Goal: Task Accomplishment & Management: Use online tool/utility

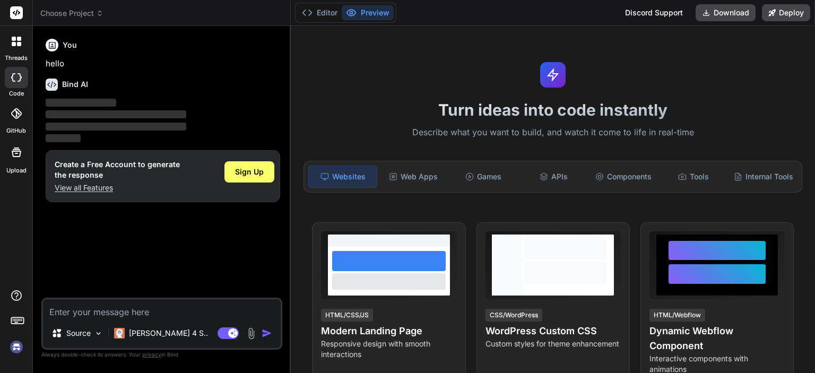
scroll to position [4, 0]
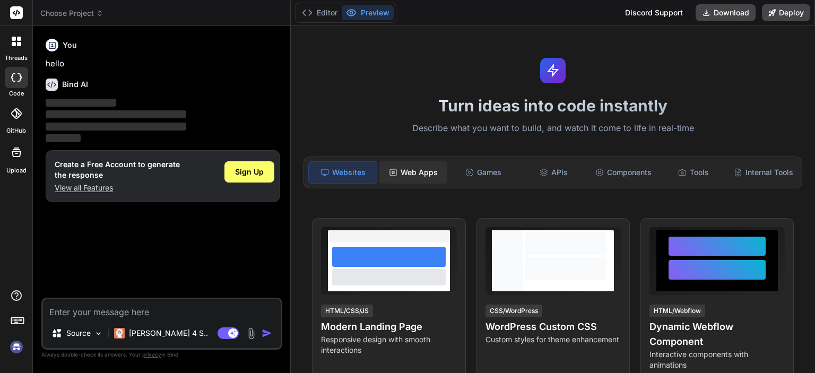
click at [418, 174] on div "Web Apps" at bounding box center [413, 172] width 68 height 22
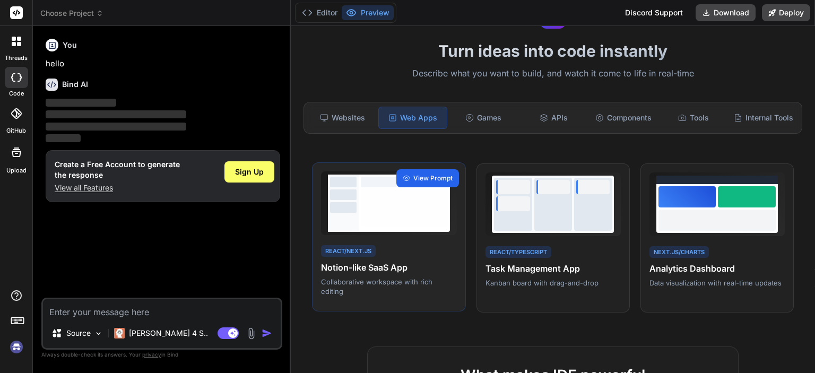
scroll to position [58, 0]
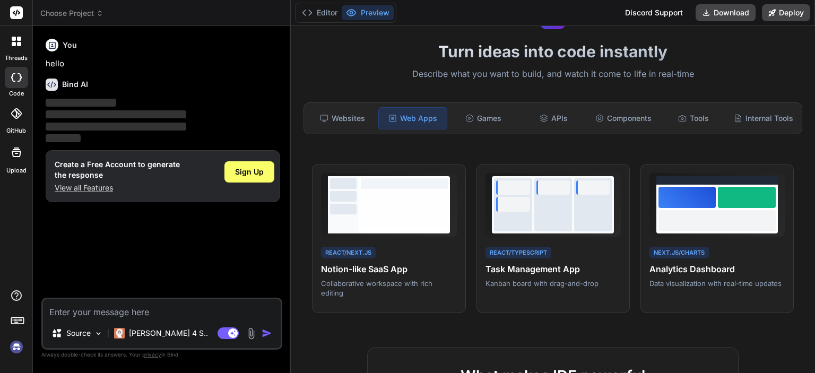
click at [251, 333] on img at bounding box center [251, 333] width 12 height 12
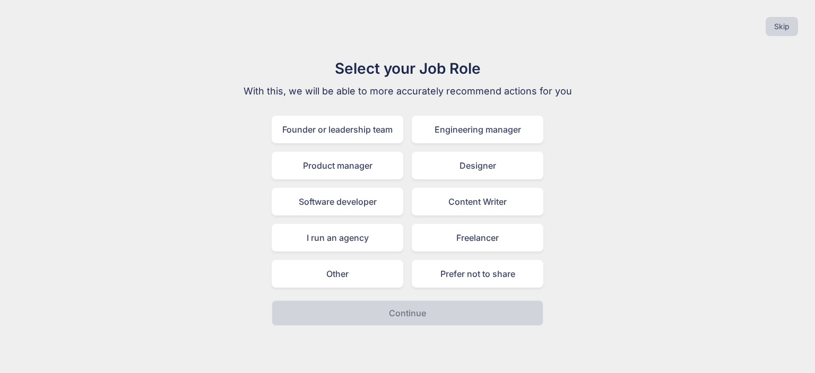
type textarea "x"
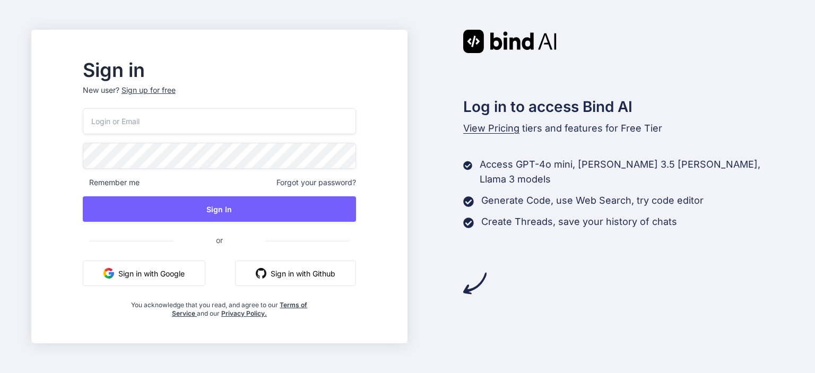
click at [201, 277] on button "Sign in with Google" at bounding box center [144, 273] width 123 height 25
click at [329, 275] on button "Sign in with Github" at bounding box center [295, 273] width 121 height 25
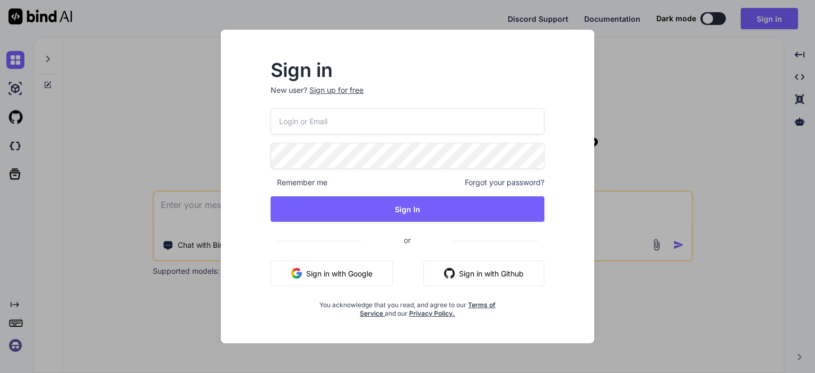
click at [472, 258] on div "Remember me Forgot your password? Sign In or Sign in with Google Sign in with G…" at bounding box center [407, 213] width 273 height 210
click at [472, 260] on div "Remember me Forgot your password? Sign In or Sign in with Google Sign in with G…" at bounding box center [407, 213] width 273 height 210
click at [473, 265] on button "Sign in with Github" at bounding box center [484, 273] width 121 height 25
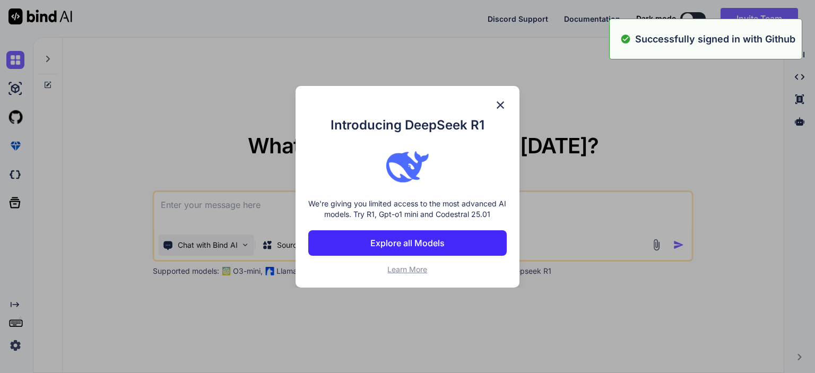
click at [201, 247] on div "Introducing DeepSeek R1 We're giving you limited access to the most advanced AI…" at bounding box center [407, 186] width 815 height 373
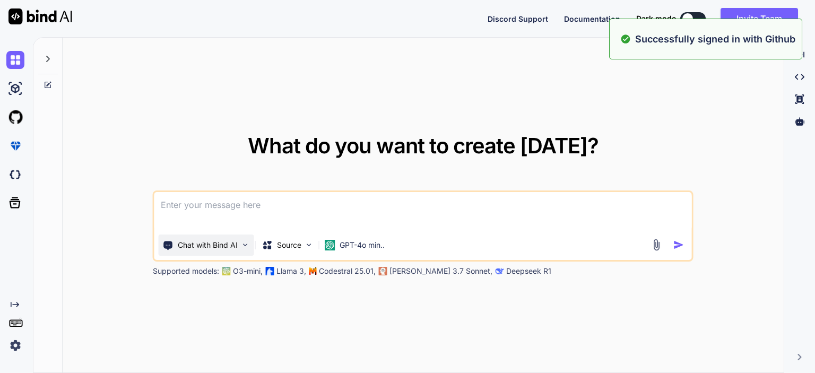
click at [201, 247] on p "Chat with Bind AI" at bounding box center [208, 245] width 60 height 11
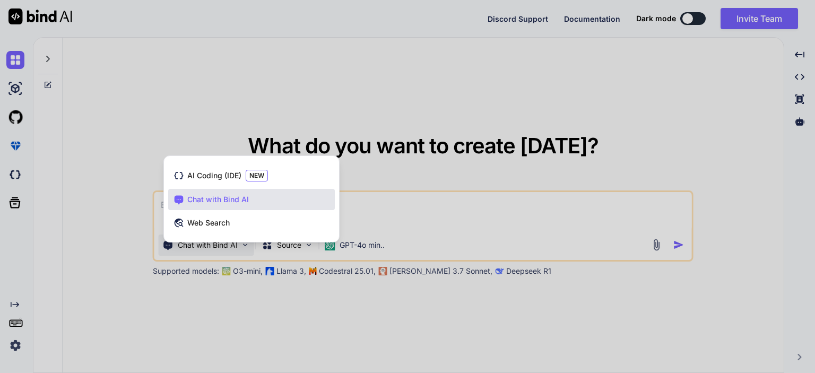
click at [390, 191] on div at bounding box center [407, 186] width 815 height 373
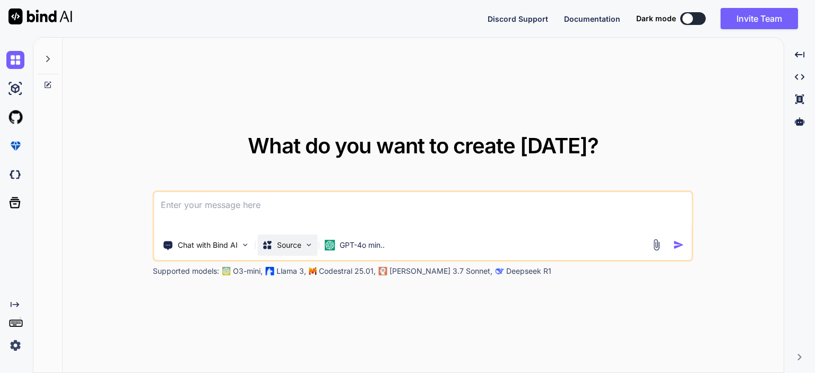
click at [305, 254] on div "Source" at bounding box center [288, 245] width 60 height 21
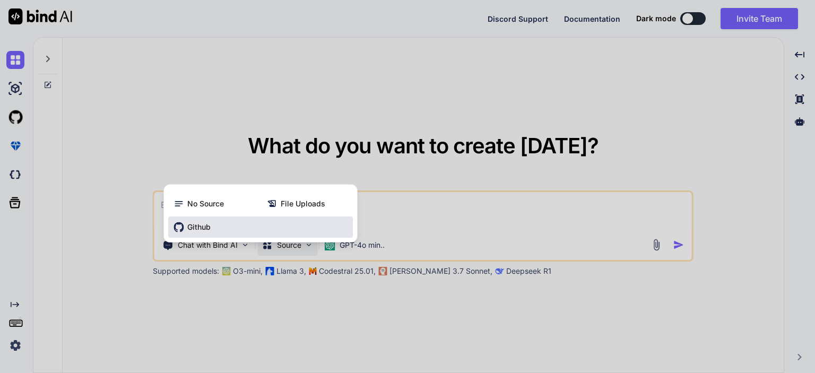
click at [277, 221] on div "Github" at bounding box center [260, 227] width 185 height 21
type textarea "x"
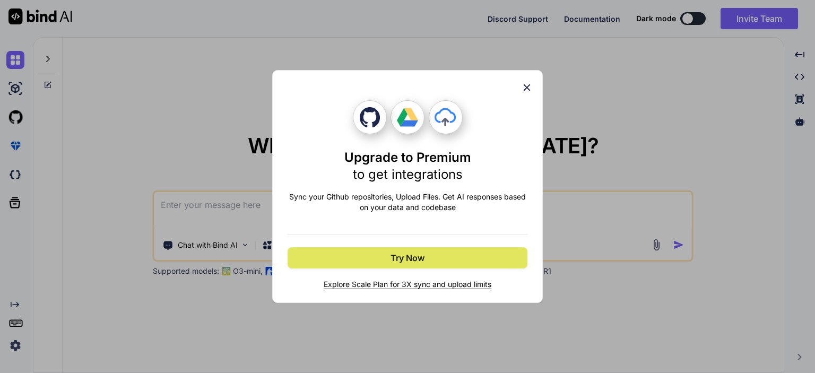
click at [402, 253] on span "Try Now" at bounding box center [408, 258] width 34 height 13
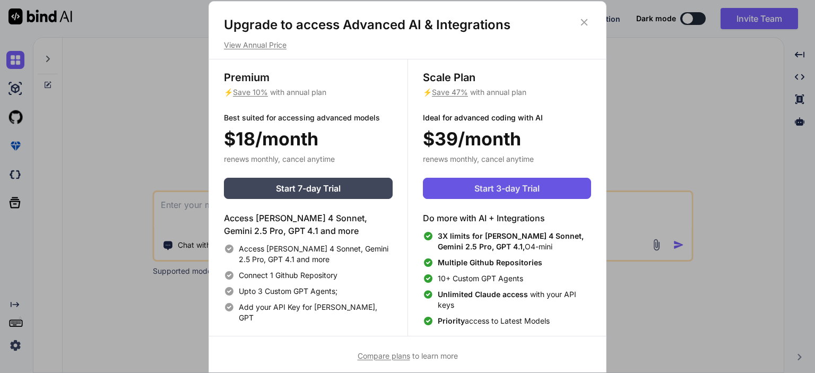
click at [466, 182] on button "Start 3-day Trial" at bounding box center [507, 188] width 168 height 21
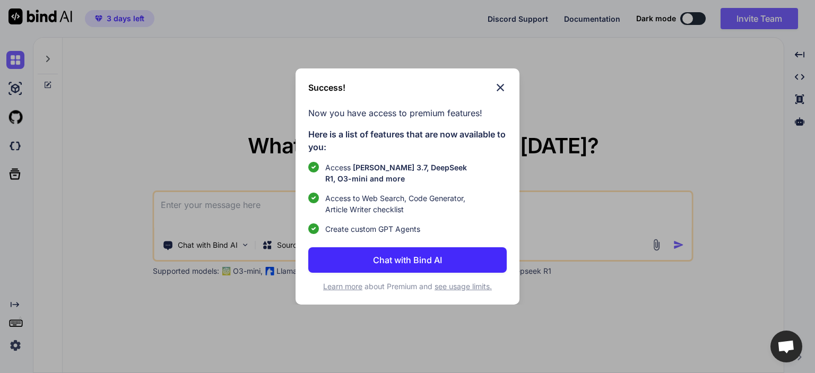
click at [499, 87] on img at bounding box center [500, 87] width 13 height 13
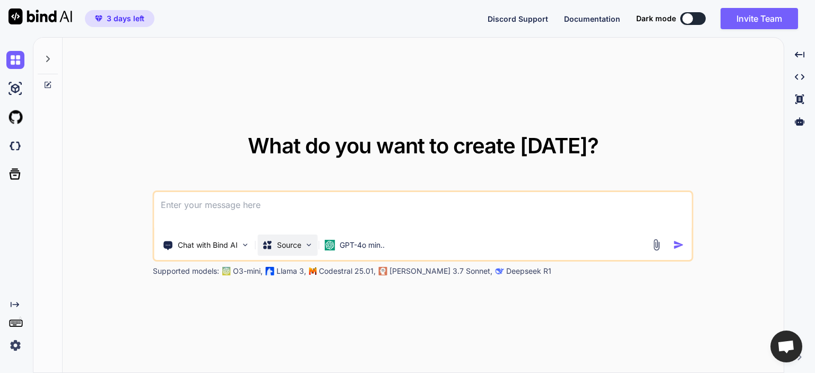
click at [287, 246] on p "Source" at bounding box center [289, 245] width 24 height 11
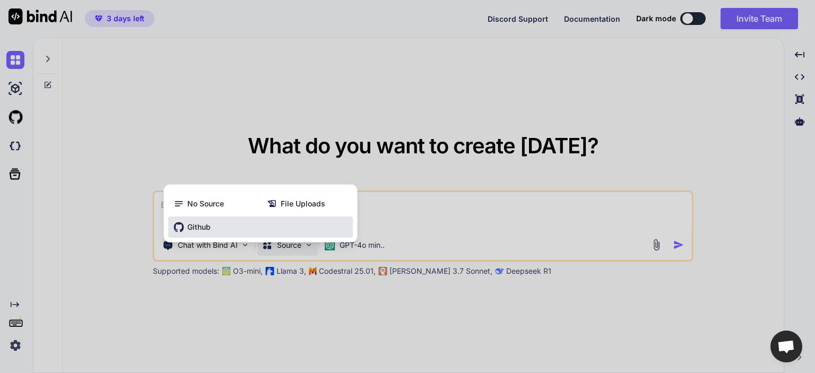
click at [275, 228] on div "Github" at bounding box center [260, 227] width 185 height 21
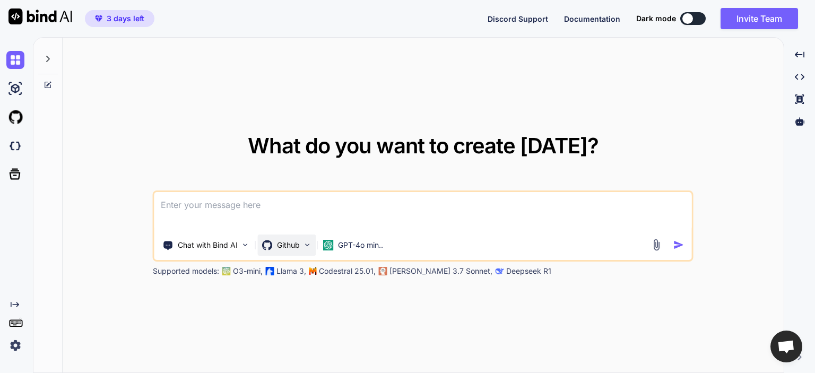
click at [288, 241] on p "Github" at bounding box center [288, 245] width 23 height 11
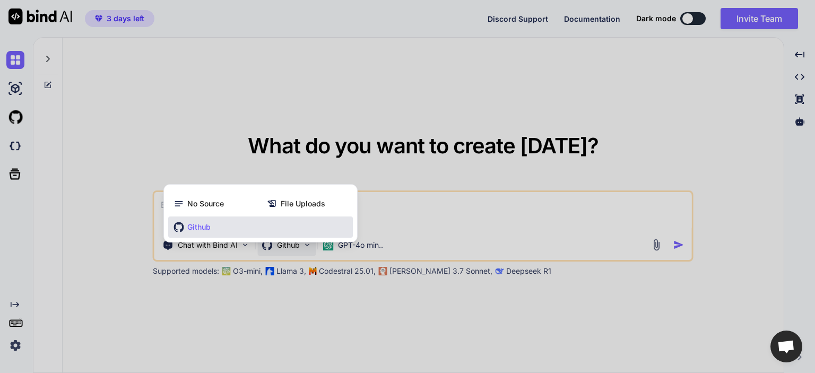
click at [295, 224] on div "Github" at bounding box center [260, 227] width 185 height 21
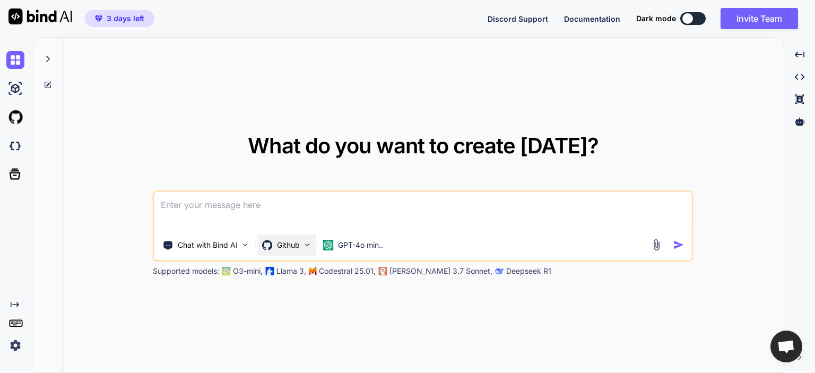
click at [300, 243] on p "Github" at bounding box center [288, 245] width 23 height 11
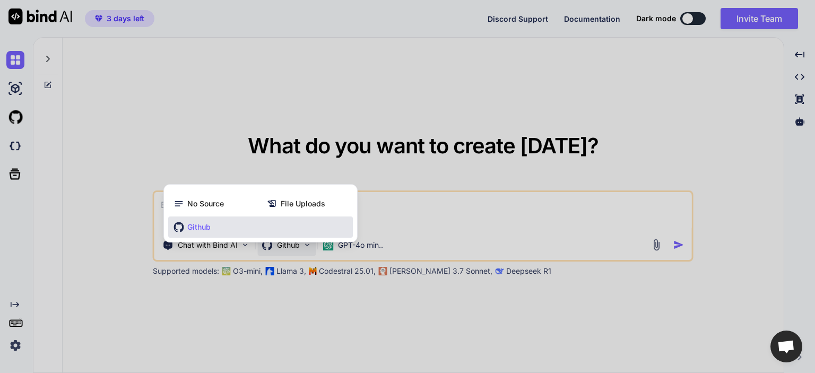
click at [217, 134] on div at bounding box center [407, 186] width 815 height 373
type textarea "x"
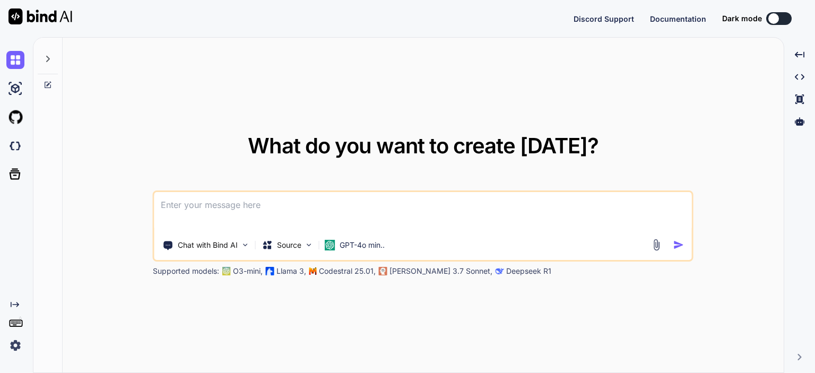
click at [299, 269] on p "Llama 3," at bounding box center [292, 271] width 30 height 11
click at [300, 247] on p "Source" at bounding box center [289, 245] width 24 height 11
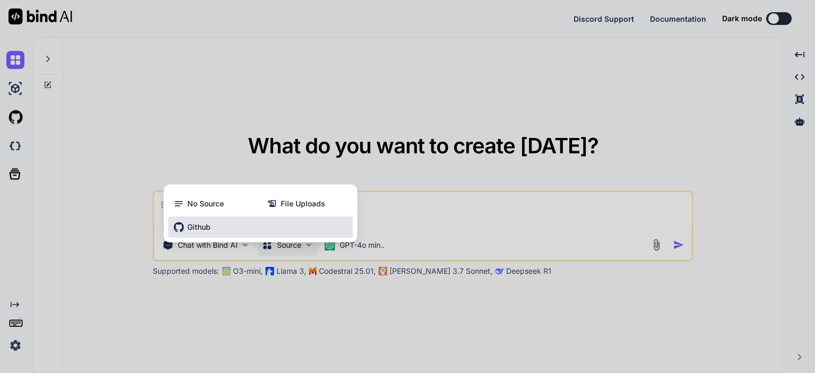
click at [260, 228] on div "Github" at bounding box center [260, 227] width 185 height 21
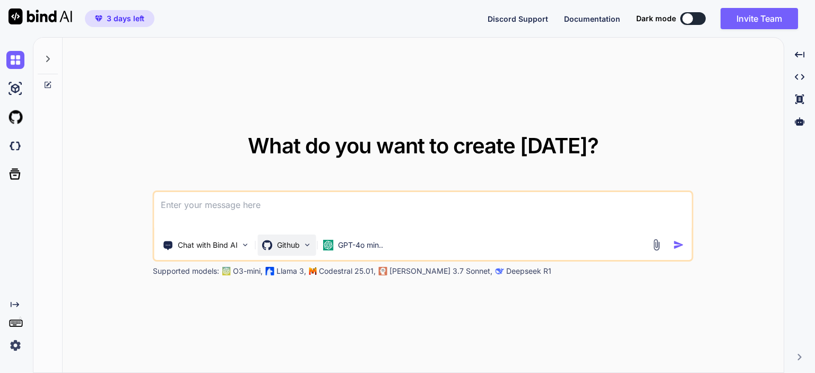
click at [296, 238] on div "Github" at bounding box center [287, 245] width 58 height 21
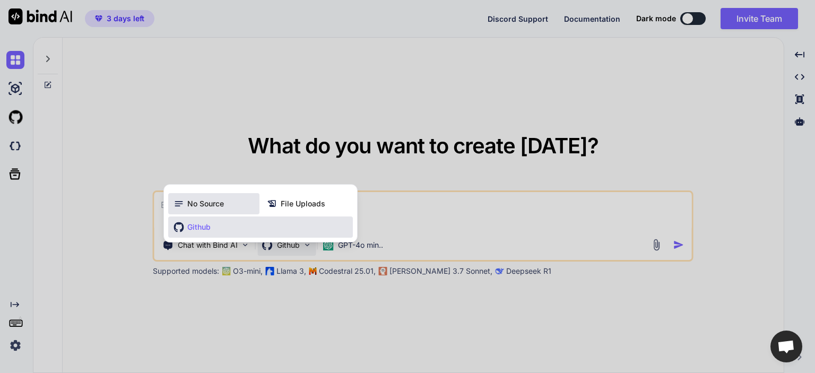
click at [219, 205] on span "No Source" at bounding box center [205, 203] width 37 height 11
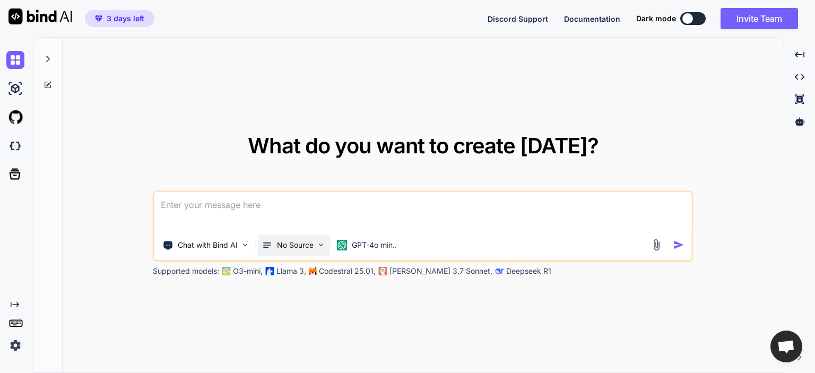
click at [286, 247] on p "No Source" at bounding box center [295, 245] width 37 height 11
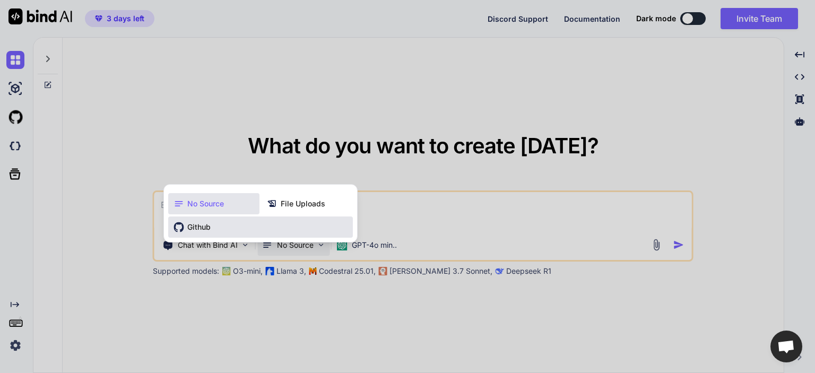
click at [258, 231] on div "Github" at bounding box center [260, 227] width 185 height 21
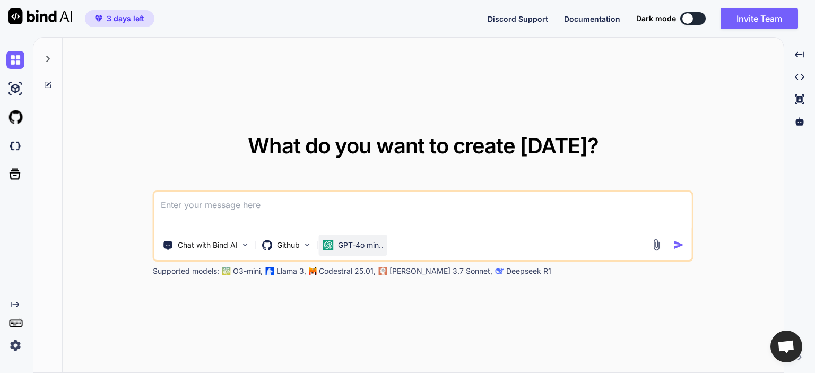
click at [353, 245] on p "GPT-4o min.." at bounding box center [360, 245] width 45 height 11
click at [236, 253] on div "Chat with Bind AI" at bounding box center [207, 245] width 96 height 21
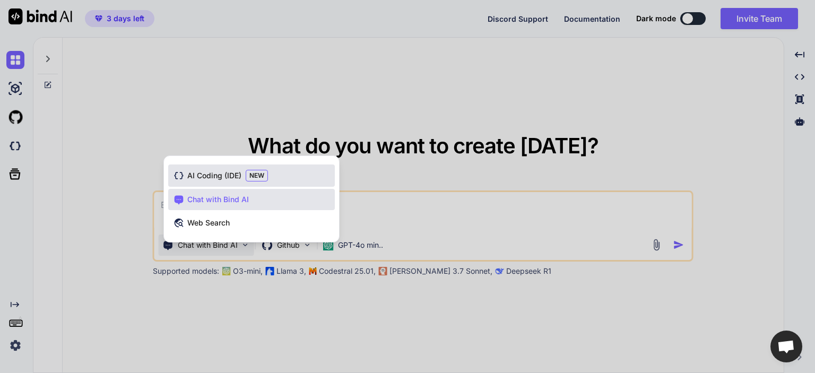
click at [275, 182] on div "AI Coding (IDE) NEW" at bounding box center [251, 176] width 167 height 22
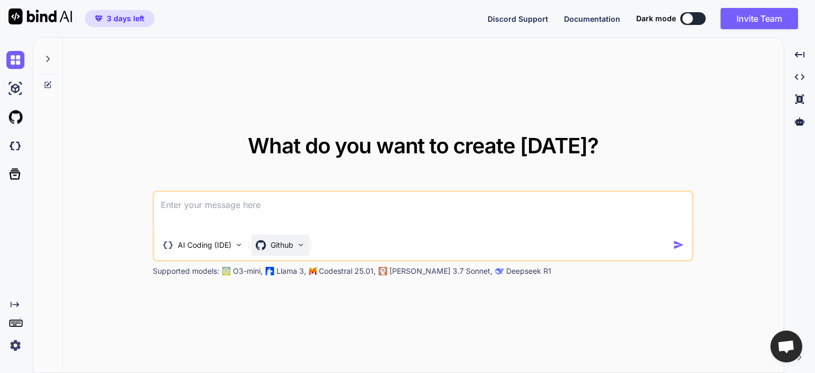
click at [281, 250] on div "Github" at bounding box center [281, 245] width 58 height 21
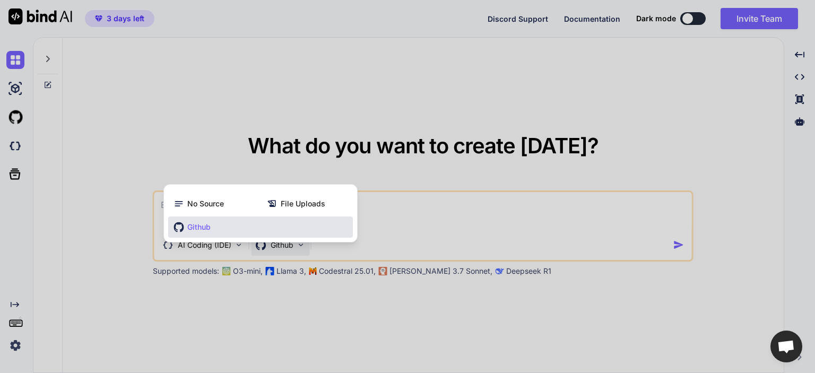
click at [291, 249] on div at bounding box center [407, 186] width 815 height 373
type textarea "x"
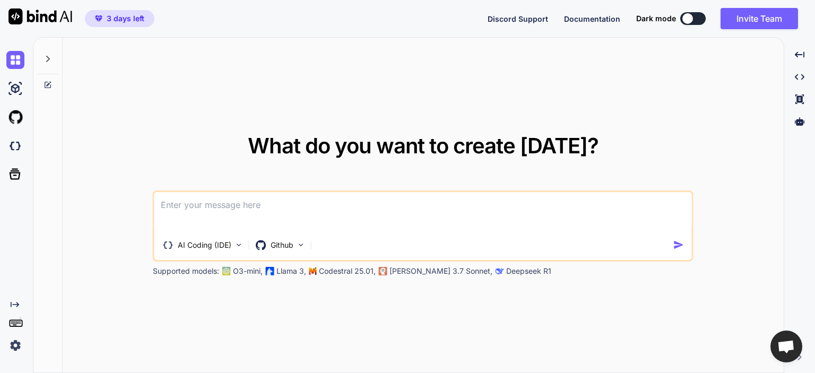
click at [385, 203] on textarea at bounding box center [423, 211] width 538 height 39
type textarea "c"
type textarea "x"
type textarea "ca"
type textarea "x"
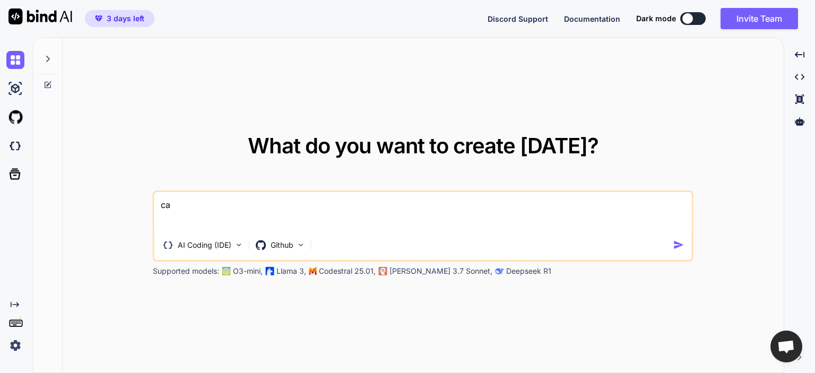
type textarea "can"
type textarea "x"
type textarea "can"
type textarea "x"
type textarea "can y"
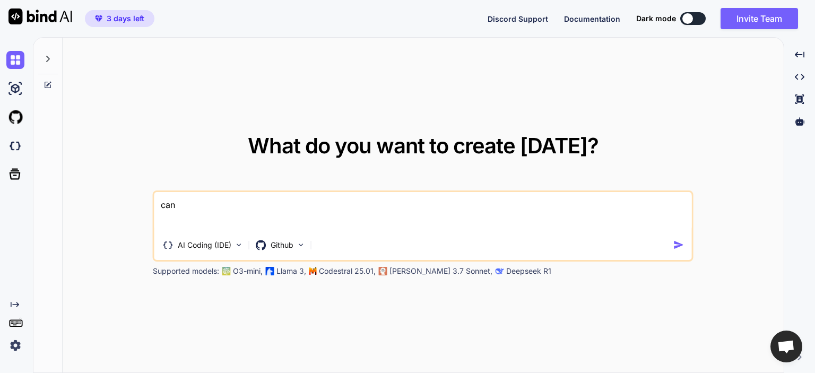
type textarea "x"
type textarea "can y"
type textarea "x"
type textarea "can y"
click at [13, 120] on img at bounding box center [15, 117] width 18 height 18
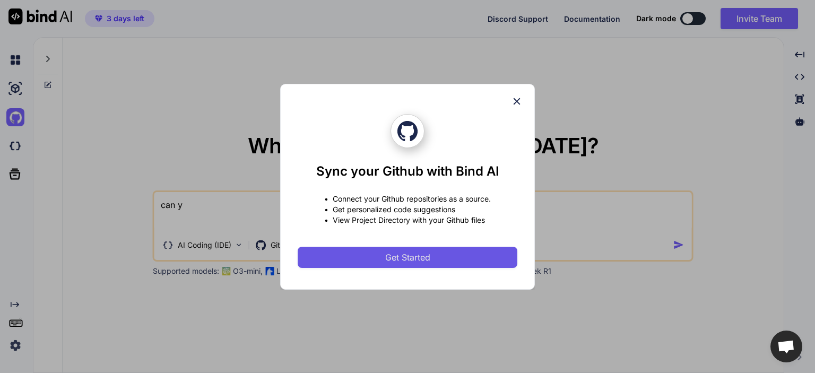
click at [360, 261] on button "Get Started" at bounding box center [408, 257] width 220 height 21
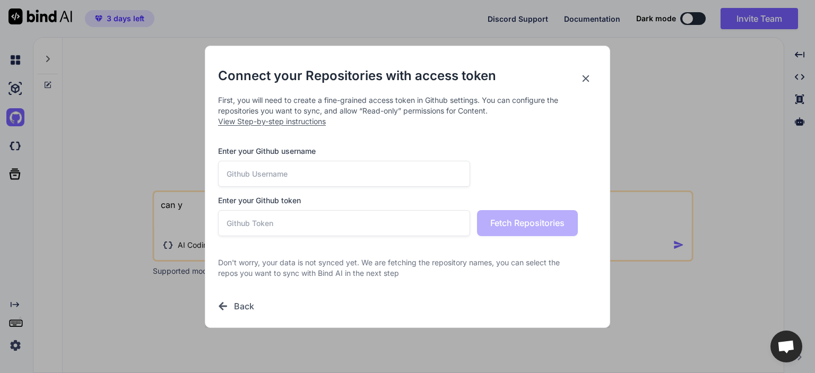
click at [338, 171] on input "text" at bounding box center [344, 174] width 252 height 26
drag, startPoint x: 301, startPoint y: 176, endPoint x: 145, endPoint y: 153, distance: 157.7
click at [218, 161] on input "mateosica" at bounding box center [344, 174] width 252 height 26
type input "9090jaiek"
click at [331, 232] on input "text" at bounding box center [344, 223] width 252 height 26
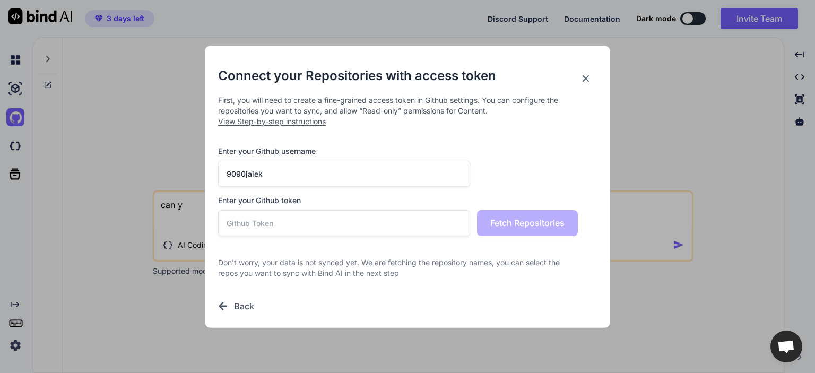
paste input "github_pat_11BWT3NZA0UMaq77LYW0zJ_ElrpC0zXCFgORPoNUcWdecKAiSzGKw5zxDAZ9yIdCNjFC…"
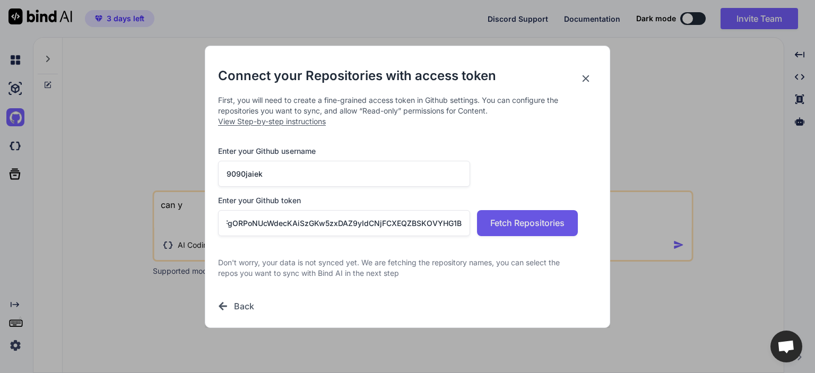
type input "github_pat_11BWT3NZA0UMaq77LYW0zJ_ElrpC0zXCFgORPoNUcWdecKAiSzGKw5zxDAZ9yIdCNjFC…"
click at [510, 214] on button "Fetch Repositories" at bounding box center [527, 223] width 101 height 26
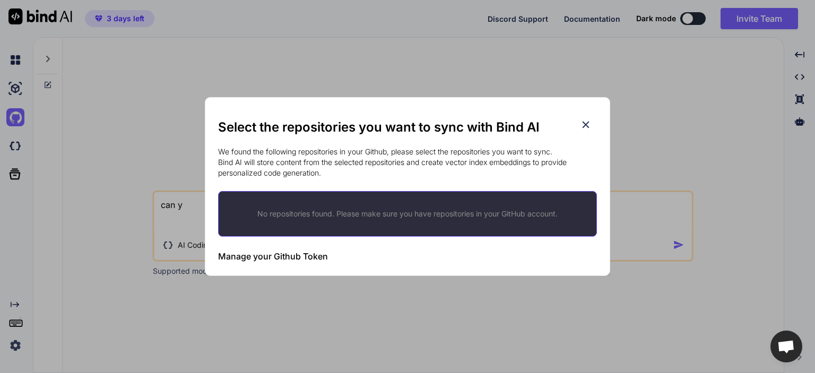
click at [592, 122] on h2 "Select the repositories you want to sync with Bind AI" at bounding box center [407, 127] width 379 height 17
click at [583, 125] on icon at bounding box center [586, 125] width 12 height 12
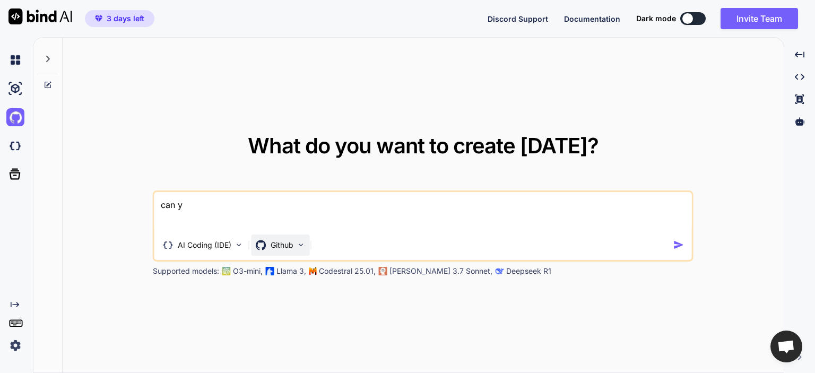
click at [283, 249] on div "Github" at bounding box center [281, 245] width 58 height 21
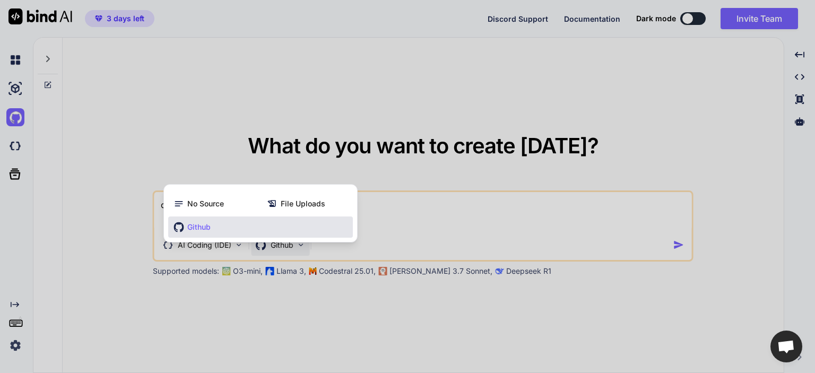
click at [293, 226] on div "Github" at bounding box center [260, 227] width 185 height 21
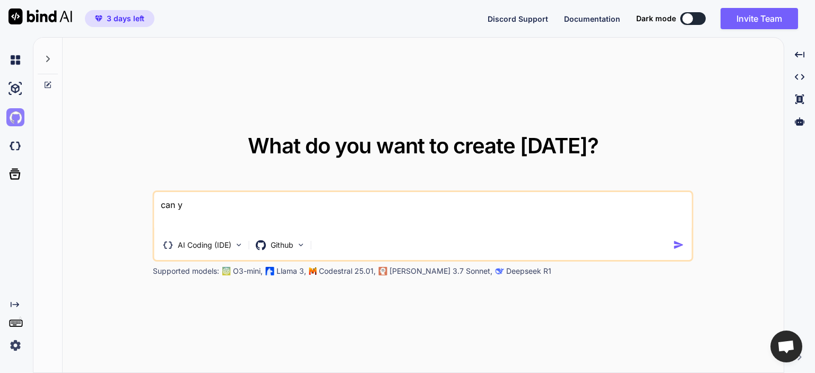
click at [16, 116] on img at bounding box center [15, 117] width 18 height 18
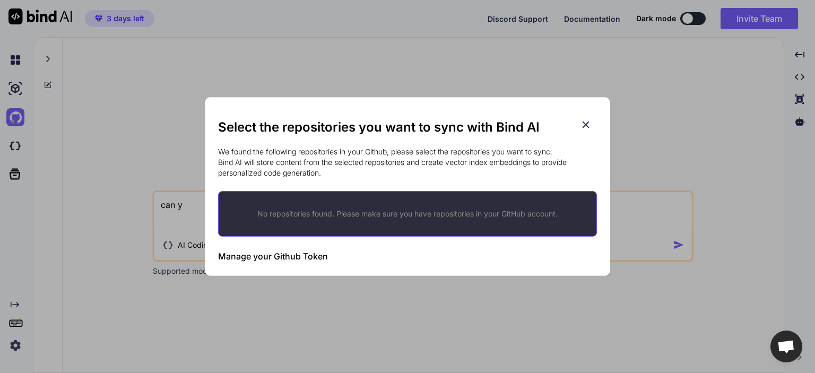
click at [277, 251] on h3 "Manage your Github Token" at bounding box center [273, 256] width 110 height 13
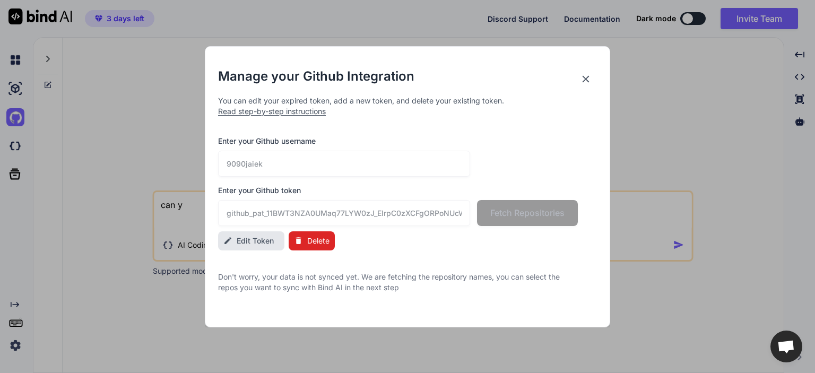
click at [332, 243] on button "Delete" at bounding box center [312, 240] width 46 height 19
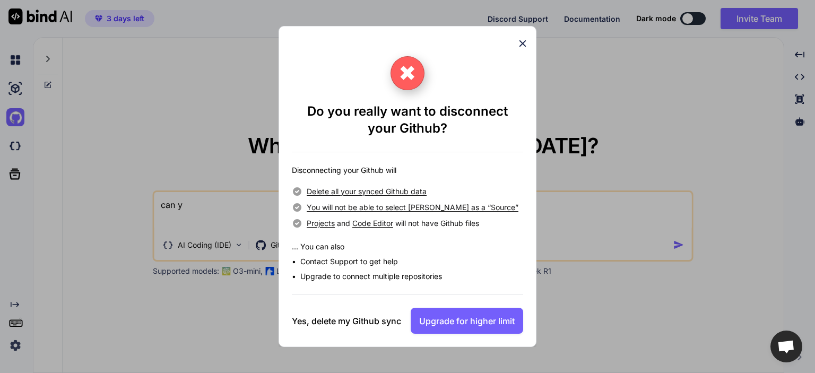
click at [519, 36] on div "✖ Do you really want to disconnect your Github? Disconnecting your Github will …" at bounding box center [407, 187] width 231 height 320
click at [522, 41] on icon at bounding box center [523, 44] width 12 height 12
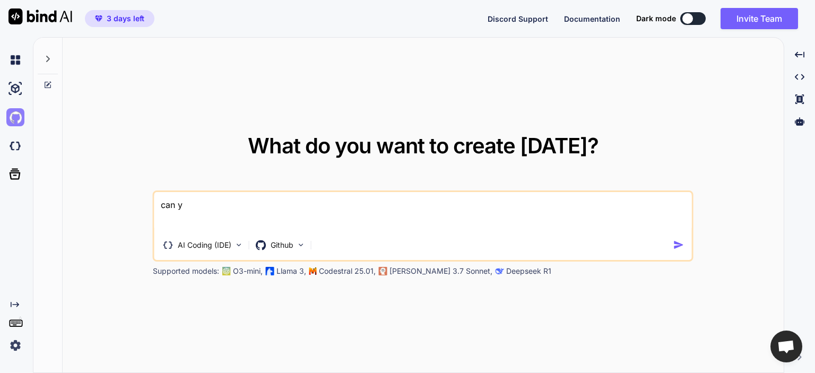
click at [16, 121] on img at bounding box center [15, 117] width 18 height 18
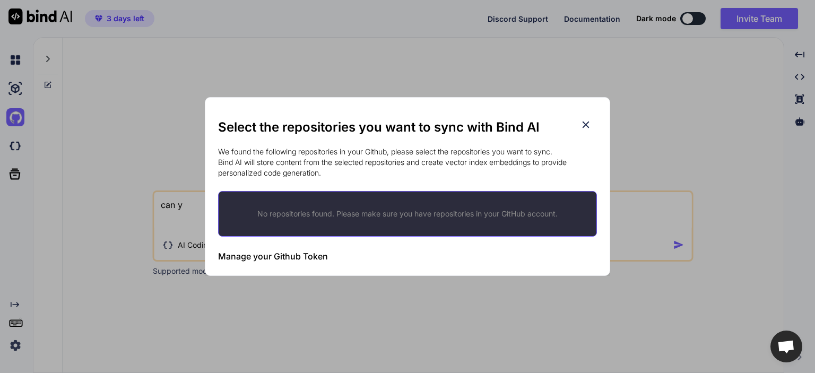
click at [264, 263] on div "Manage your Github Token Initiate Sync" at bounding box center [407, 256] width 379 height 26
click at [254, 252] on h3 "Manage your Github Token" at bounding box center [273, 256] width 110 height 13
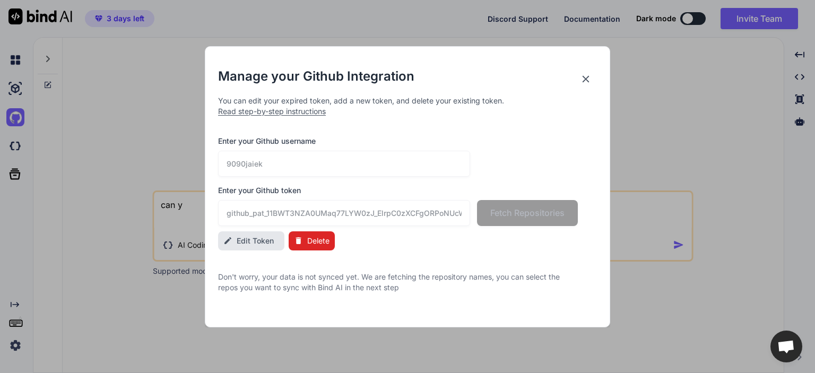
click at [256, 248] on button "Edit Token" at bounding box center [251, 240] width 66 height 19
click at [317, 214] on input "github_pat_11BWT3NZA0UMaq77LYW0zJ_ElrpC0zXCFgORPoNUcWdecKAiSzGKw5zxDAZ9yIdCNjFC…" at bounding box center [344, 213] width 252 height 26
drag, startPoint x: 227, startPoint y: 158, endPoint x: 169, endPoint y: 158, distance: 57.8
click at [218, 158] on input "9090jaiek" at bounding box center [344, 164] width 252 height 26
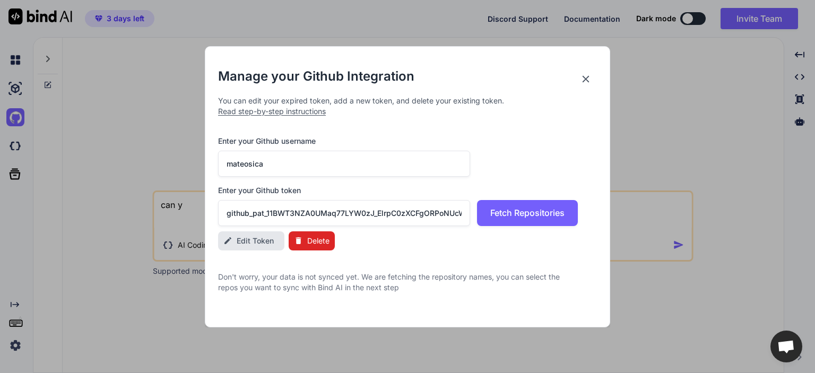
type input "mateosica"
click at [329, 211] on input "github_pat_11BWT3NZA0UMaq77LYW0zJ_ElrpC0zXCFgORPoNUcWdecKAiSzGKw5zxDAZ9yIdCNjFC…" at bounding box center [344, 213] width 252 height 26
paste input "ASK337Y0Uh6TNAXrDSkz_VCTU66Yl40pz8lOIMVwEncMtkgxNykefi23klujjVTgMJID7E52CnFN3vSQ"
type input "github_pat_11ASK337Y0Uh6TNAXrDSkz_VCTU66Yl40pz8lOIMVwEncMtkgxNykefi23klujjVTgMJ…"
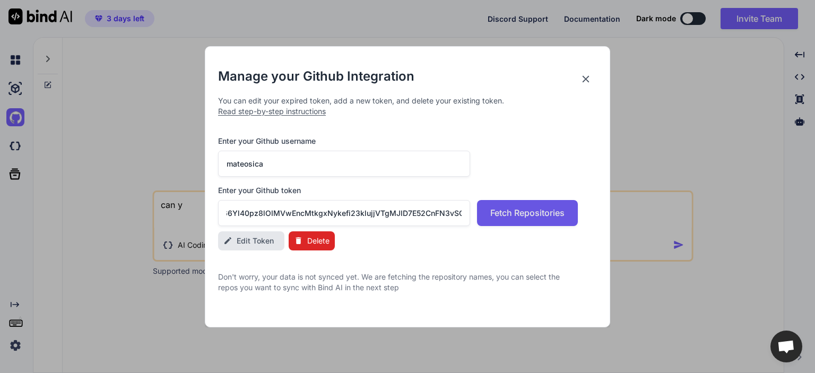
click at [488, 217] on button "Fetch Repositories" at bounding box center [527, 213] width 101 height 26
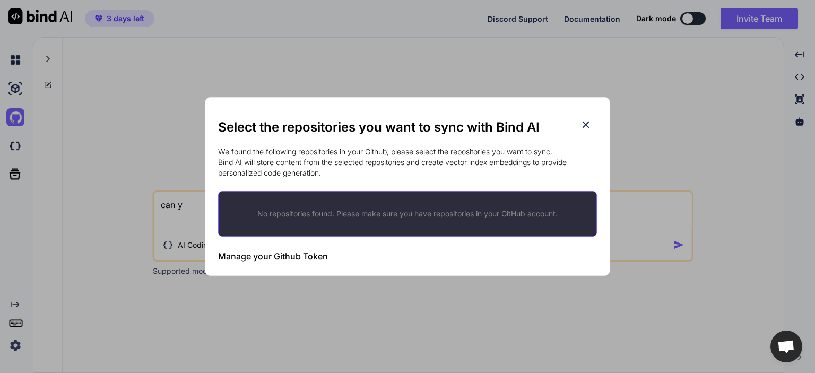
click at [397, 212] on p "No repositories found. Please make sure you have repositories in your GitHub ac…" at bounding box center [408, 214] width 344 height 11
click at [217, 219] on div "Select the repositories you want to sync with Bind AI We found the following re…" at bounding box center [407, 186] width 405 height 179
click at [305, 250] on h3 "Manage your Github Token" at bounding box center [273, 256] width 110 height 13
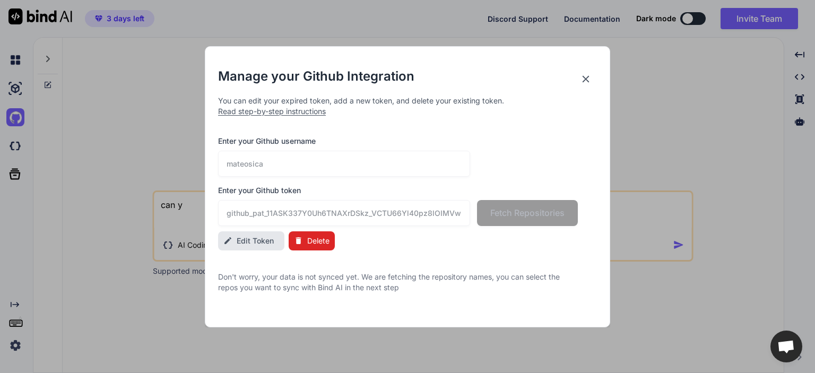
click at [262, 232] on button "Edit Token" at bounding box center [251, 240] width 66 height 19
click at [287, 211] on input "github_pat_11ASK337Y0Uh6TNAXrDSkz_VCTU66Yl40pz8lOIMVwEncMtkgxNykefi23klujjVTgMJ…" at bounding box center [344, 213] width 252 height 26
drag, startPoint x: 316, startPoint y: 213, endPoint x: 77, endPoint y: 183, distance: 240.7
click at [218, 200] on input "github_pat_11ASK337Y0Uh6TNAXrDSkz_VCTU66Yl40pz8lOIMVwEncMtkgxNykefi23klujjVTgMJ…" at bounding box center [344, 213] width 252 height 26
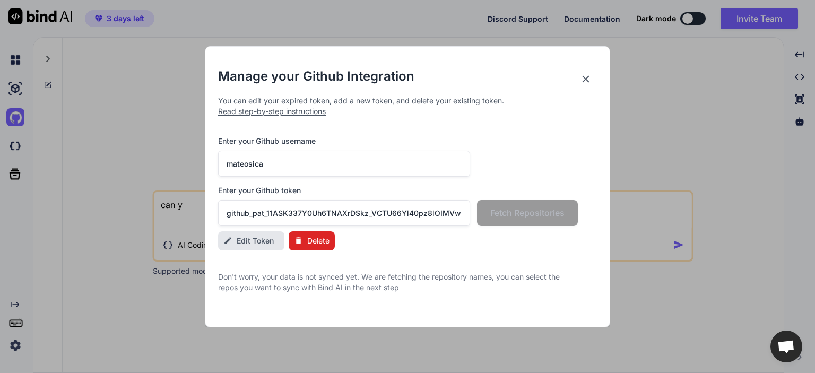
click at [460, 236] on div "Edit Token Delete" at bounding box center [407, 240] width 379 height 19
click at [393, 166] on input "mateosica" at bounding box center [344, 164] width 252 height 26
type input "mateosica"
click at [592, 72] on h2 "Manage your Github Integration" at bounding box center [407, 76] width 379 height 17
click at [589, 75] on icon at bounding box center [586, 79] width 12 height 12
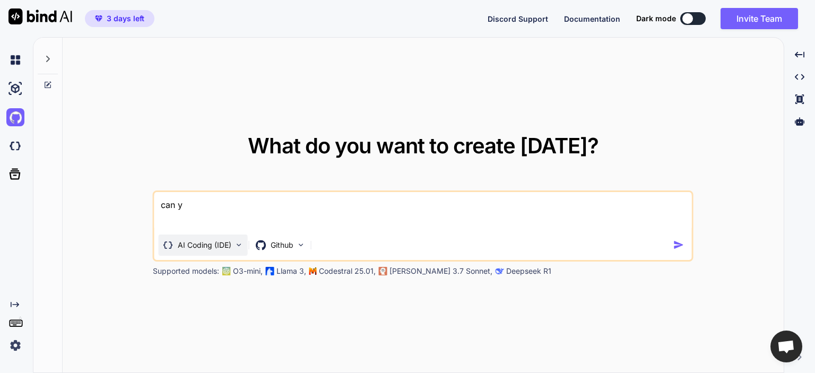
click at [228, 244] on p "AI Coding (IDE)" at bounding box center [205, 245] width 54 height 11
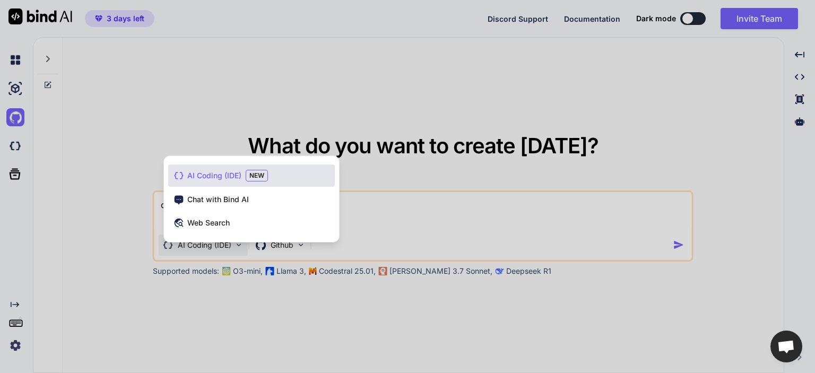
click at [367, 222] on div at bounding box center [407, 186] width 815 height 373
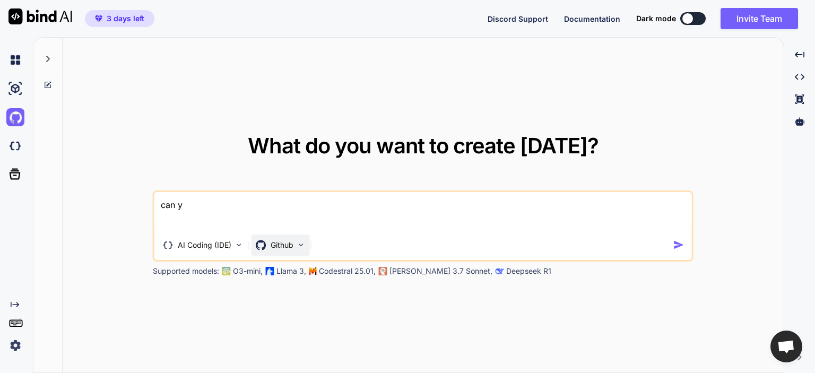
click at [291, 245] on p "Github" at bounding box center [282, 245] width 23 height 11
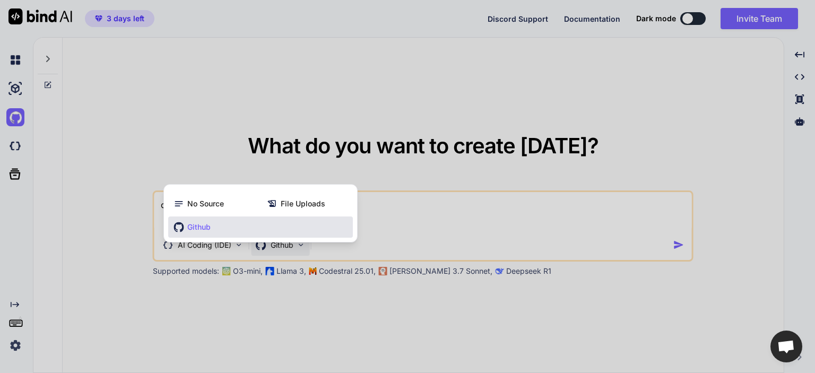
click at [373, 205] on div at bounding box center [407, 186] width 815 height 373
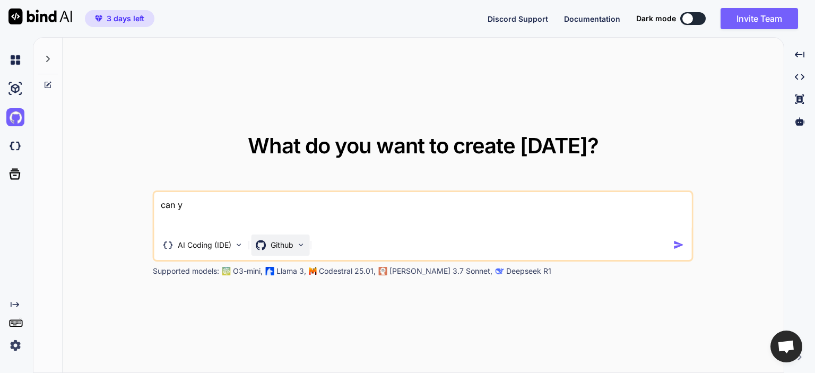
click at [287, 240] on p "Github" at bounding box center [282, 245] width 23 height 11
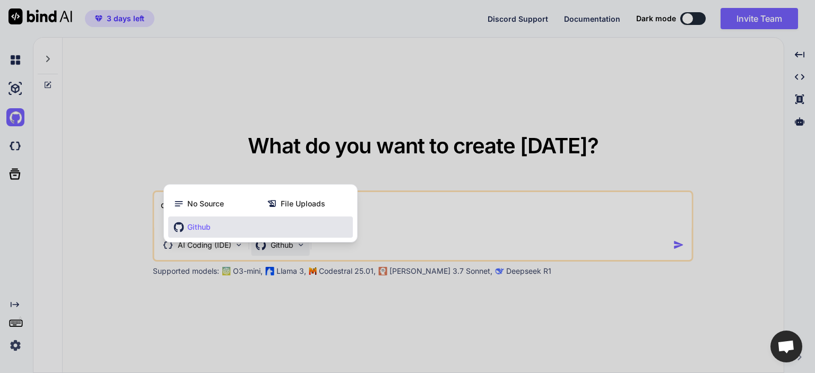
click at [253, 232] on div "Github" at bounding box center [260, 227] width 185 height 21
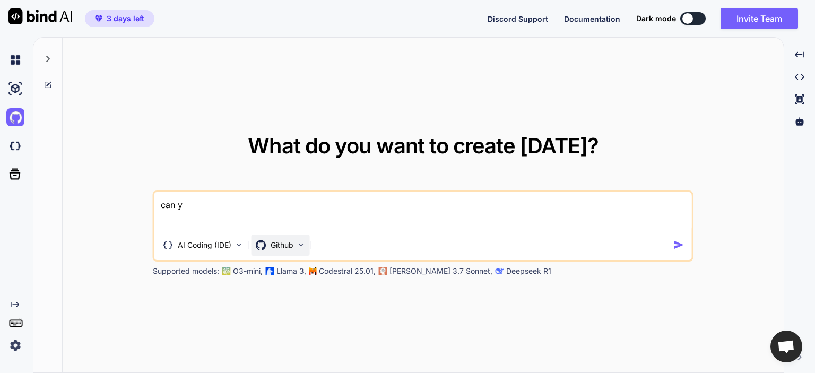
click at [290, 243] on p "Github" at bounding box center [282, 245] width 23 height 11
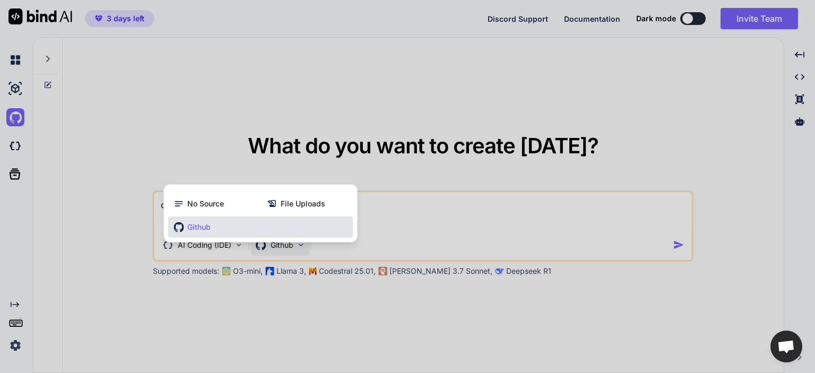
click at [385, 183] on div at bounding box center [407, 186] width 815 height 373
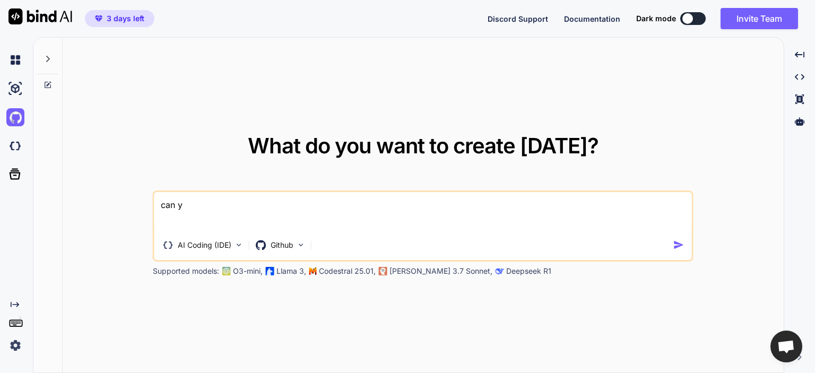
click at [10, 105] on div at bounding box center [17, 117] width 22 height 29
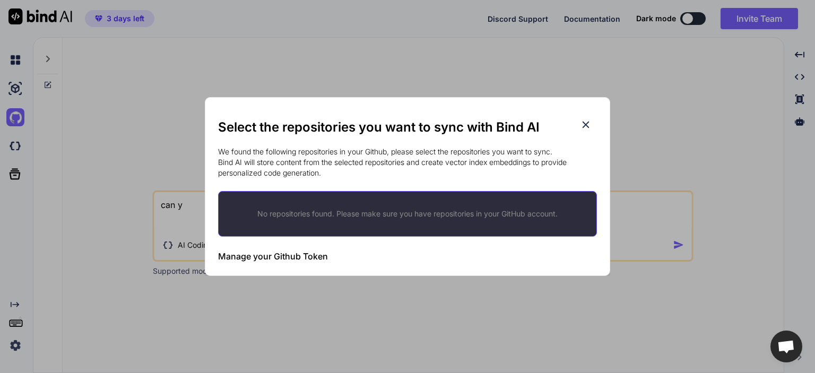
click at [16, 117] on div "Select the repositories you want to sync with Bind AI We found the following re…" at bounding box center [407, 186] width 815 height 373
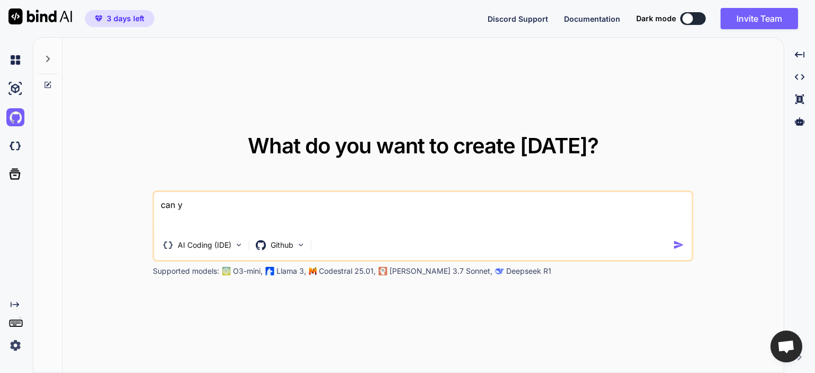
click at [16, 117] on img at bounding box center [15, 117] width 18 height 18
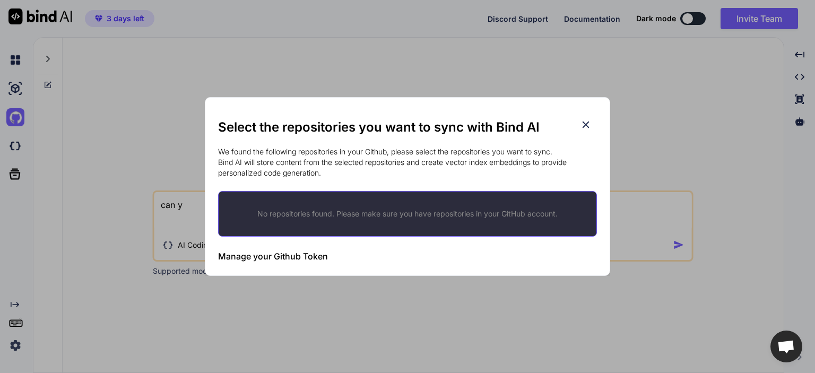
click at [313, 264] on div "Manage your Github Token Initiate Sync" at bounding box center [407, 256] width 379 height 26
click at [299, 260] on h3 "Manage your Github Token" at bounding box center [273, 256] width 110 height 13
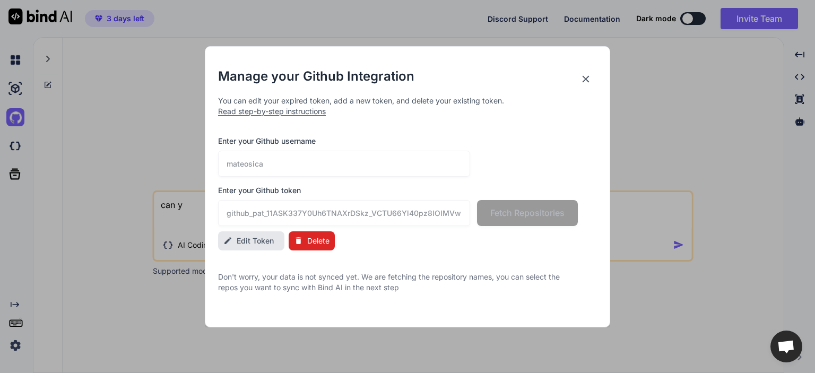
click at [253, 238] on span "Edit Token" at bounding box center [255, 241] width 37 height 11
click at [300, 169] on input "mateosica" at bounding box center [344, 164] width 252 height 26
click at [300, 117] on div "Manage your Github Integration You can edit your expired token, add a new token…" at bounding box center [407, 180] width 379 height 225
click at [300, 113] on span "Read step-by-step instructions" at bounding box center [272, 111] width 108 height 9
click at [310, 117] on div "Manage your Github Integration You can edit your expired token, add a new token…" at bounding box center [407, 180] width 379 height 225
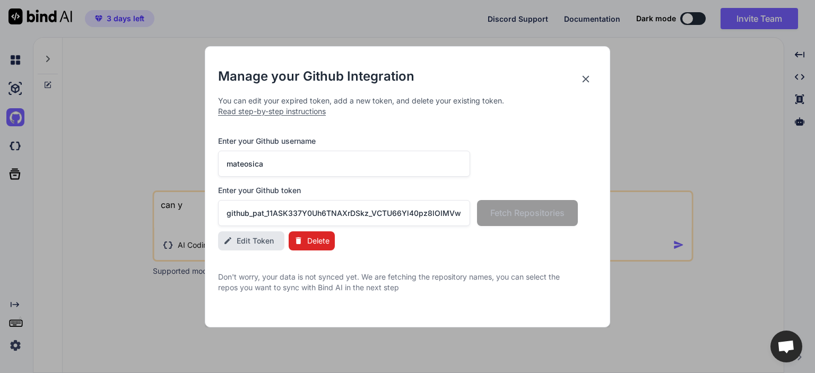
click at [308, 111] on span "Read step-by-step instructions" at bounding box center [272, 111] width 108 height 9
click at [292, 116] on p "You can edit your expired token, add a new token, and delete your existing toke…" at bounding box center [407, 106] width 379 height 21
click at [291, 116] on span "Read step-by-step instructions" at bounding box center [272, 111] width 108 height 9
click at [290, 110] on span "Read step-by-step instructions" at bounding box center [272, 111] width 108 height 9
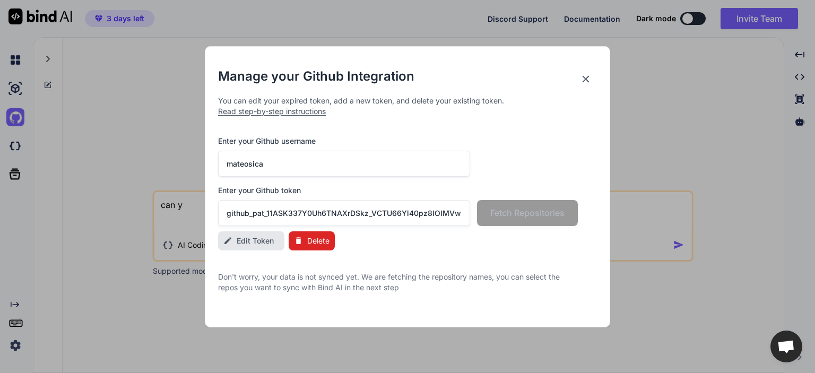
click at [255, 111] on span "Read step-by-step instructions" at bounding box center [272, 111] width 108 height 9
click at [221, 114] on span "Read step-by-step instructions" at bounding box center [272, 111] width 108 height 9
click at [264, 114] on span "Read step-by-step instructions" at bounding box center [272, 111] width 108 height 9
click at [297, 213] on input "github_pat_11ASK337Y0Uh6TNAXrDSkz_VCTU66Yl40pz8lOIMVwEncMtkgxNykefi23klujjVTgMJ…" at bounding box center [344, 213] width 252 height 26
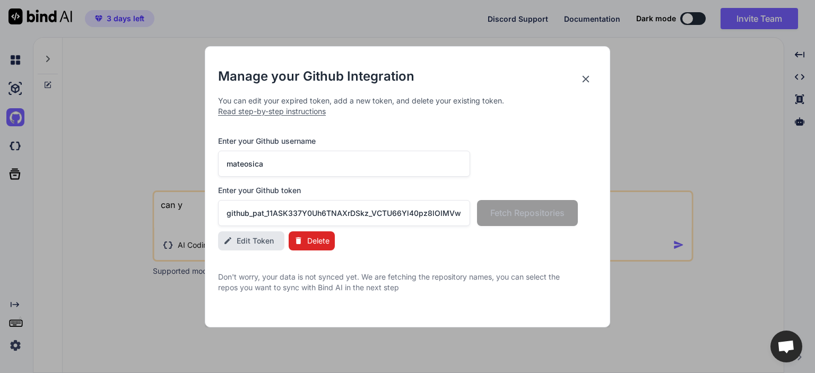
click at [297, 213] on input "github_pat_11ASK337Y0Uh6TNAXrDSkz_VCTU66Yl40pz8lOIMVwEncMtkgxNykefi23klujjVTgMJ…" at bounding box center [344, 213] width 252 height 26
click at [270, 209] on input "github_pat_11ASK337Y0Uh6TNAXrDSkz_VCTU66Yl40pz8lOIMVwEncMtkgxNykefi23klujjVTgMJ…" at bounding box center [344, 213] width 252 height 26
paste input "7I3dt57ZfVLs_O6Y8sBfuWtxn1rB4eDaEYrBm30I9if9rLaatAFav7fPYQVLIYKUKqwr3H30"
type input "github_pat_11ASK337Y07I3dt57ZfVLs_O6Y8sBfuWtxn1rB4eDaEYrBm30I9if9rLaatAFav7fPYQ…"
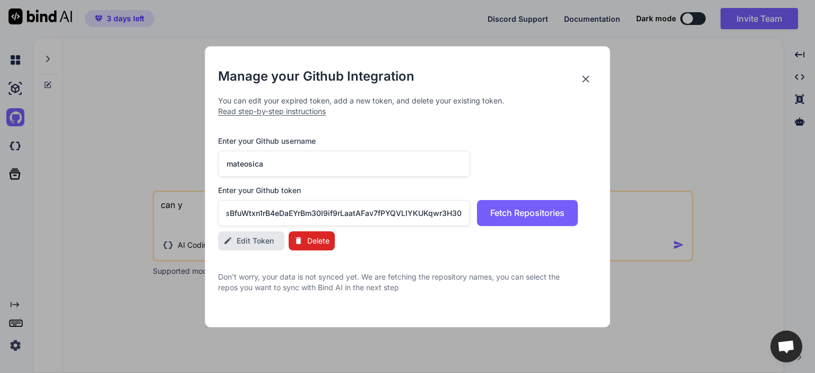
click at [265, 243] on span "Edit Token" at bounding box center [255, 241] width 37 height 11
click at [512, 212] on span "Fetch Repositories" at bounding box center [527, 212] width 74 height 13
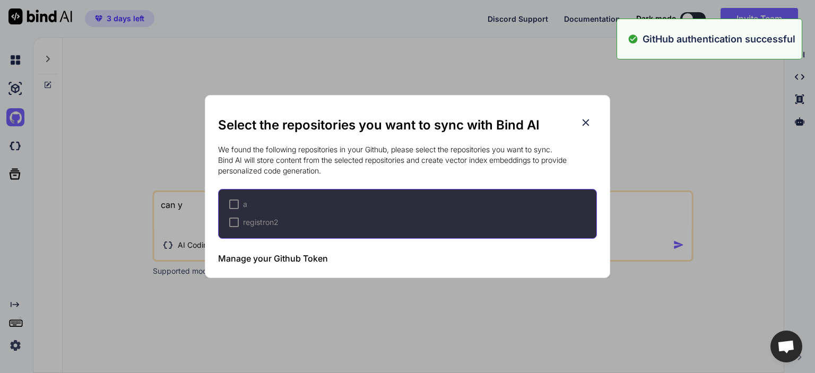
click at [281, 222] on div "registron2" at bounding box center [412, 222] width 367 height 11
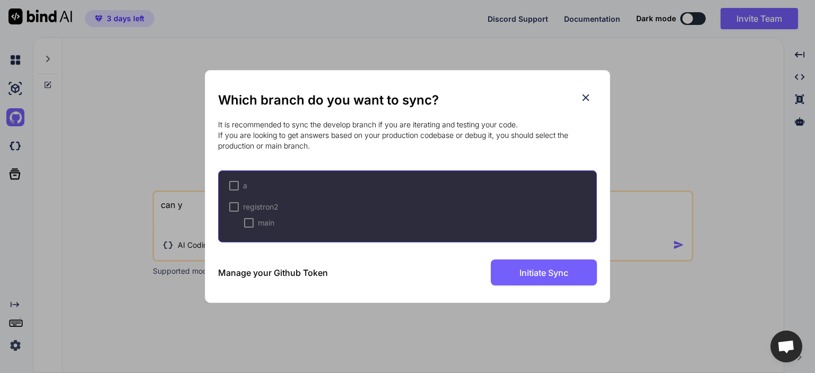
click at [236, 209] on div at bounding box center [234, 207] width 10 height 10
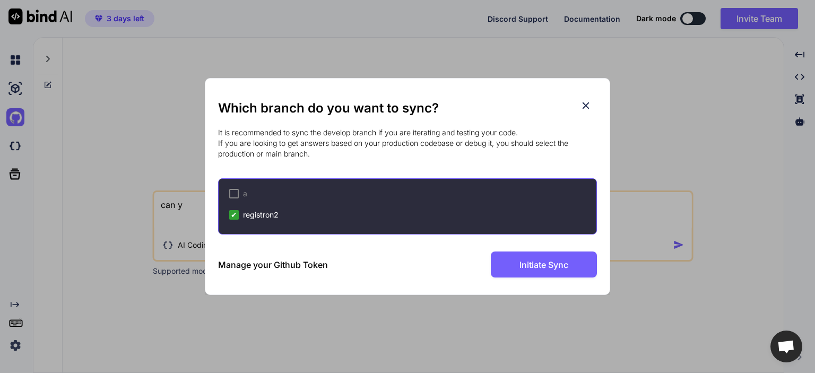
click at [235, 213] on span "✔" at bounding box center [234, 215] width 6 height 11
click at [235, 213] on div at bounding box center [234, 215] width 10 height 10
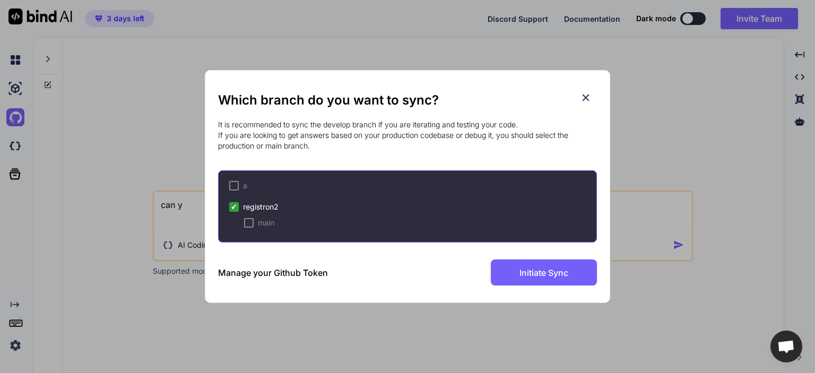
click at [253, 223] on div at bounding box center [249, 223] width 10 height 10
click at [532, 274] on span "Initiate Sync" at bounding box center [544, 272] width 49 height 13
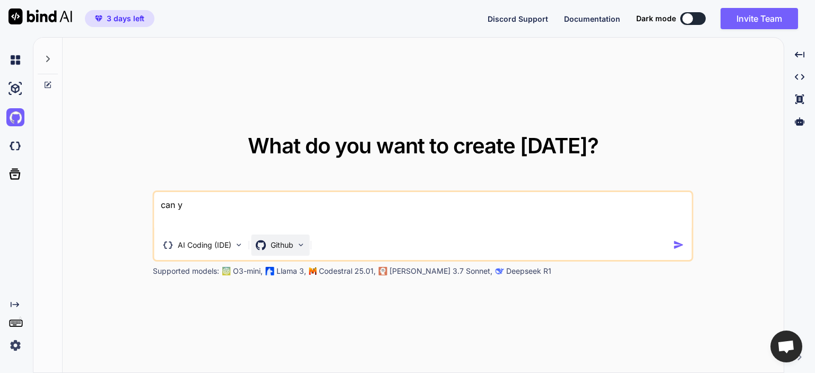
click at [290, 241] on p "Github" at bounding box center [282, 245] width 23 height 11
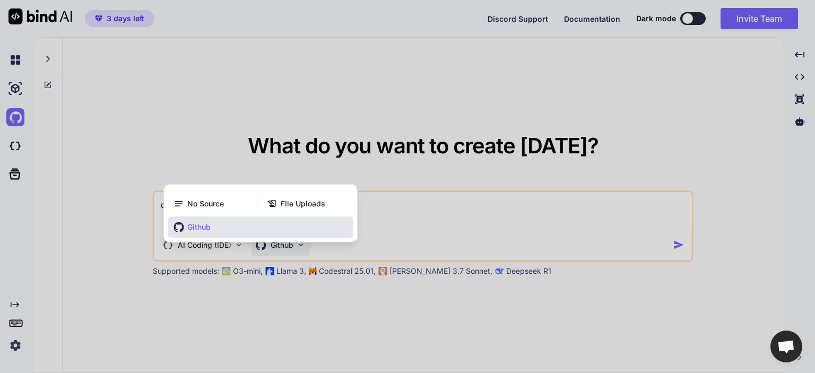
click at [376, 213] on div at bounding box center [407, 186] width 815 height 373
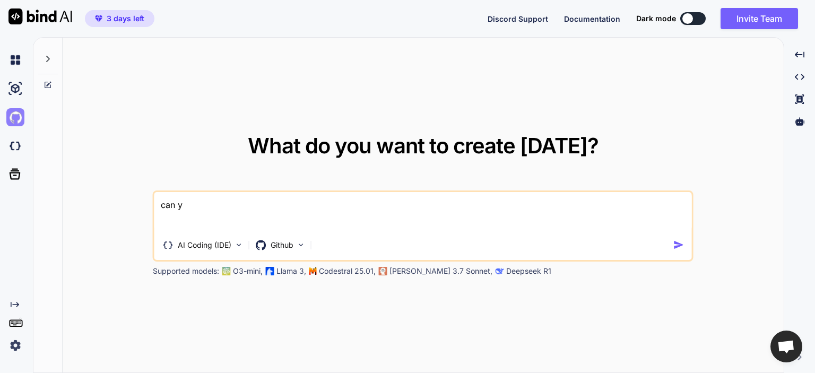
click at [18, 118] on img at bounding box center [15, 117] width 18 height 18
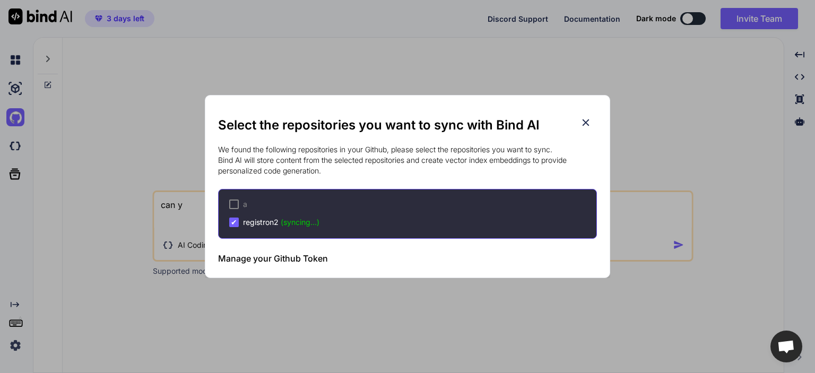
click at [581, 118] on icon at bounding box center [586, 123] width 12 height 12
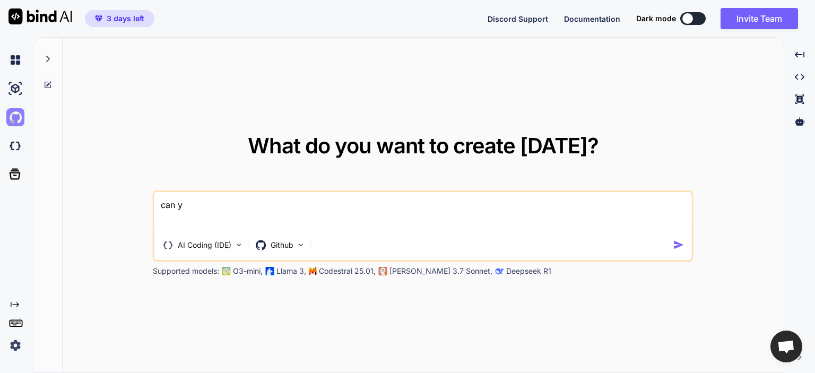
click at [9, 113] on img at bounding box center [15, 117] width 18 height 18
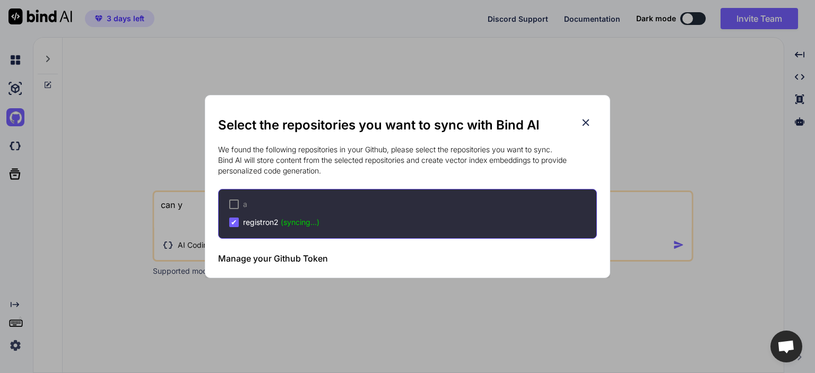
click at [57, 100] on div "Select the repositories you want to sync with Bind AI We found the following re…" at bounding box center [407, 186] width 815 height 373
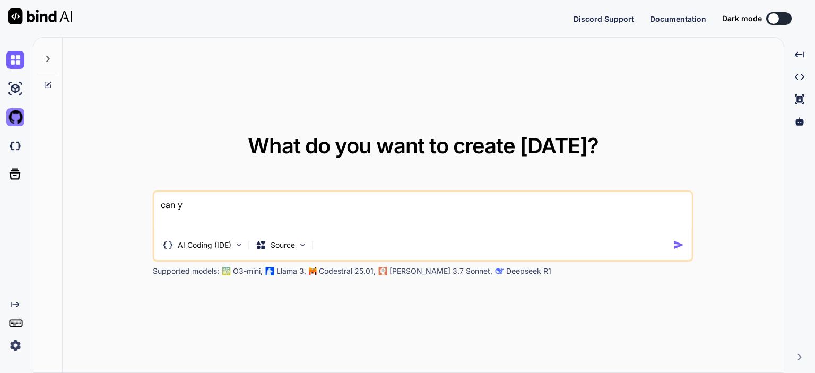
click at [18, 115] on img at bounding box center [15, 117] width 18 height 18
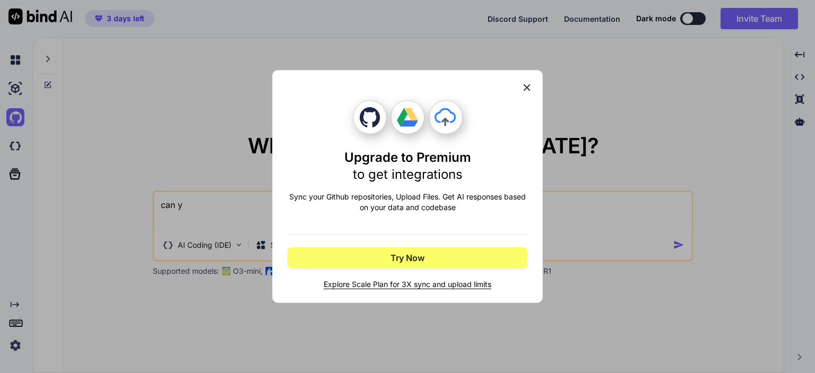
click at [531, 84] on icon at bounding box center [527, 88] width 12 height 12
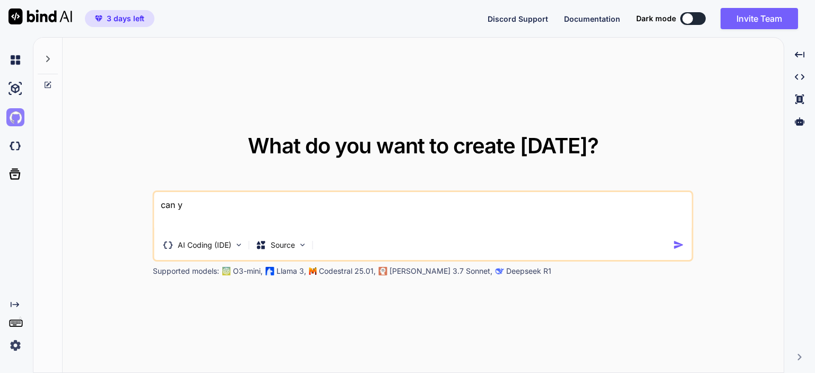
click at [21, 119] on img at bounding box center [15, 117] width 18 height 18
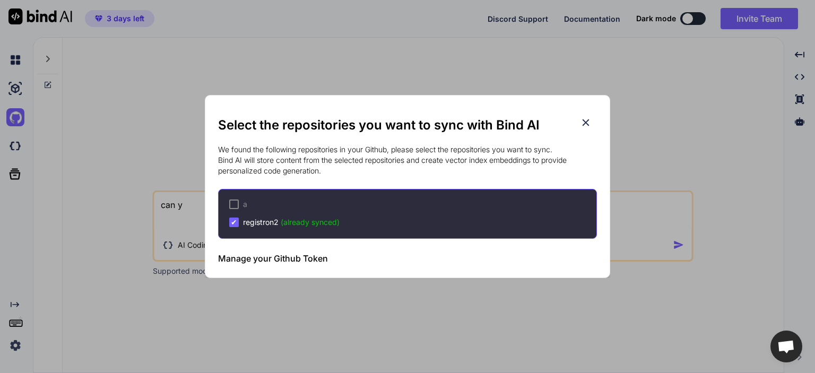
click at [585, 122] on icon at bounding box center [586, 123] width 12 height 12
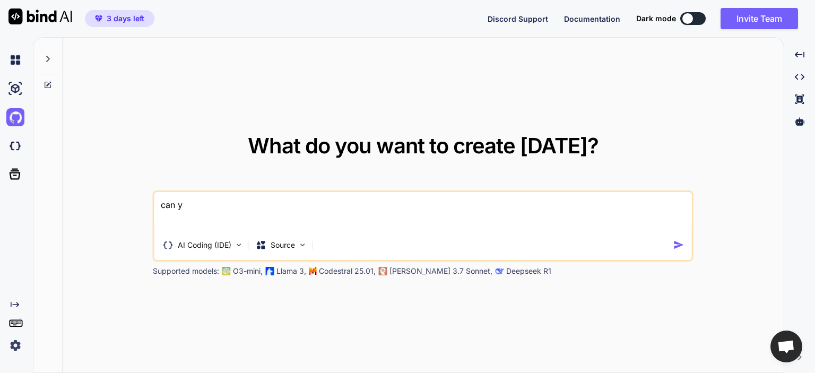
click at [316, 222] on textarea "can y" at bounding box center [423, 211] width 538 height 39
click at [291, 238] on div "Source" at bounding box center [282, 245] width 60 height 21
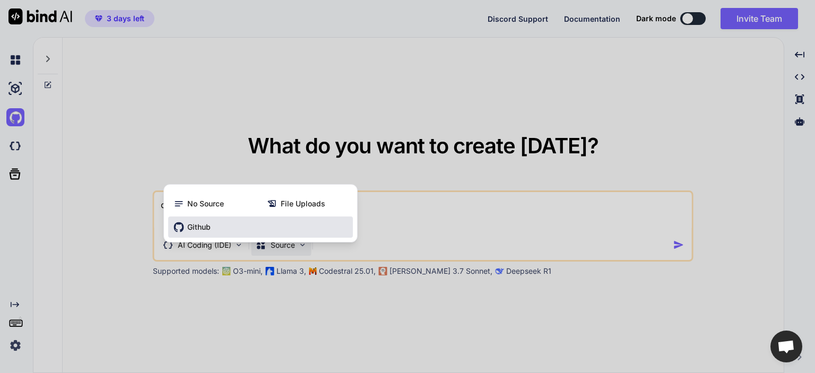
click at [272, 227] on div "Github" at bounding box center [260, 227] width 185 height 21
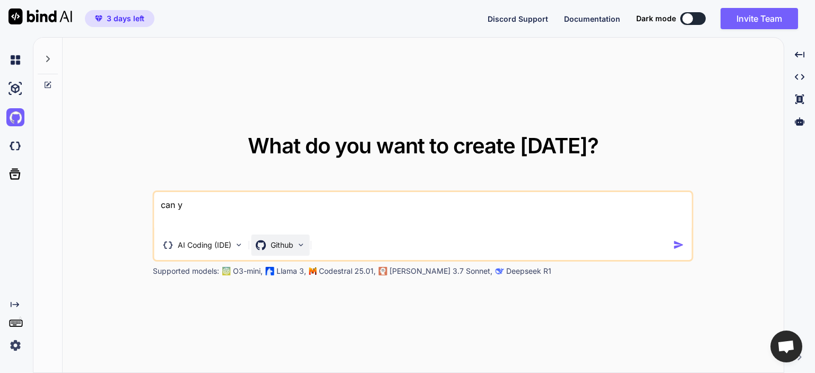
click at [299, 250] on div "Github" at bounding box center [281, 245] width 58 height 21
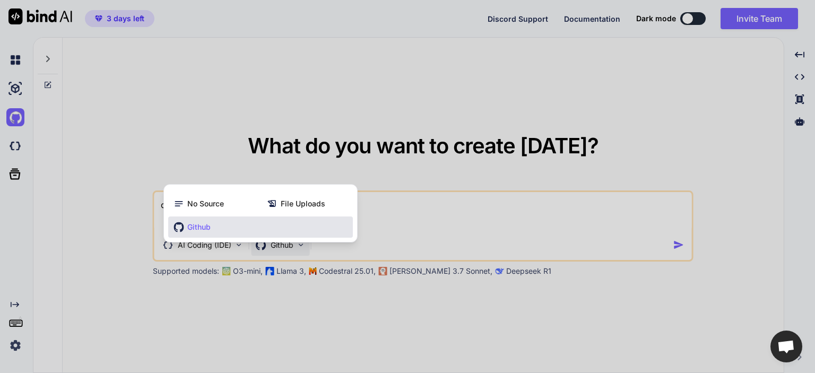
click at [410, 221] on div at bounding box center [407, 186] width 815 height 373
type textarea "x"
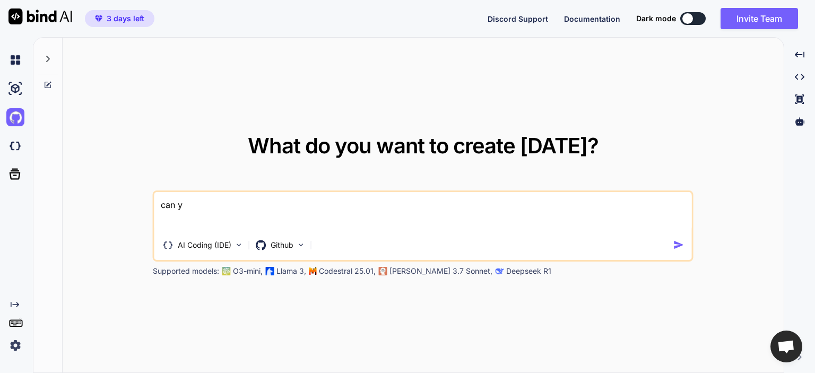
click at [373, 215] on textarea "can y" at bounding box center [423, 211] width 538 height 39
drag, startPoint x: 342, startPoint y: 213, endPoint x: 70, endPoint y: 170, distance: 276.2
click at [154, 192] on textarea "can y" at bounding box center [423, 211] width 538 height 39
click at [217, 202] on textarea "can y" at bounding box center [423, 211] width 538 height 39
drag, startPoint x: 217, startPoint y: 204, endPoint x: 54, endPoint y: 178, distance: 165.0
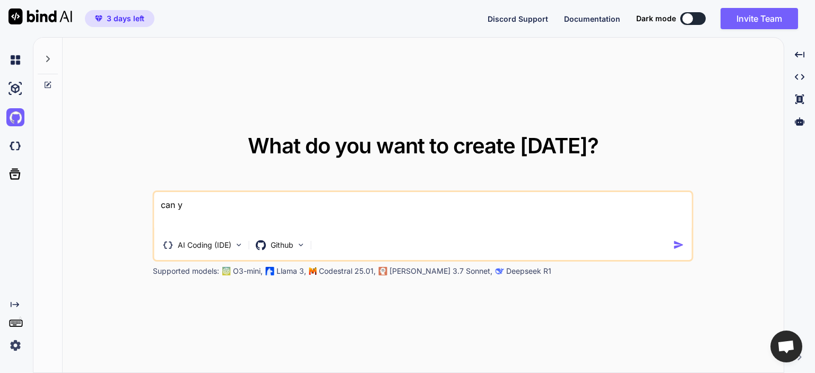
click at [154, 192] on textarea "can y" at bounding box center [423, 211] width 538 height 39
type textarea "r"
type textarea "x"
type textarea "re"
type textarea "x"
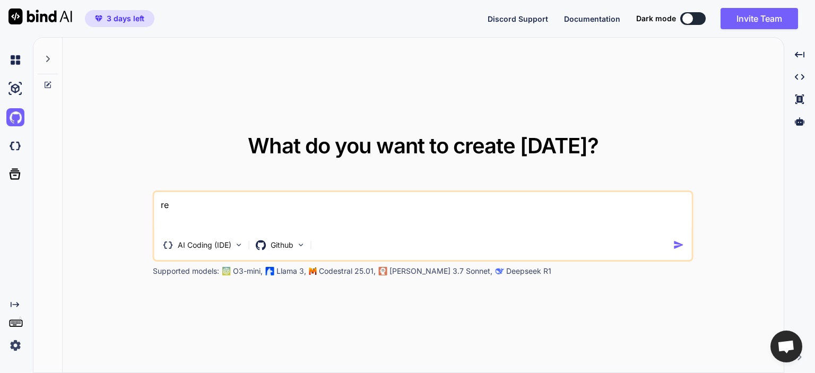
type textarea "reg"
type textarea "x"
type textarea "regi"
type textarea "x"
type textarea "regis"
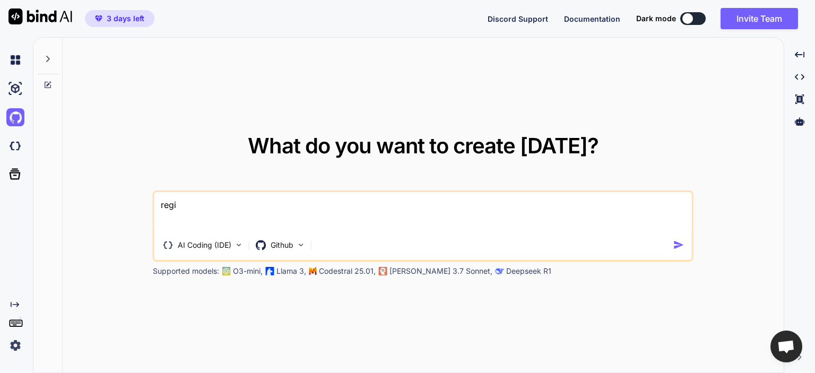
type textarea "x"
type textarea "regist"
type textarea "x"
type textarea "registr"
type textarea "x"
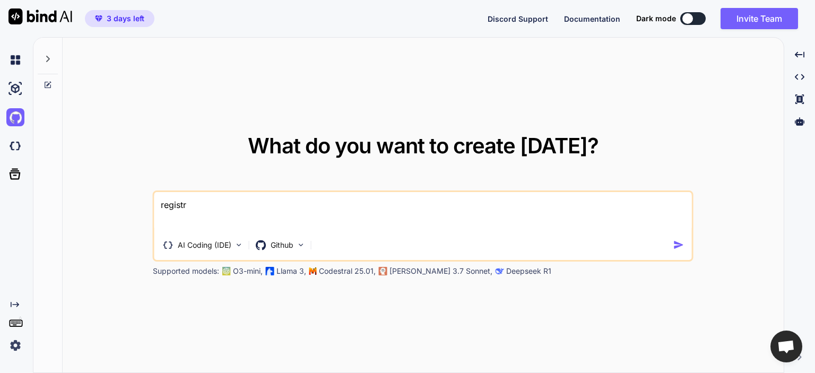
type textarea "registro"
type textarea "x"
type textarea "registron"
type textarea "x"
type textarea "registron"
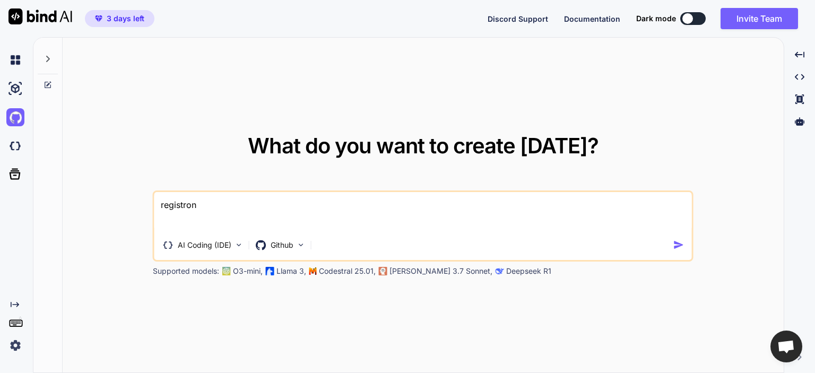
type textarea "x"
type textarea "registron 2"
type textarea "x"
type textarea "registron 2"
type textarea "x"
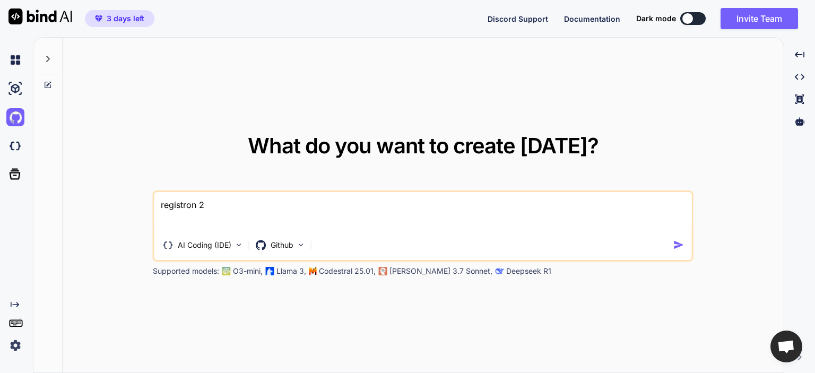
type textarea "registron 2 m"
type textarea "x"
type textarea "registron 2 ma"
type textarea "x"
type textarea "registron 2 mai"
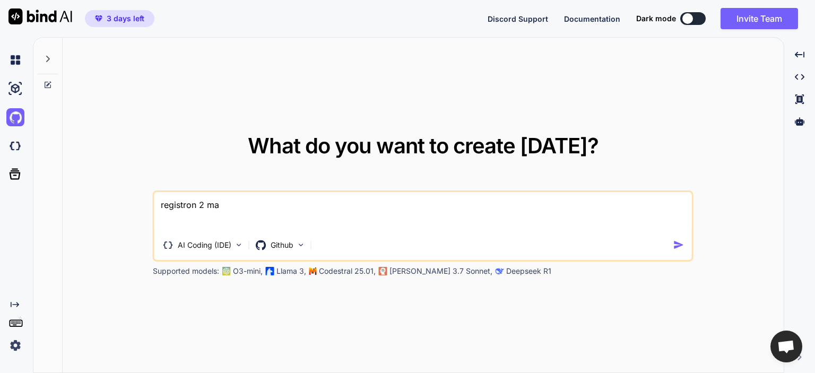
type textarea "x"
type textarea "registron 2 main"
type textarea "x"
type textarea "registron 2 main"
type textarea "x"
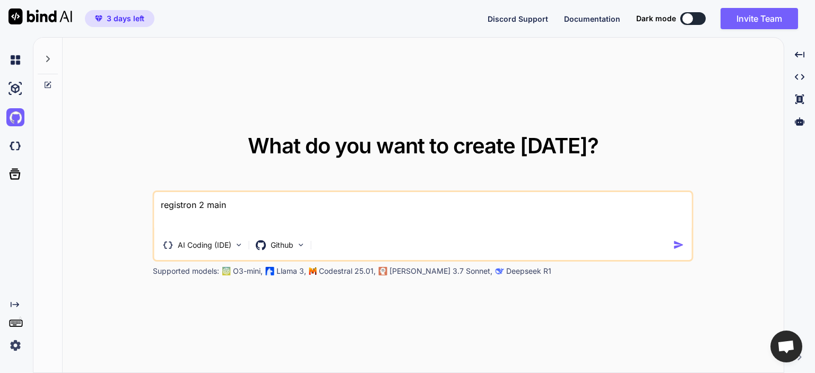
type textarea "registron 2 main m"
type textarea "x"
type textarea "registron 2 main my"
type textarea "x"
type textarea "registron 2 main my"
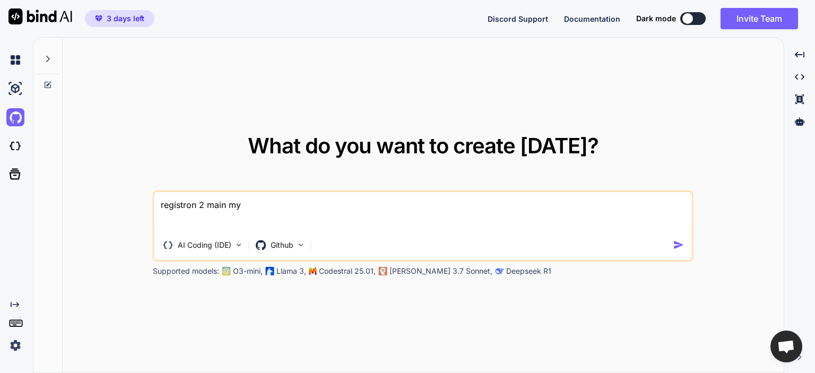
type textarea "x"
type textarea "registron 2 main my a"
type textarea "x"
type textarea "registron 2 main my ap"
type textarea "x"
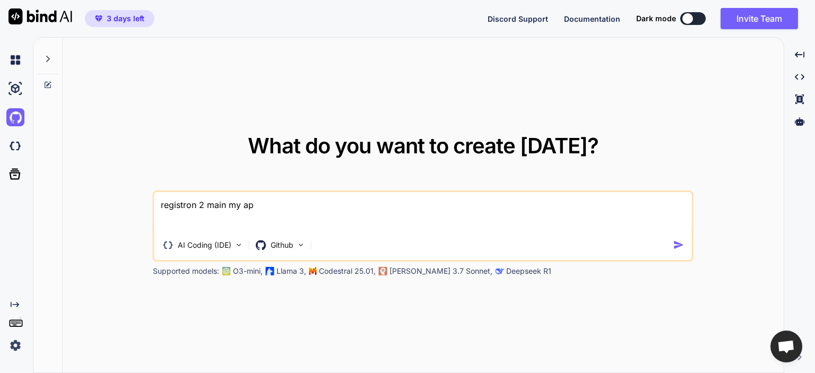
type textarea "registron 2 main my app"
type textarea "x"
type textarea "registron 2 main my app"
type textarea "x"
type textarea "registron 2 main my app f"
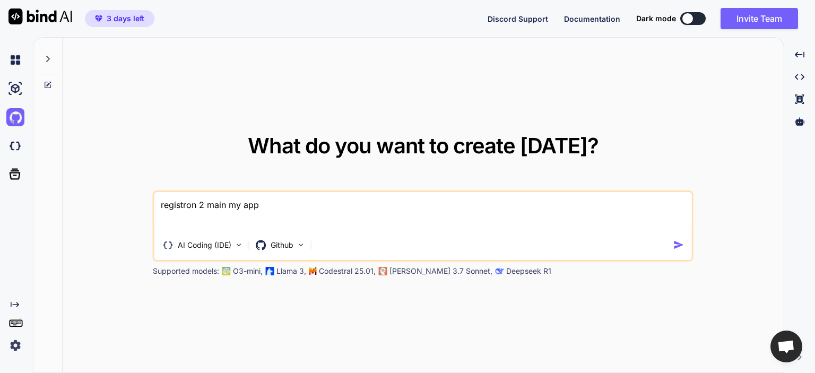
type textarea "x"
type textarea "registron 2 main my app fo"
type textarea "x"
type textarea "registron 2 main my app for"
type textarea "x"
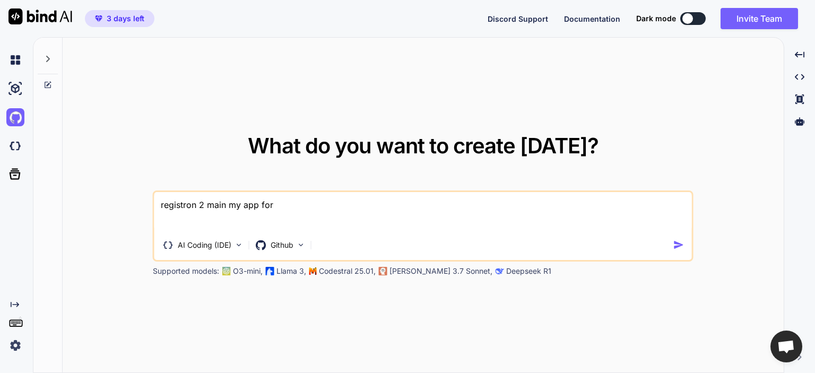
type textarea "registron 2 main my app for"
type textarea "x"
type textarea "registron 2 main my app for i"
type textarea "x"
type textarea "registron 2 main my app for"
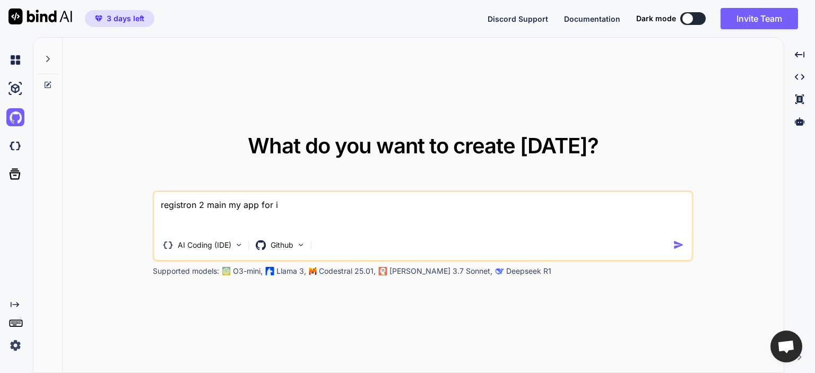
type textarea "x"
type textarea "registron 2 main my app for f"
type textarea "x"
type textarea "registron 2 main my app for fi"
type textarea "x"
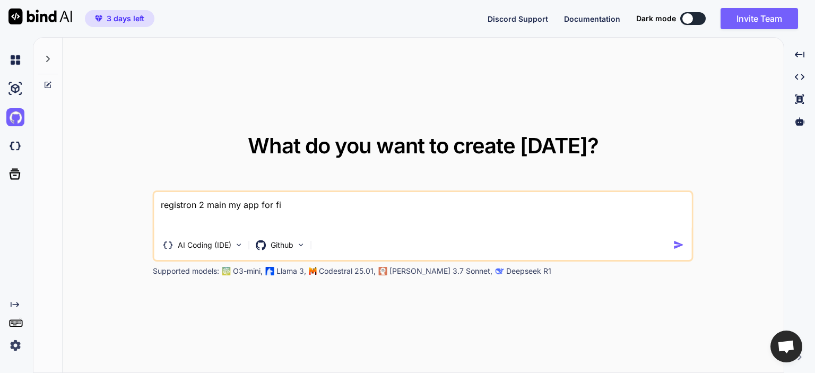
type textarea "registron 2 main my app for fin"
type textarea "x"
type textarea "registron 2 main my app for fina"
type textarea "x"
type textarea "registron 2 main my app for finan"
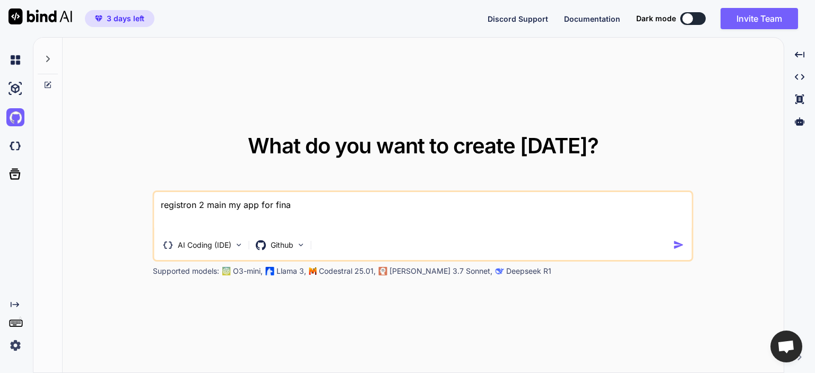
type textarea "x"
type textarea "registron 2 main my app for financ"
type textarea "x"
type textarea "registron 2 main my app for financi"
type textarea "x"
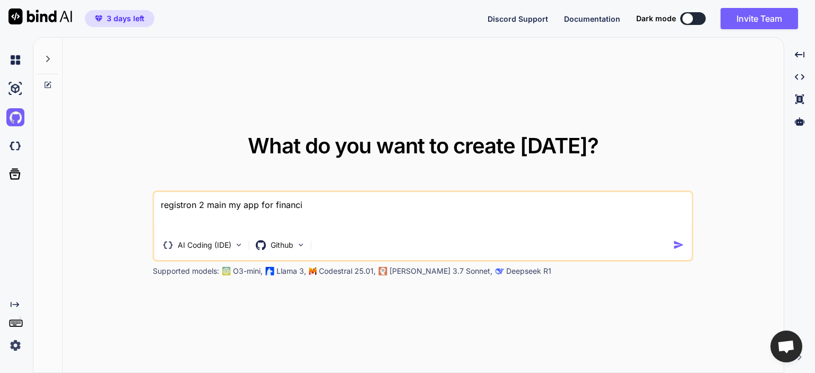
type textarea "registron 2 main my app for financia"
type textarea "x"
type textarea "registron 2 main my app for financial"
type textarea "x"
type textarea "registron 2 main my app for financial"
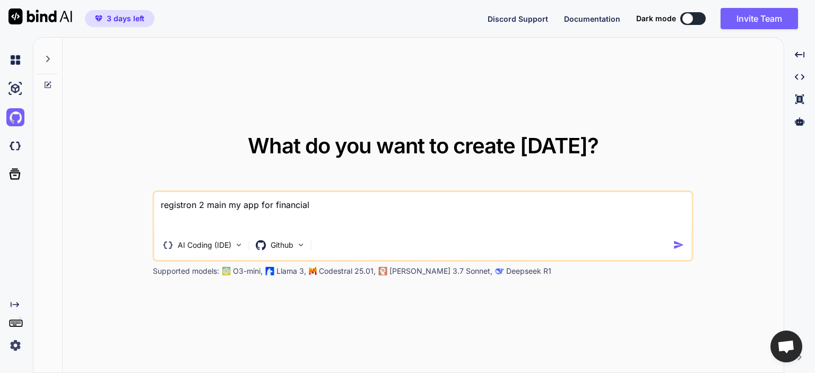
type textarea "x"
type textarea "registron 2 main my app for financial s"
type textarea "x"
type textarea "registron 2 main my app for financial se"
type textarea "x"
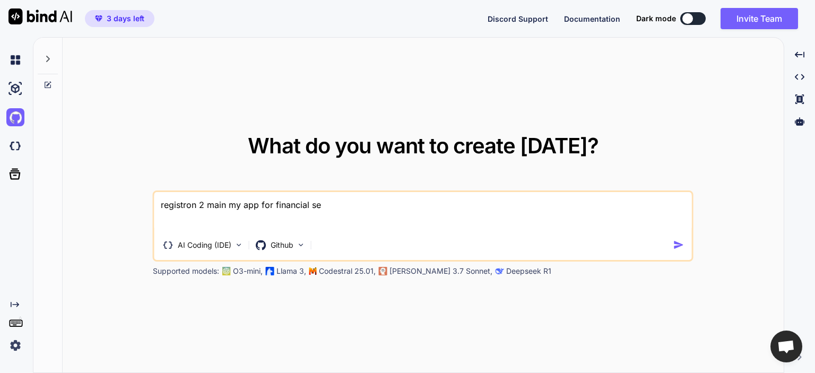
type textarea "registron 2 main my app for financial ser"
type textarea "x"
type textarea "registron 2 main my app for financial serv"
type textarea "x"
type textarea "registron 2 main my app for financial servi"
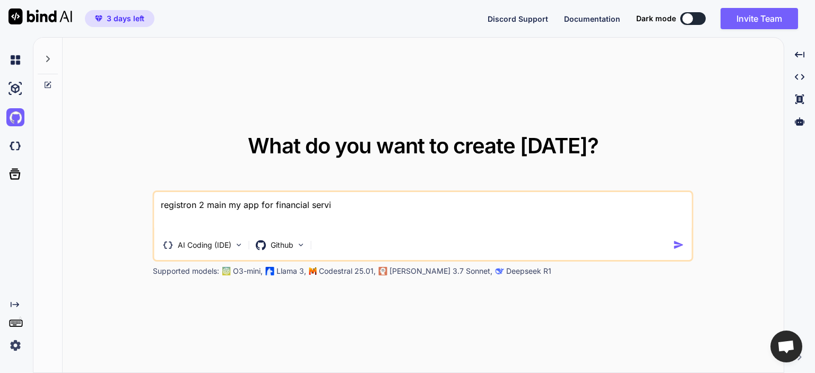
type textarea "x"
type textarea "registron 2 main my app for financial servic"
type textarea "x"
type textarea "registron 2 main my app for financial service"
type textarea "x"
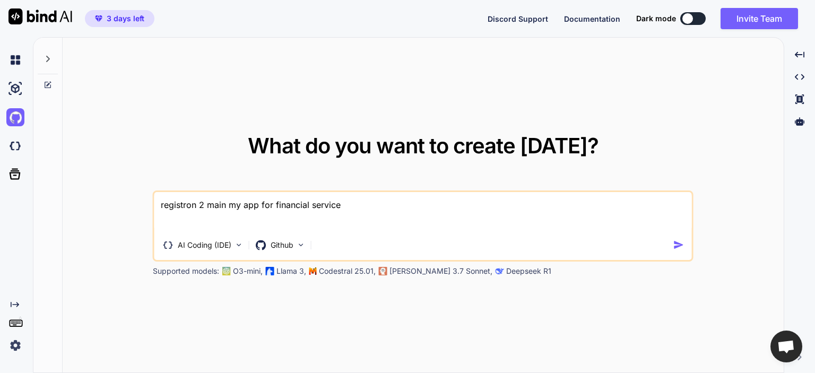
type textarea "registron 2 main my app for financial services"
type textarea "x"
type textarea "registron 2 main my app for financial services"
type textarea "x"
type textarea "registron 2 main my app for financial services i"
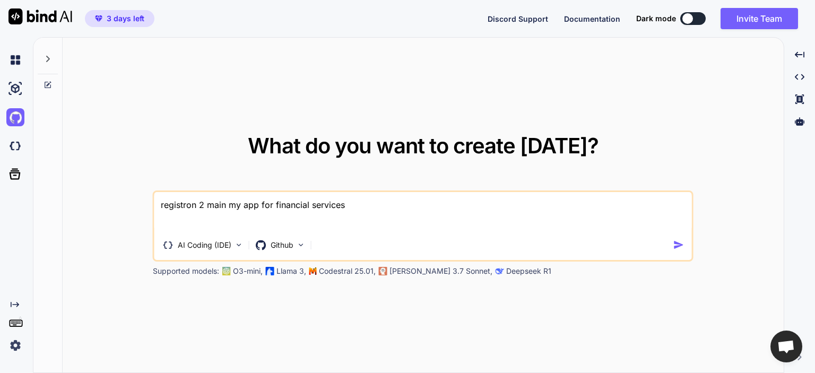
type textarea "x"
type textarea "registron 2 main my app for financial services is"
type textarea "x"
type textarea "registron 2 main my app for financial services isn"
type textarea "x"
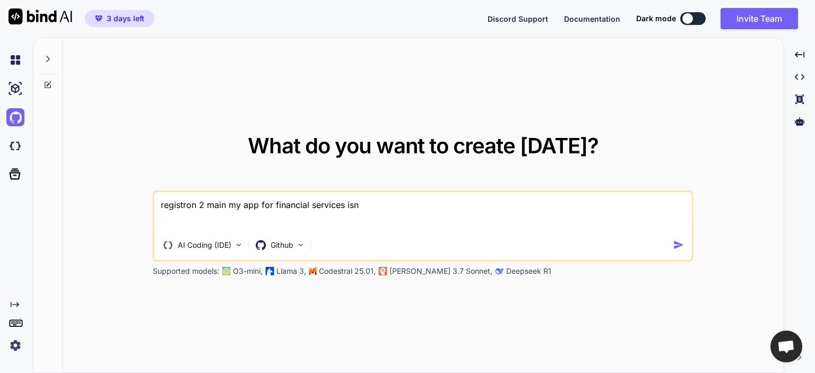
type textarea "registron 2 main my app for financial services isnt"
type textarea "x"
type textarea "registron 2 main my app for financial services isnt"
type textarea "x"
type textarea "registron 2 main my app for financial services isnt w"
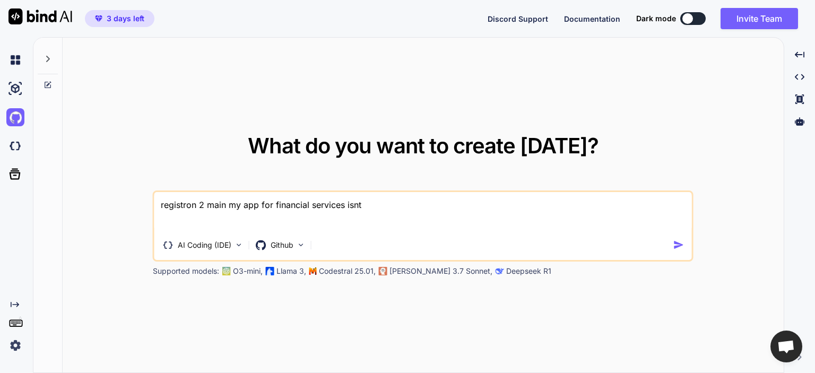
type textarea "x"
type textarea "registron 2 main my app for financial services isnt wo"
type textarea "x"
type textarea "registron 2 main my app for financial services isnt wor"
type textarea "x"
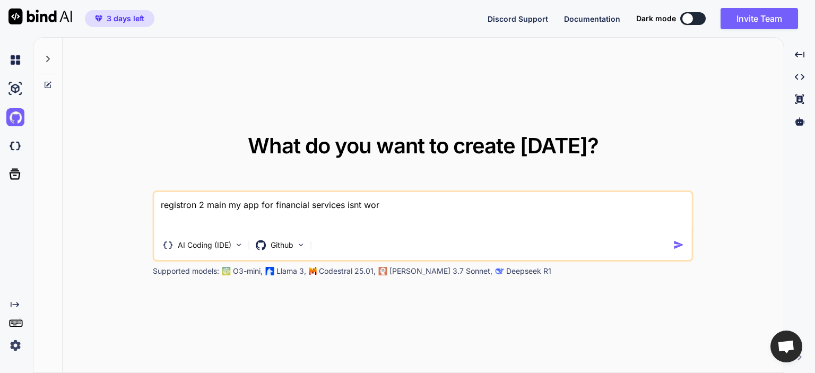
type textarea "registron 2 main my app for financial services isnt work"
type textarea "x"
type textarea "registron 2 main my app for financial services isnt worki"
type textarea "x"
type textarea "registron 2 main my app for financial services isnt workin"
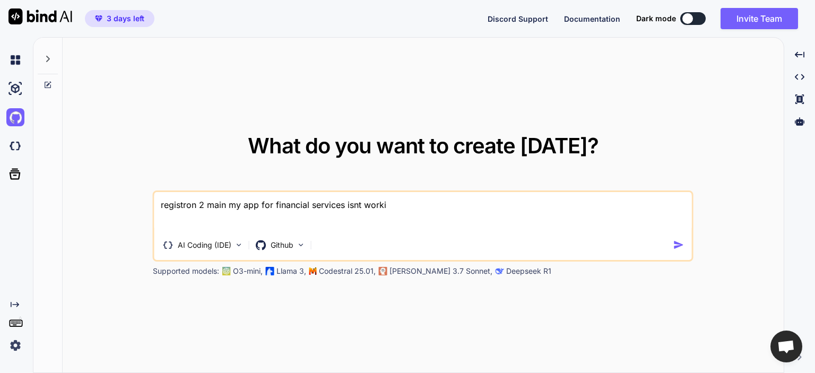
type textarea "x"
type textarea "registron 2 main my app for financial services isnt working"
type textarea "x"
type textarea "registron 2 main my app for financial services isnt working"
type textarea "x"
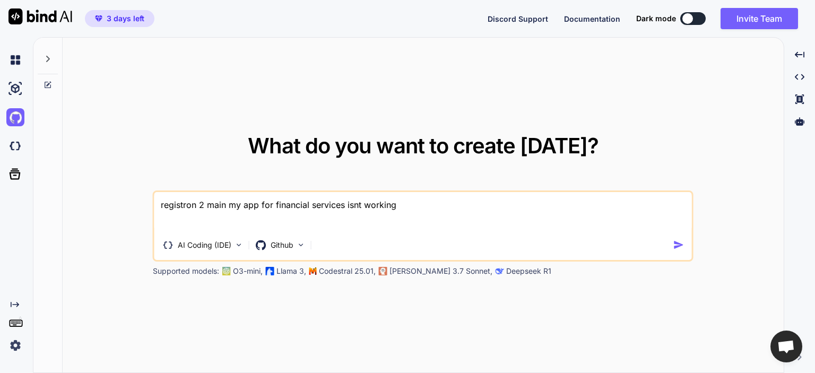
type textarea "registron 2 main my app for financial services isnt working m"
type textarea "x"
type textarea "registron 2 main my app for financial services isnt working mo"
type textarea "x"
type textarea "registron 2 main my app for financial services isnt working mos"
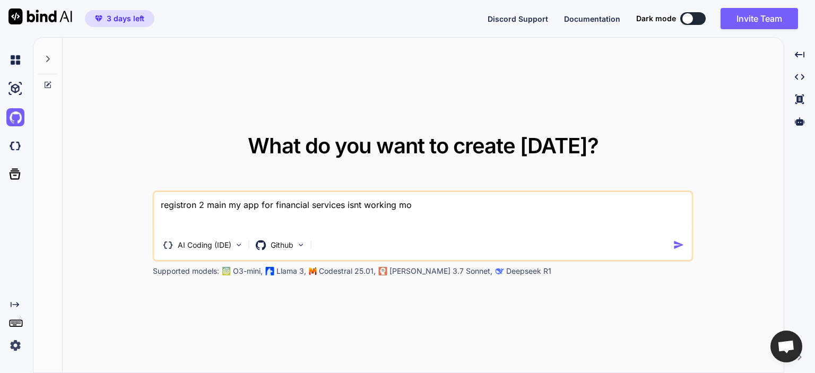
type textarea "x"
type textarea "registron 2 main my app for financial services isnt working most"
type textarea "x"
type textarea "registron 2 main my app for financial services isnt working mostl"
type textarea "x"
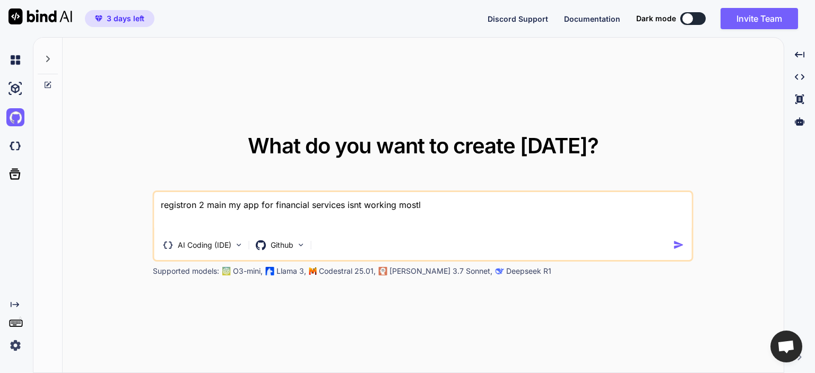
type textarea "registron 2 main my app for financial services isnt working mostly"
type textarea "x"
type textarea "registron 2 main my app for financial services isnt working mostly,"
type textarea "x"
type textarea "registron 2 main my app for financial services isnt working mostly,"
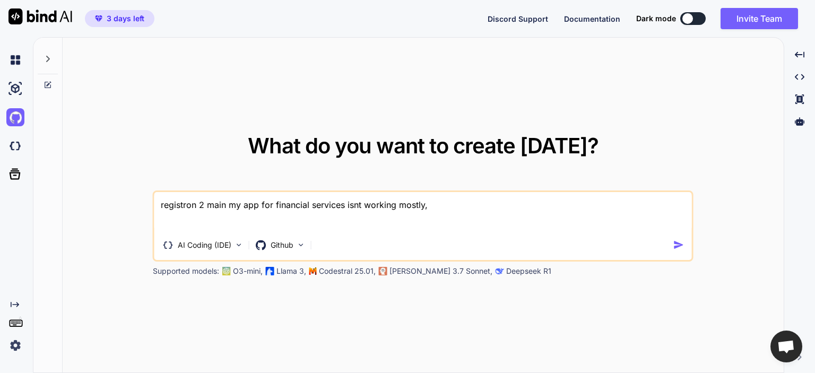
type textarea "x"
type textarea "registron 2 main my app for financial services isnt working mostly, t"
type textarea "x"
type textarea "registron 2 main my app for financial services isnt working mostly, th"
type textarea "x"
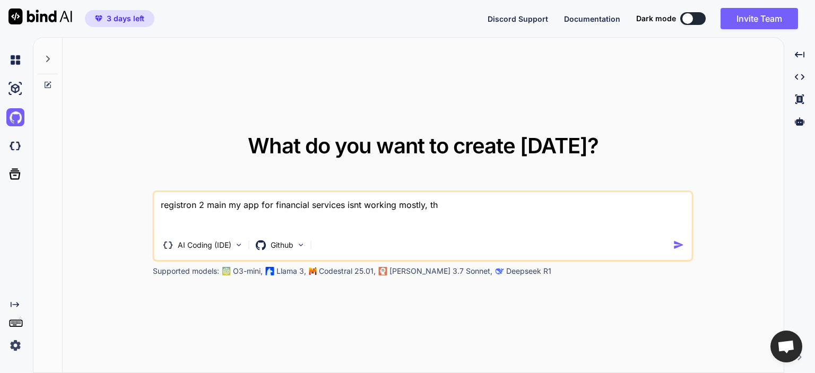
type textarea "registron 2 main my app for financial services isnt working mostly, the"
type textarea "x"
type textarea "registron 2 main my app for financial services isnt working mostly, the"
type textarea "x"
type textarea "registron 2 main my app for financial services isnt working mostly, the g"
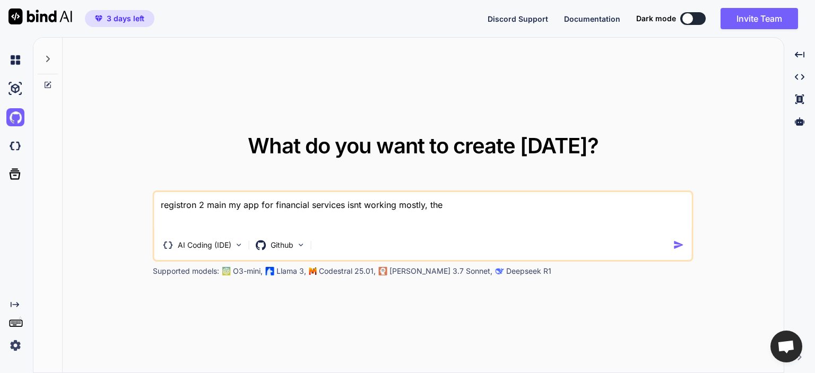
type textarea "x"
type textarea "registron 2 main my app for financial services isnt working mostly, the gr"
type textarea "x"
type textarea "registron 2 main my app for financial services isnt working mostly, the gra"
type textarea "x"
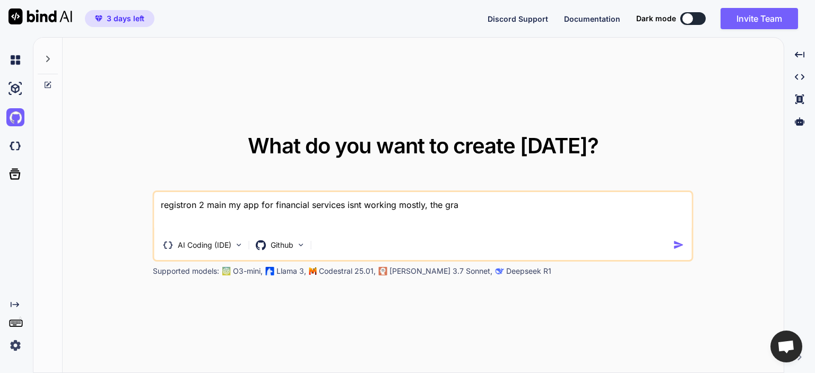
type textarea "registron 2 main my app for financial services isnt working mostly, the grap"
type textarea "x"
type textarea "registron 2 main my app for financial services isnt working mostly, the graph"
type textarea "x"
type textarea "registron 2 main my app for financial services isnt working mostly, the graphs"
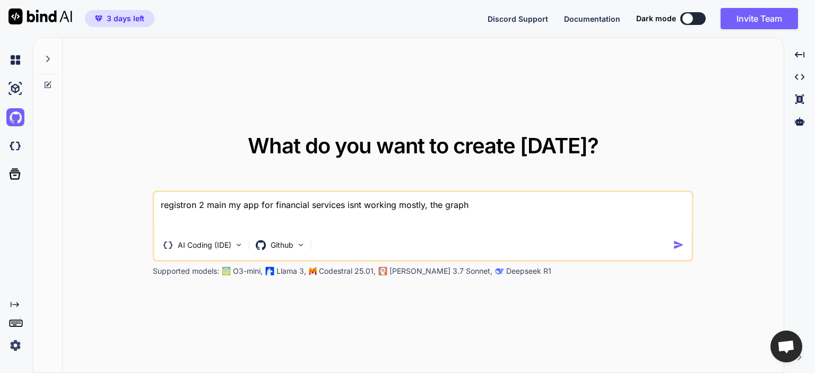
type textarea "x"
type textarea "registron 2 main my app for financial services isnt working mostly, the graphs"
type textarea "x"
type textarea "registron 2 main my app for financial services isnt working mostly, the graphs s"
type textarea "x"
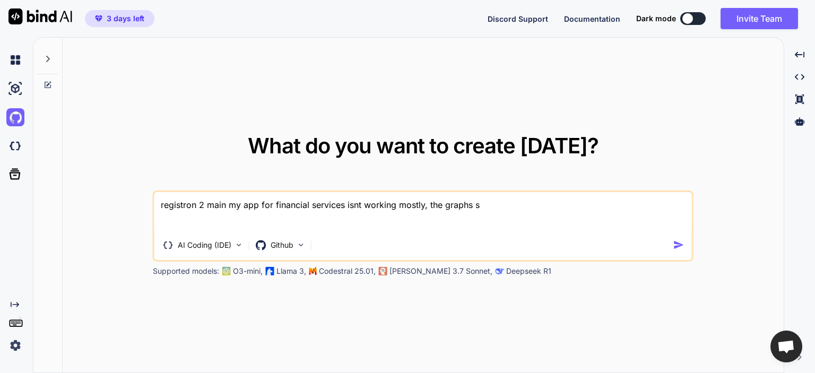
type textarea "registron 2 main my app for financial services isnt working mostly, the graphs …"
type textarea "x"
type textarea "registron 2 main my app for financial services isnt working mostly, the graphs …"
type textarea "x"
type textarea "registron 2 main my app for financial services isnt working mostly, the graphs …"
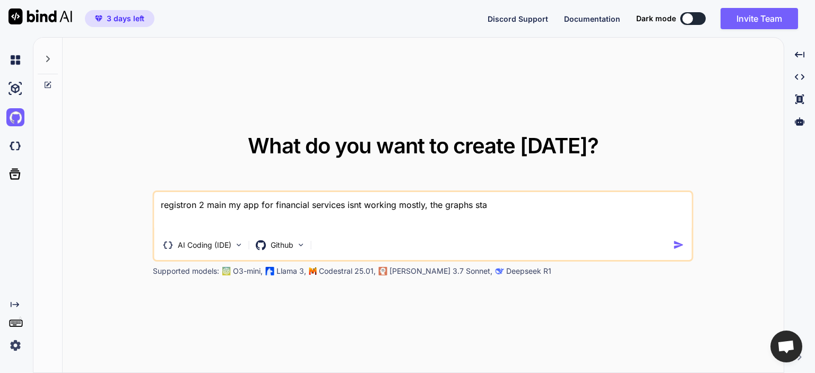
type textarea "x"
type textarea "registron 2 main my app for financial services isnt working mostly, the graphs …"
type textarea "x"
type textarea "registron 2 main my app for financial services isnt working mostly, the graphs …"
type textarea "x"
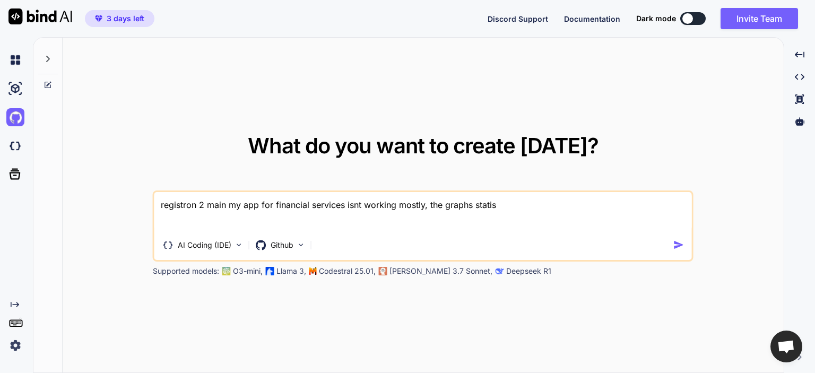
type textarea "registron 2 main my app for financial services isnt working mostly, the graphs …"
type textarea "x"
type textarea "registron 2 main my app for financial services isnt working mostly, the graphs …"
type textarea "x"
type textarea "registron 2 main my app for financial services isnt working mostly, the graphs …"
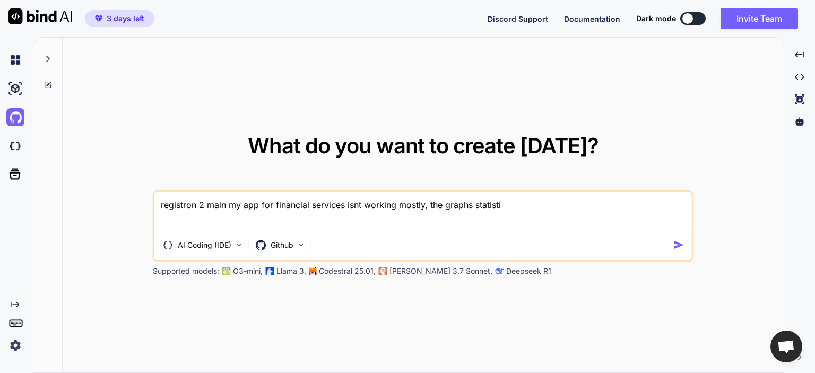
type textarea "x"
type textarea "registron 2 main my app for financial services isnt working mostly, the graphs …"
type textarea "x"
type textarea "registron 2 main my app for financial services isnt working mostly, the graphs …"
type textarea "x"
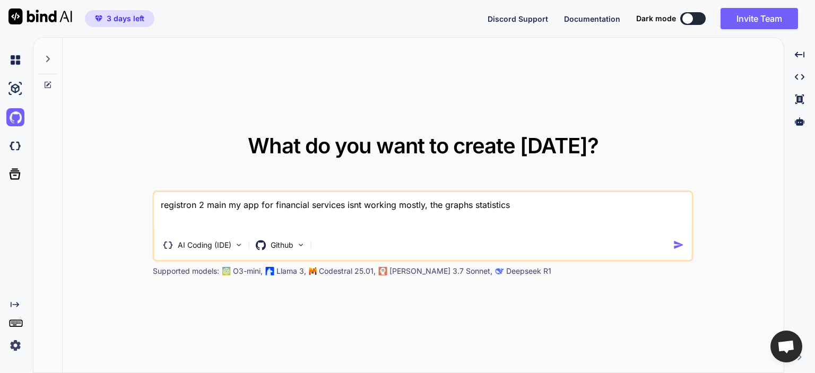
type textarea "registron 2 main my app for financial services isnt working mostly, the graphs …"
type textarea "x"
type textarea "registron 2 main my app for financial services isnt working mostly, the graphs …"
type textarea "x"
type textarea "registron 2 main my app for financial services isnt working mostly, the graphs …"
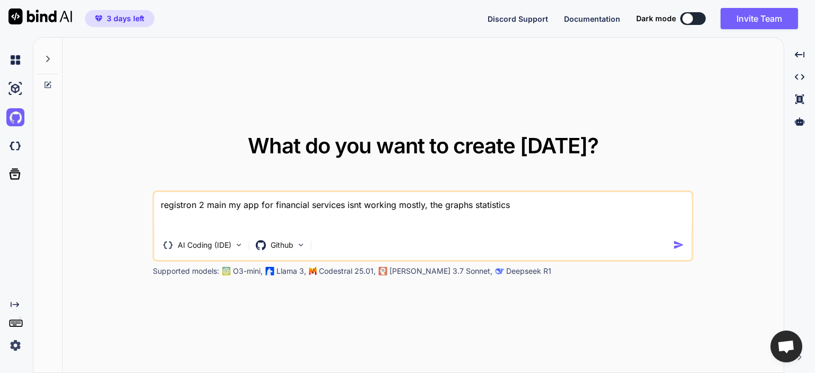
type textarea "x"
type textarea "registron 2 main my app for financial services isnt working mostly, the graphs …"
type textarea "x"
type textarea "registron 2 main my app for financial services isnt working mostly, the graphs …"
type textarea "x"
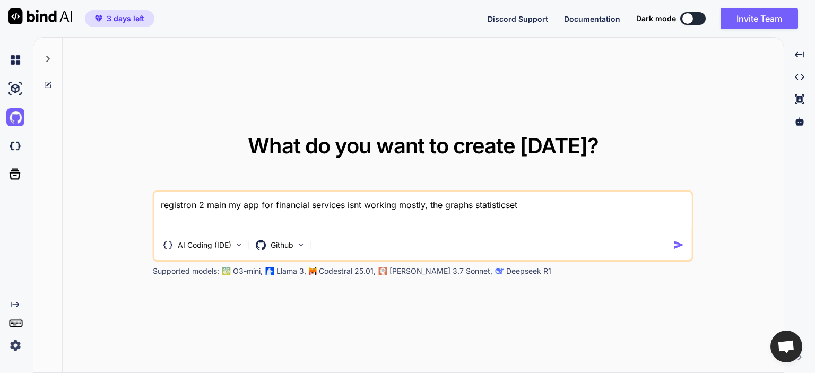
type textarea "registron 2 main my app for financial services isnt working mostly, the graphs …"
type textarea "x"
type textarea "registron 2 main my app for financial services isnt working mostly, the graphs …"
type textarea "x"
type textarea "registron 2 main my app for financial services isnt working mostly, the graphs …"
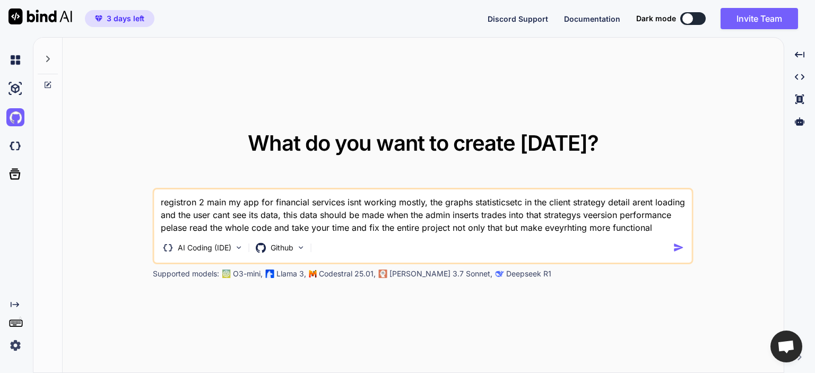
click at [680, 249] on img "button" at bounding box center [678, 247] width 11 height 11
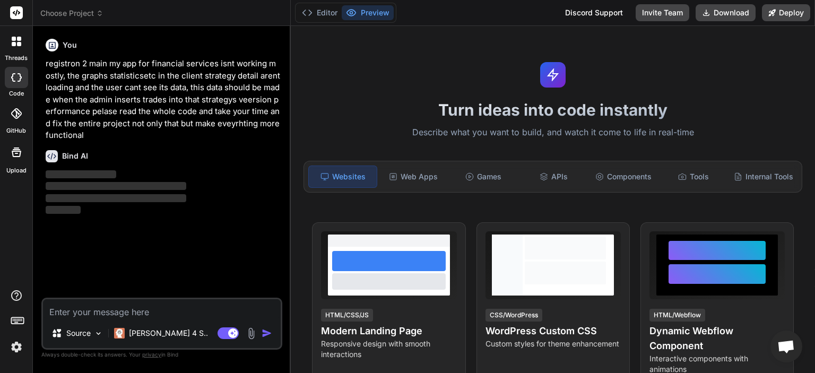
click at [19, 120] on div at bounding box center [16, 113] width 23 height 23
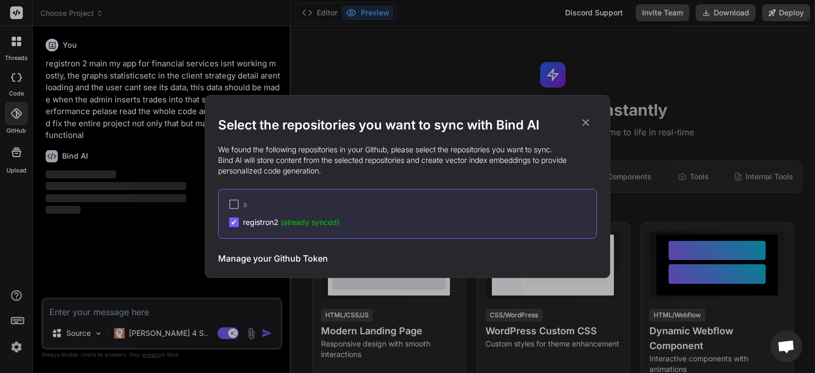
click at [84, 143] on div "Select the repositories you want to sync with Bind AI We found the following re…" at bounding box center [407, 186] width 815 height 373
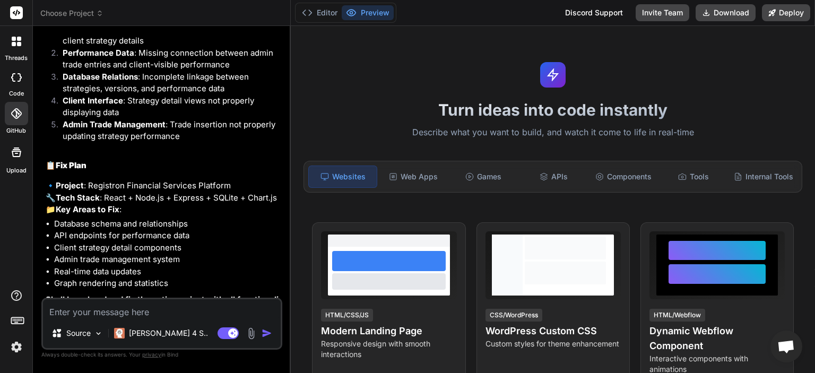
scroll to position [290, 0]
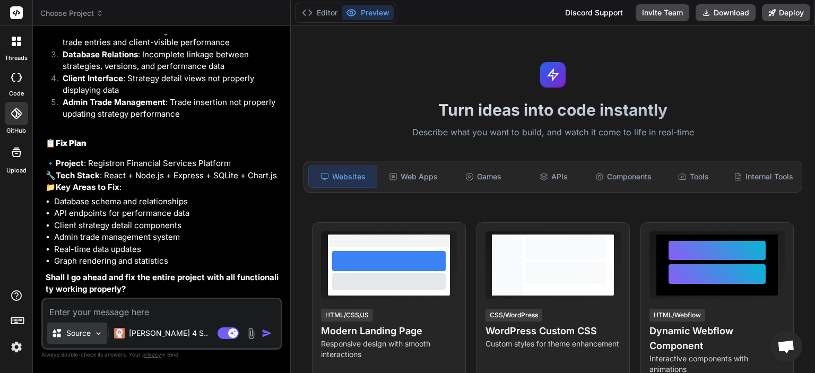
click at [89, 338] on p "Source" at bounding box center [78, 333] width 24 height 11
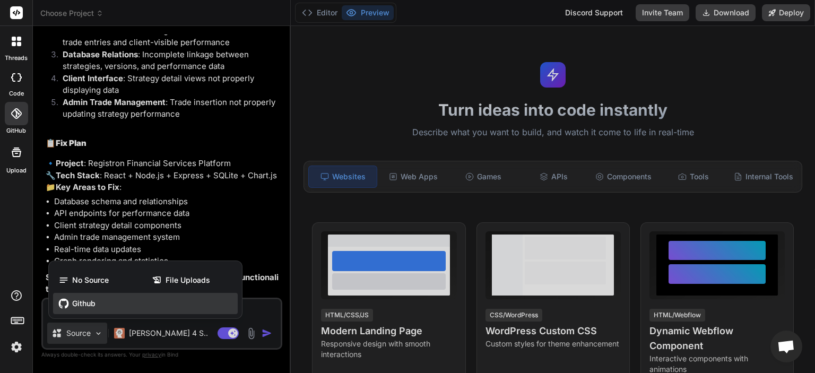
click at [113, 309] on div "Github" at bounding box center [145, 303] width 185 height 21
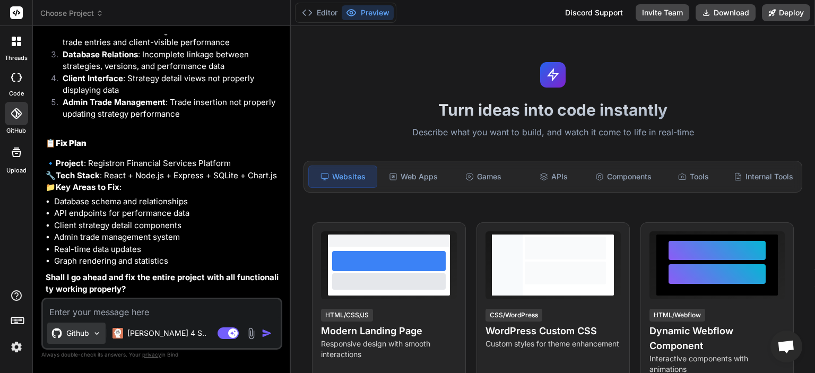
click at [90, 335] on div "Github" at bounding box center [76, 333] width 58 height 21
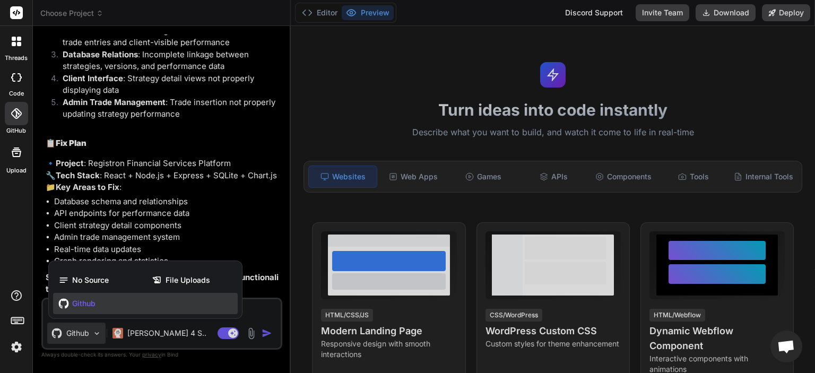
click at [265, 307] on div at bounding box center [407, 186] width 815 height 373
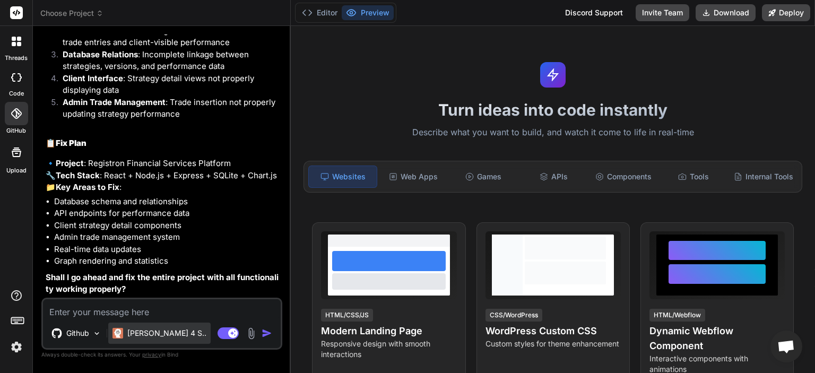
click at [159, 331] on p "[PERSON_NAME] 4 S.." at bounding box center [166, 333] width 79 height 11
click at [159, 334] on p "[PERSON_NAME] 4 S.." at bounding box center [166, 333] width 79 height 11
click at [135, 332] on p "[PERSON_NAME] 4 S.." at bounding box center [166, 333] width 79 height 11
click at [256, 338] on img at bounding box center [251, 333] width 12 height 12
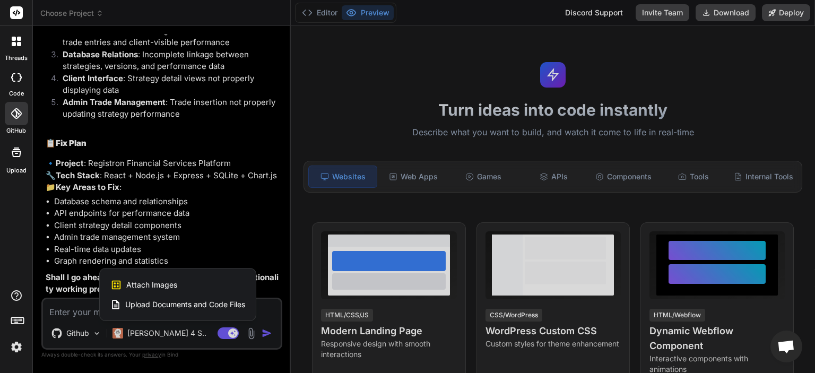
click at [189, 321] on div "Attach Images Image attachments are only supported in Claude and Gemini models.…" at bounding box center [177, 294] width 157 height 53
click at [234, 256] on div at bounding box center [407, 186] width 815 height 373
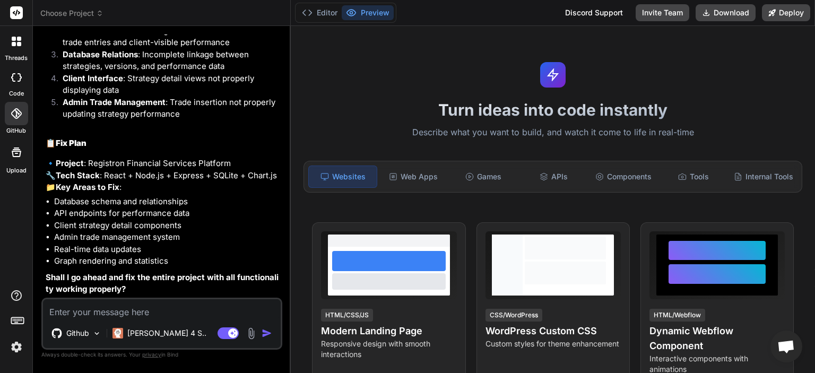
click at [17, 161] on div at bounding box center [16, 152] width 25 height 25
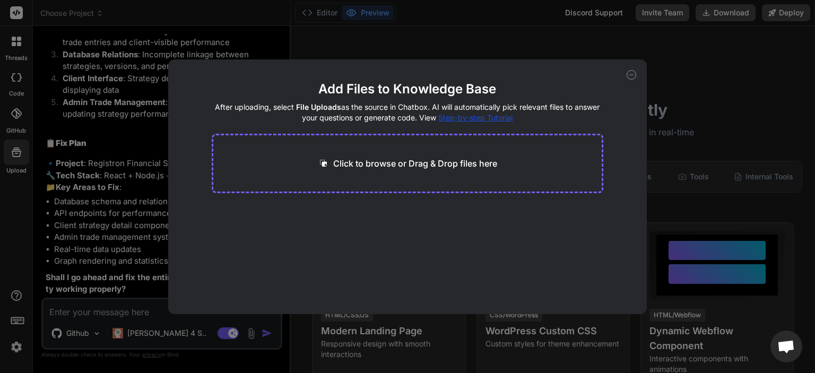
click at [53, 152] on div "Add Files to Knowledge Base After uploading, select File Uploads as the source …" at bounding box center [407, 186] width 815 height 373
type textarea "x"
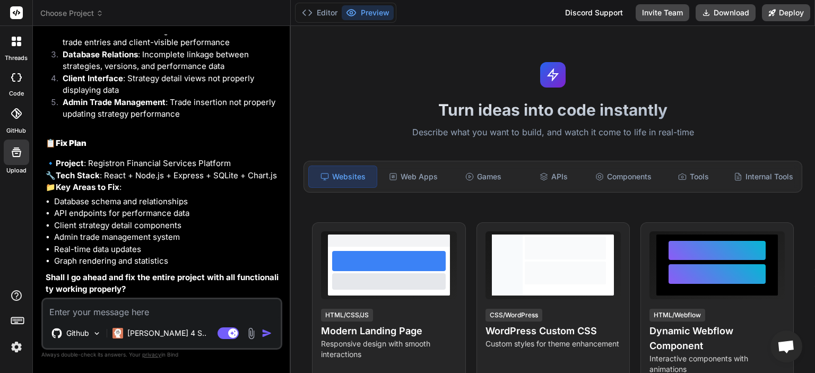
click at [141, 314] on textarea at bounding box center [162, 308] width 238 height 19
type textarea "d"
type textarea "x"
type textarea "do"
type textarea "x"
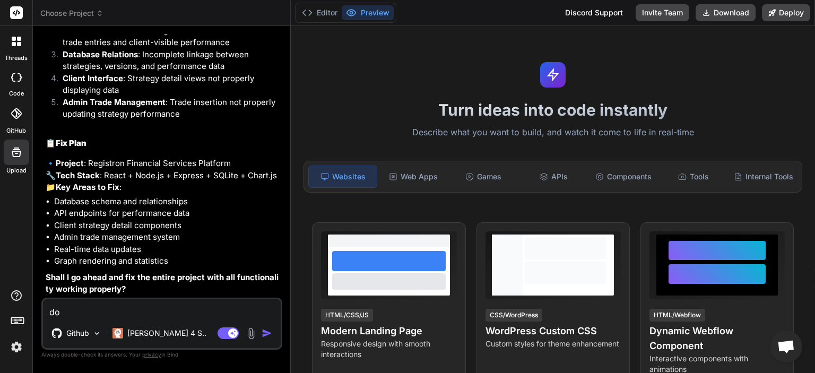
type textarea "do"
type textarea "x"
type textarea "do y"
type textarea "x"
type textarea "do yo"
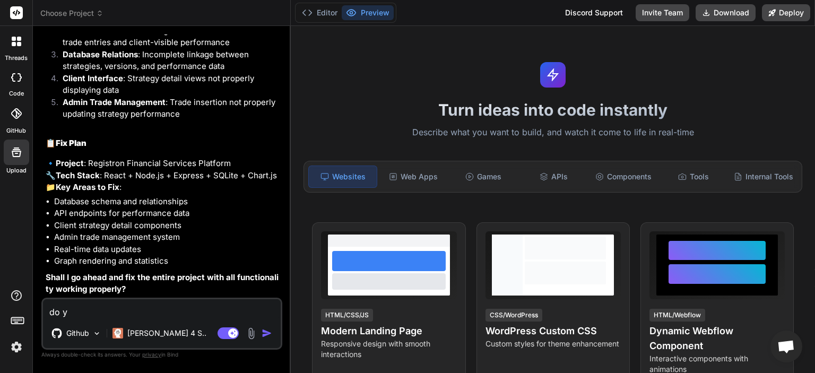
type textarea "x"
type textarea "do you"
type textarea "x"
type textarea "do you"
type textarea "x"
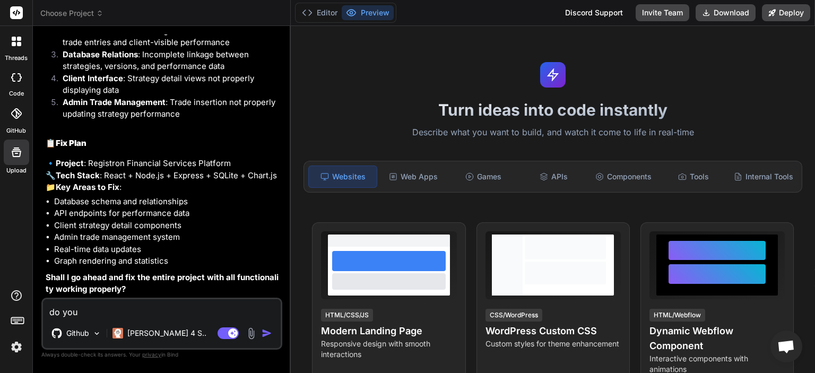
type textarea "do you h"
type textarea "x"
type textarea "do you ha"
type textarea "x"
type textarea "do you hav"
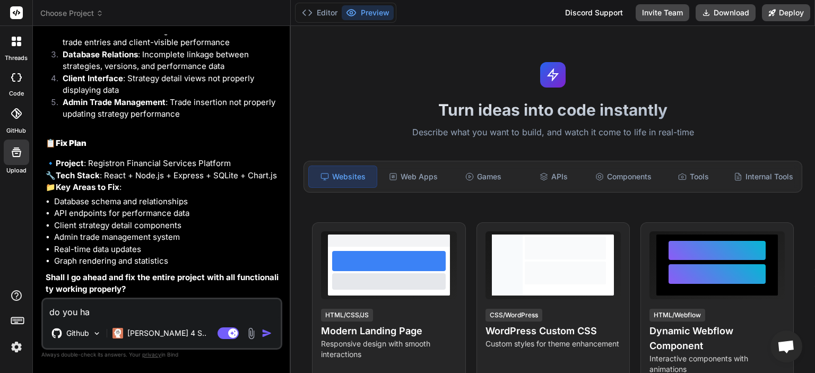
type textarea "x"
type textarea "do you have"
type textarea "x"
type textarea "do you have"
type textarea "x"
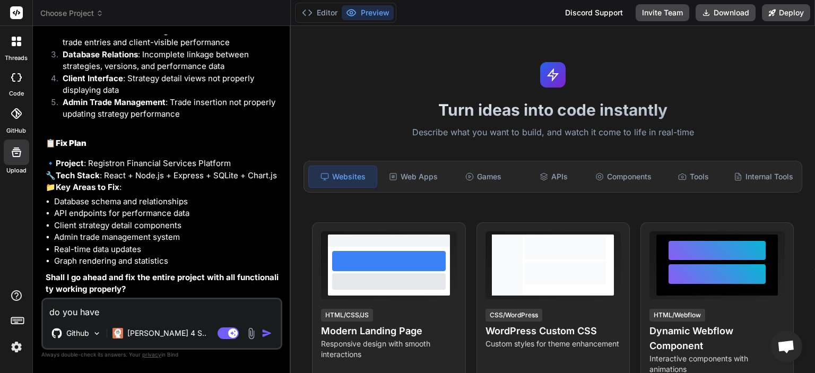
type textarea "do you have m"
type textarea "x"
type textarea "do you have my"
type textarea "x"
type textarea "do you have my"
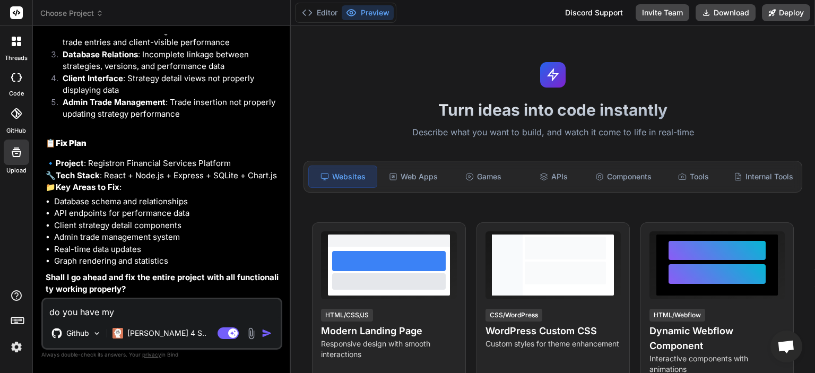
type textarea "x"
type textarea "do you have my g"
type textarea "x"
type textarea "do you have my gi"
type textarea "x"
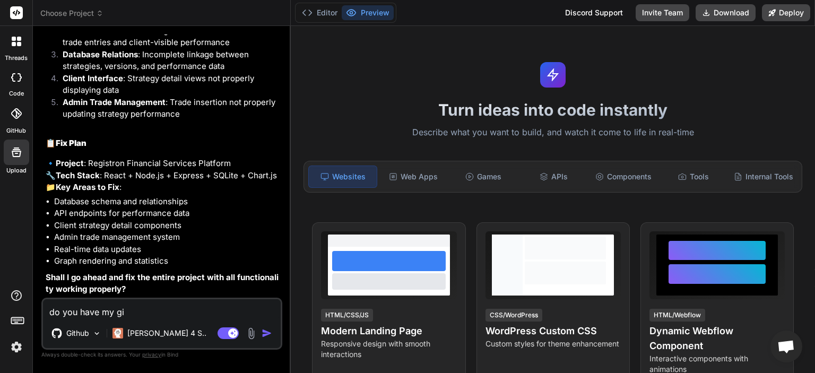
type textarea "do you have my git"
type textarea "x"
type textarea "do you have my gith"
type textarea "x"
type textarea "do you have my githu"
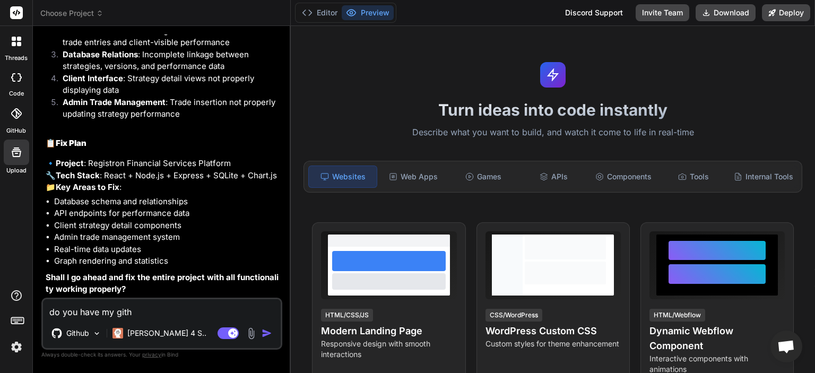
type textarea "x"
type textarea "do you have my github"
type textarea "x"
type textarea "do you have my github"
type textarea "x"
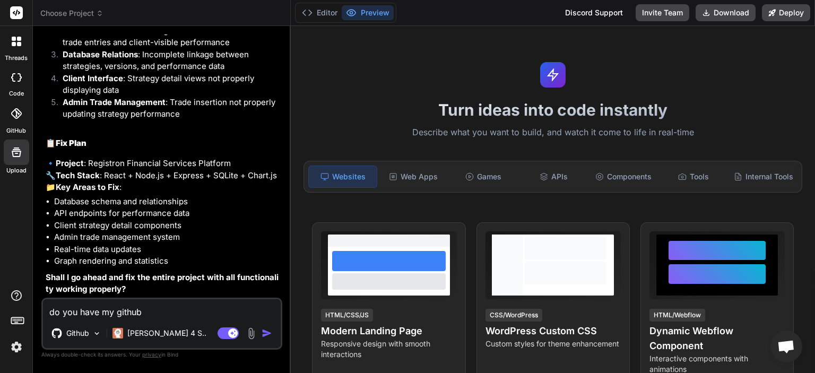
type textarea "do you have my github r"
type textarea "x"
type textarea "do you have my github re"
type textarea "x"
type textarea "do you have my github rep"
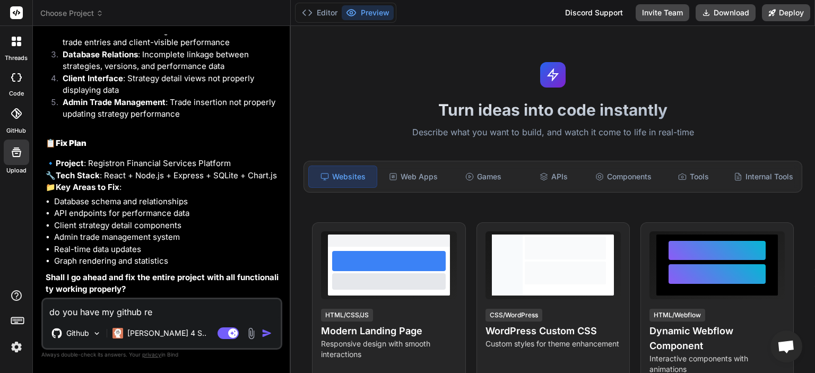
type textarea "x"
type textarea "do you have my github repo"
type textarea "x"
type textarea "do you have my github repo?"
type textarea "x"
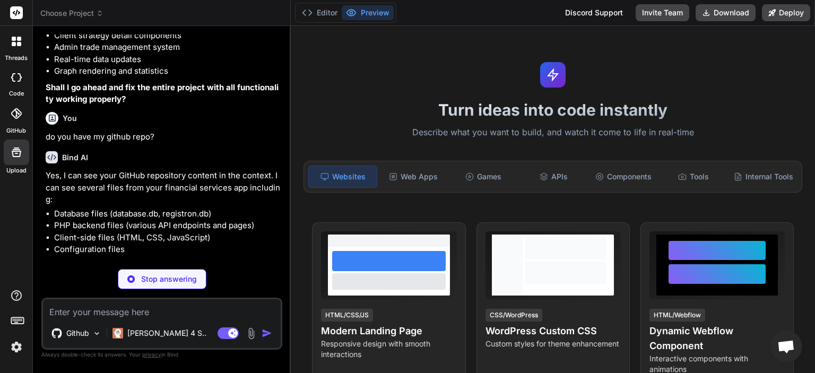
scroll to position [487, 0]
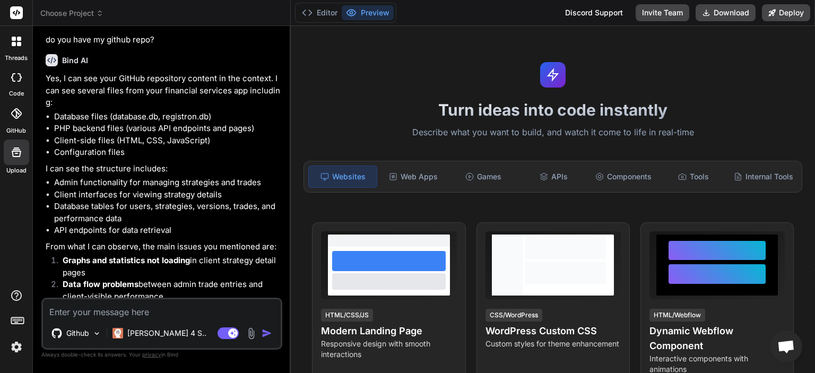
type textarea "x"
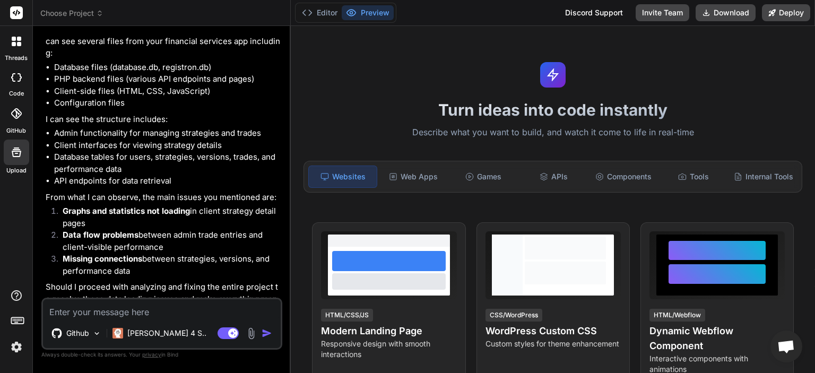
scroll to position [647, 0]
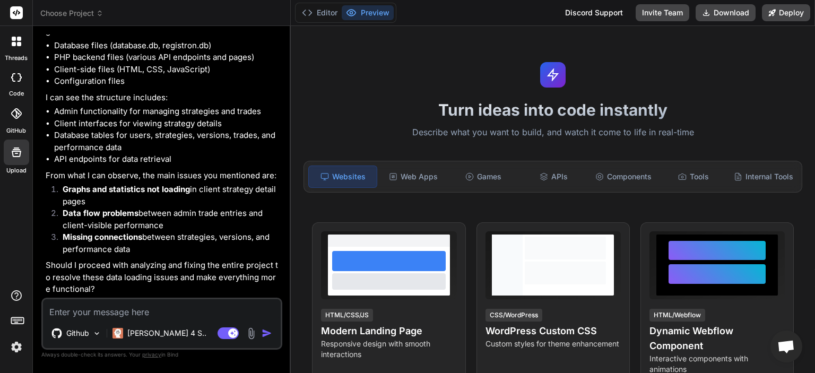
type textarea "f"
type textarea "x"
type textarea "fi"
type textarea "x"
type textarea "fix"
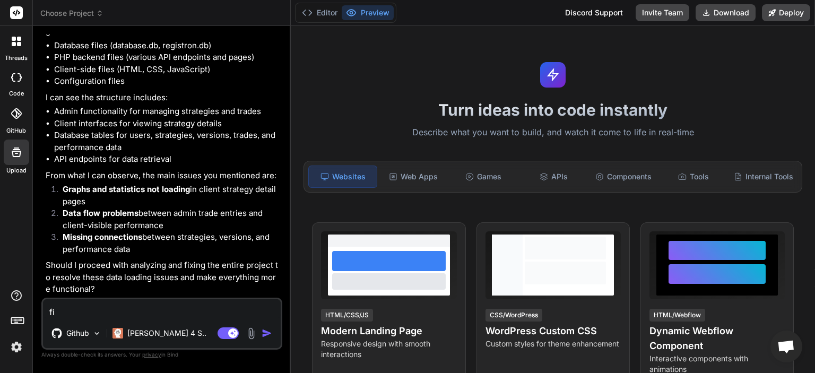
type textarea "x"
type textarea "fix"
type textarea "x"
type textarea "fix e"
type textarea "x"
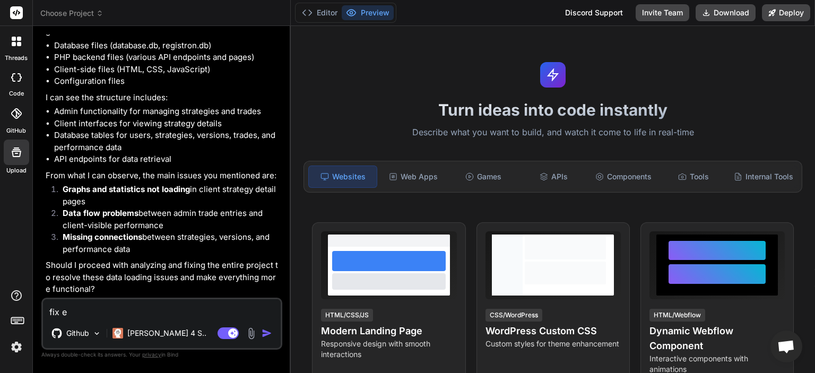
type textarea "fix ev"
type textarea "x"
type textarea "fix eve"
type textarea "x"
type textarea "fix ever"
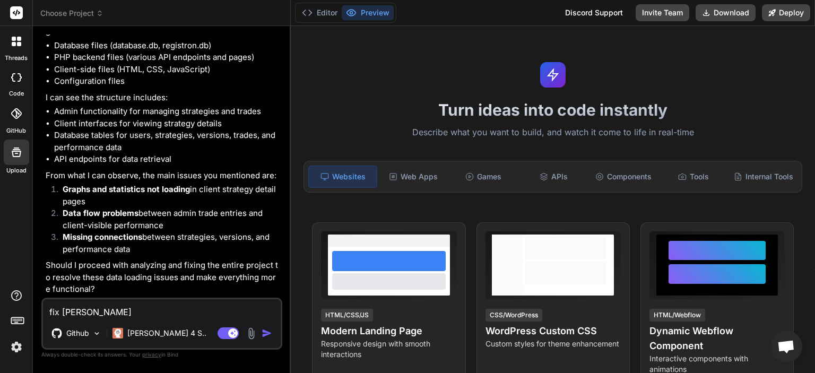
type textarea "x"
type textarea "fix every"
type textarea "x"
type textarea "fix everyh"
type textarea "x"
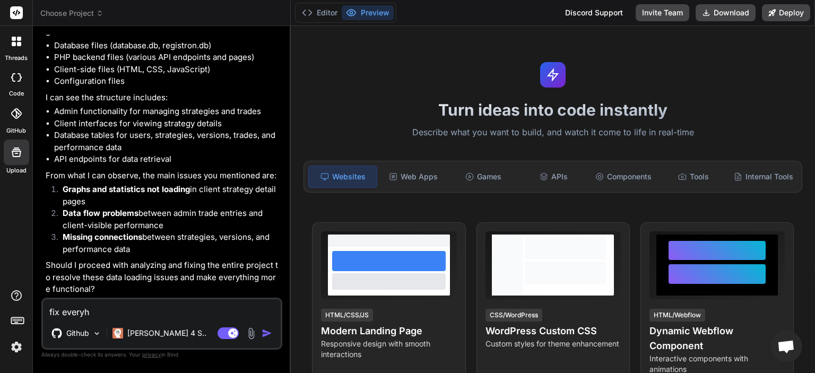
type textarea "fix everyht"
type textarea "x"
type textarea "fix everyhti"
type textarea "x"
type textarea "fix everyhtin"
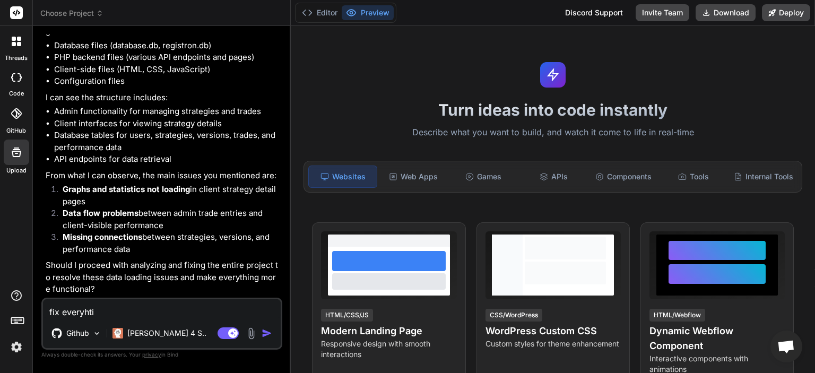
type textarea "x"
type textarea "fix everyhting"
type textarea "x"
type textarea "fix everyhting"
type textarea "x"
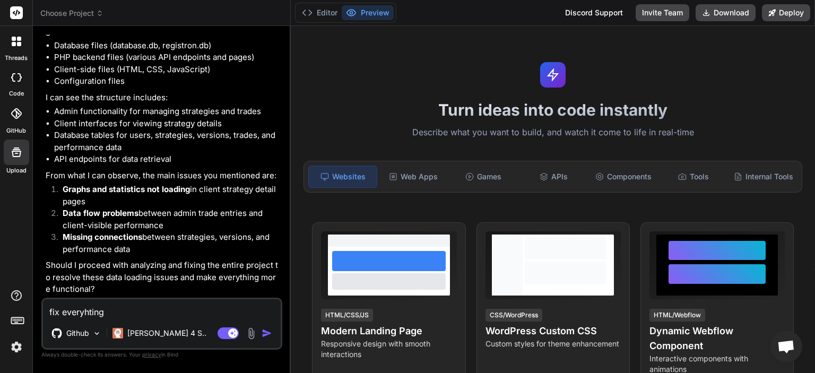
type textarea "fix everyhting y"
type textarea "x"
type textarea "fix everyhting ye"
type textarea "x"
type textarea "fix everyhting yes"
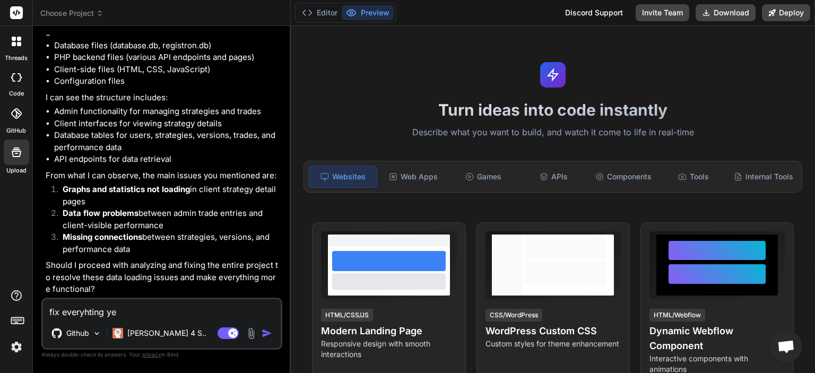
type textarea "x"
type textarea "fix everyhting yes"
type textarea "x"
type textarea "fix everyhting yes u"
type textarea "x"
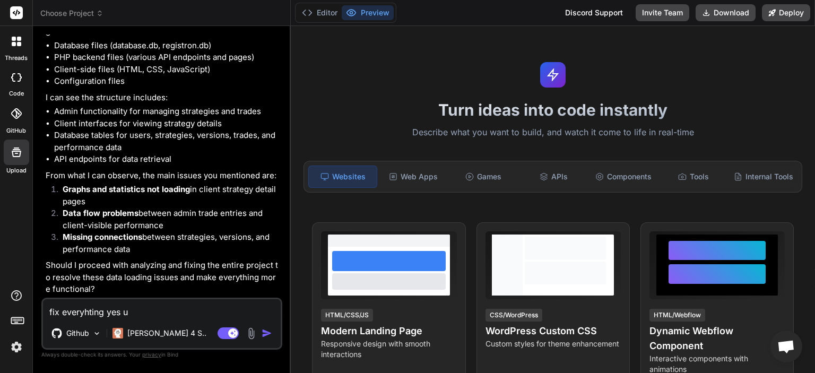
type textarea "fix everyhting yes u"
type textarea "x"
type textarea "fix everyhting yes u j"
type textarea "x"
type textarea "fix everyhting yes u ju"
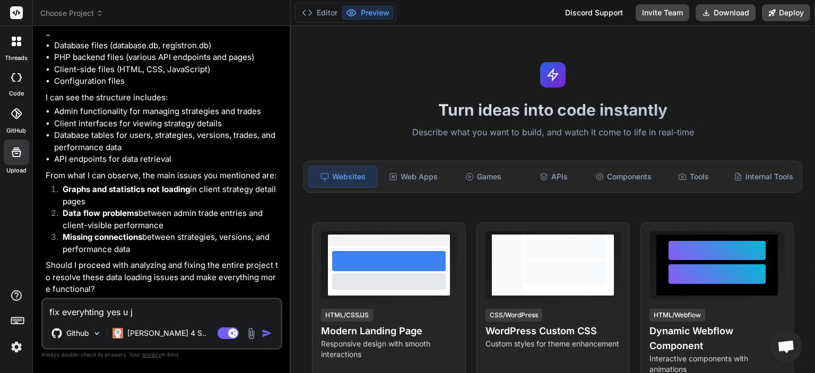
type textarea "x"
type textarea "fix everyhting yes u jus"
type textarea "x"
type textarea "fix everyhting yes u just"
type textarea "x"
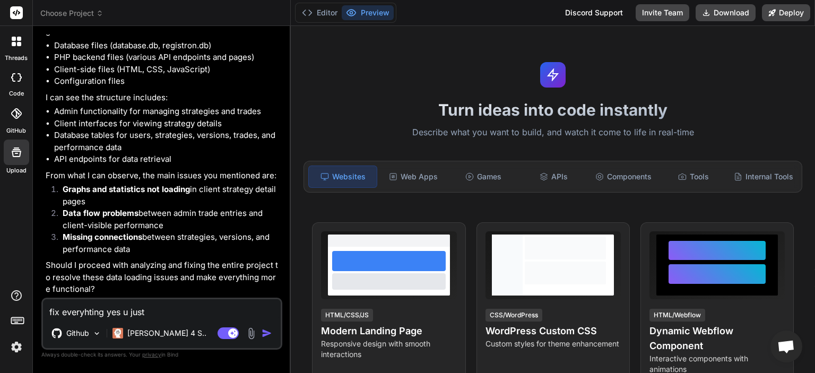
type textarea "fix everyhting yes u just"
type textarea "x"
type textarea "fix everyhting yes u just g"
type textarea "x"
type textarea "fix everyhting yes u just go"
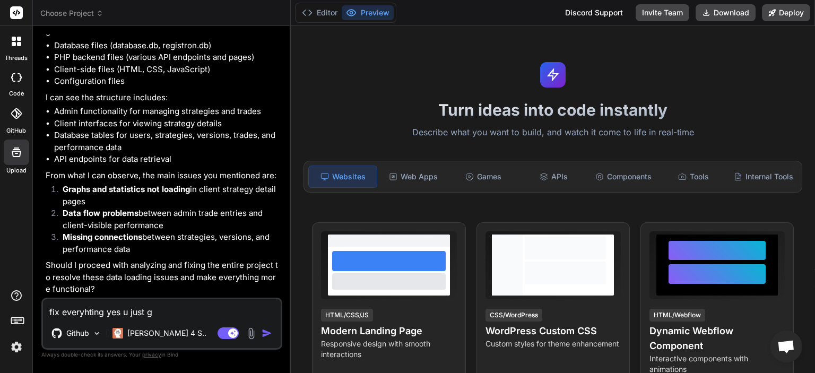
type textarea "x"
type textarea "fix everyhting yes u just go"
type textarea "x"
type textarea "fix everyhting yes u just go a"
type textarea "x"
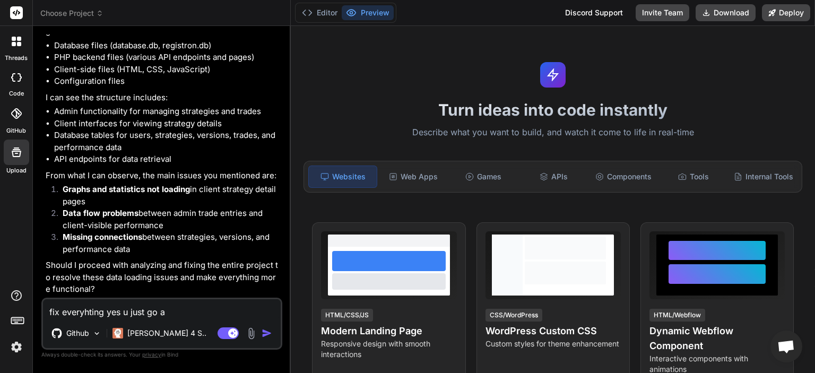
type textarea "fix everyhting yes u just go ah"
type textarea "x"
type textarea "fix everyhting yes u just go ahe"
type textarea "x"
type textarea "fix everyhting yes u just go ahea"
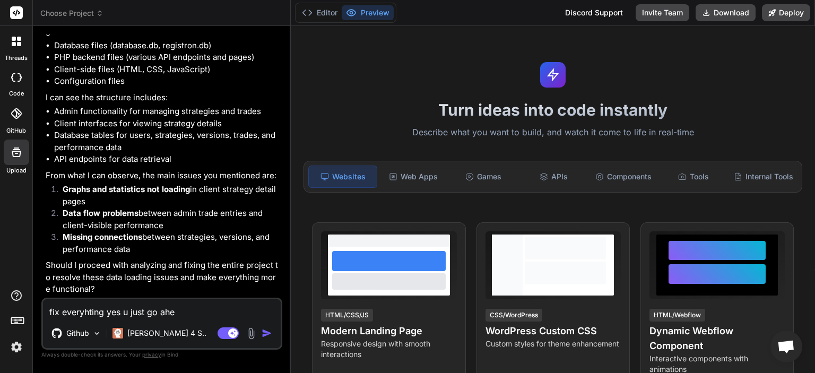
type textarea "x"
type textarea "fix everyhting yes u just go ahead"
type textarea "x"
type textarea "fix everyhting yes u just go ahead"
type textarea "x"
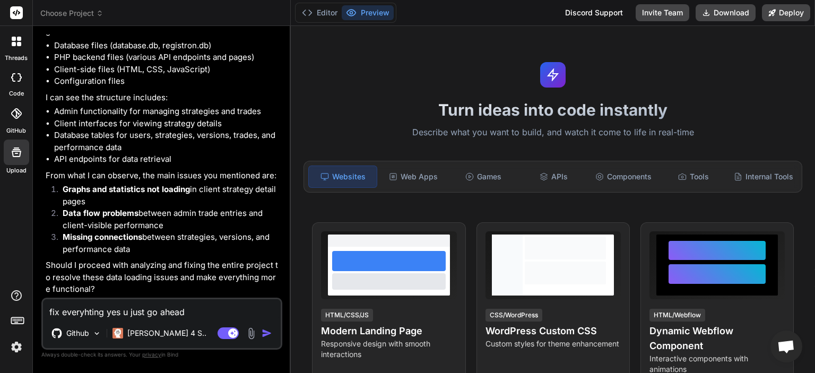
type textarea "fix everyhting yes u just go ahead t"
type textarea "x"
type textarea "fix everyhting yes u just go ahead ta"
type textarea "x"
type textarea "fix everyhting yes u just go ahead tak"
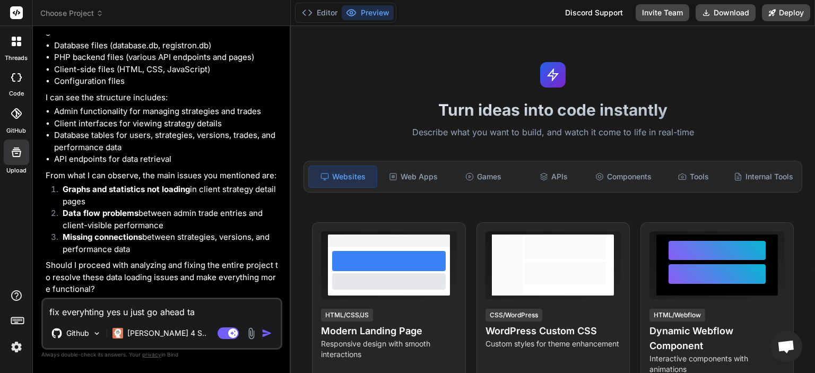
type textarea "x"
type textarea "fix everyhting yes u just go ahead take"
type textarea "x"
type textarea "fix everyhting yes u just go ahead take"
type textarea "x"
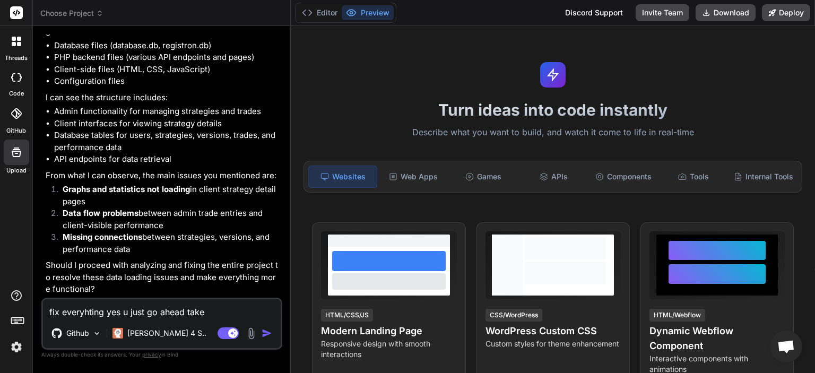
type textarea "fix everyhting yes u just go ahead take y"
type textarea "x"
type textarea "fix everyhting yes u just go ahead take yo"
type textarea "x"
type textarea "fix everyhting yes u just go ahead take you"
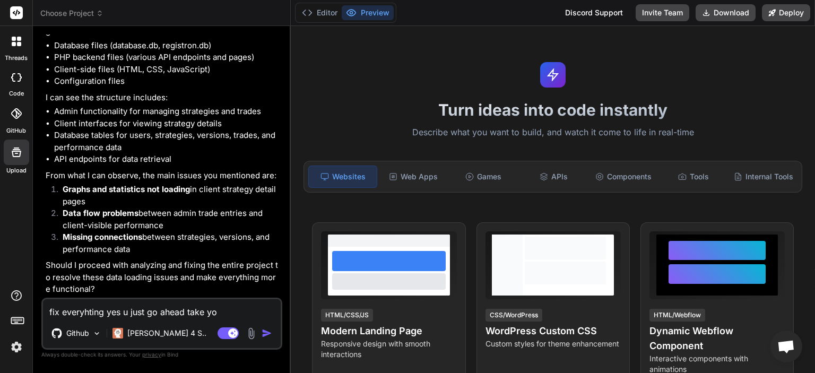
type textarea "x"
type textarea "fix everyhting yes u just go ahead take your"
type textarea "x"
type textarea "fix everyhting yes u just go ahead take your"
type textarea "x"
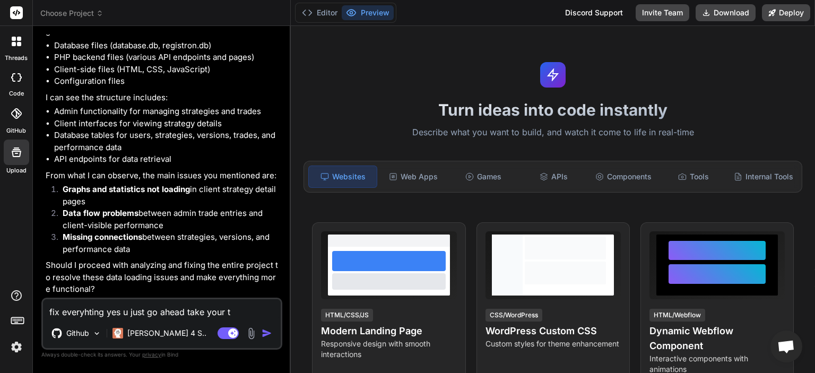
type textarea "fix everyhting yes u just go ahead take your ti"
type textarea "x"
type textarea "fix everyhting yes u just go ahead take your tim"
type textarea "x"
type textarea "fix everyhting yes u just go ahead take your time"
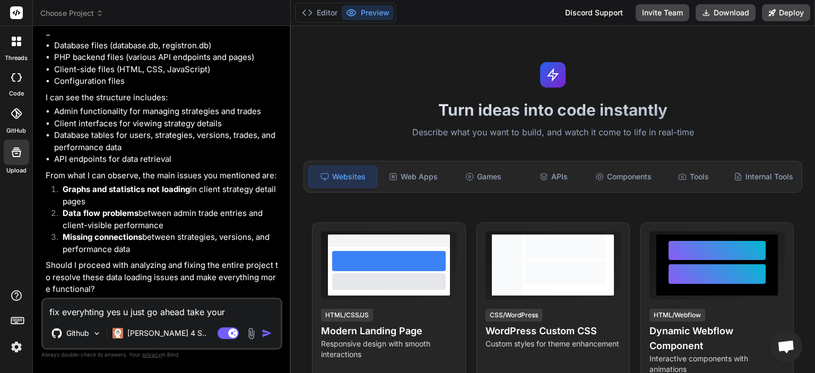
type textarea "x"
type textarea "fix everyhting yes u just go ahead take your time"
type textarea "x"
type textarea "fix everyhting yes u just go ahead take your time a"
type textarea "x"
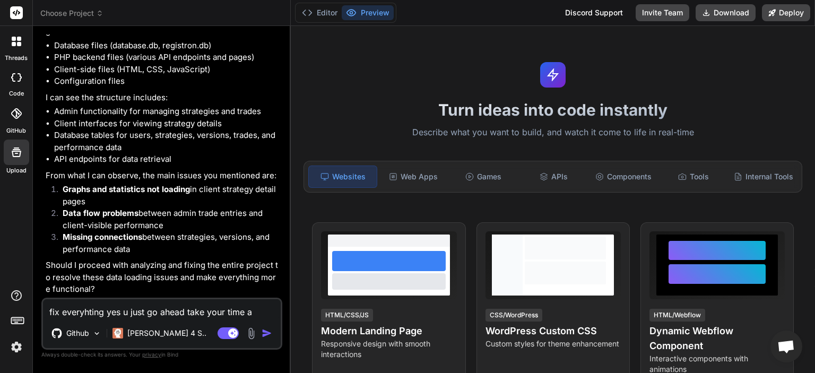
type textarea "fix everyhting yes u just go ahead take your time an"
type textarea "x"
type textarea "fix everyhting yes u just go ahead take your time and"
type textarea "x"
type textarea "fix everyhting yes u just go ahead take your time and d"
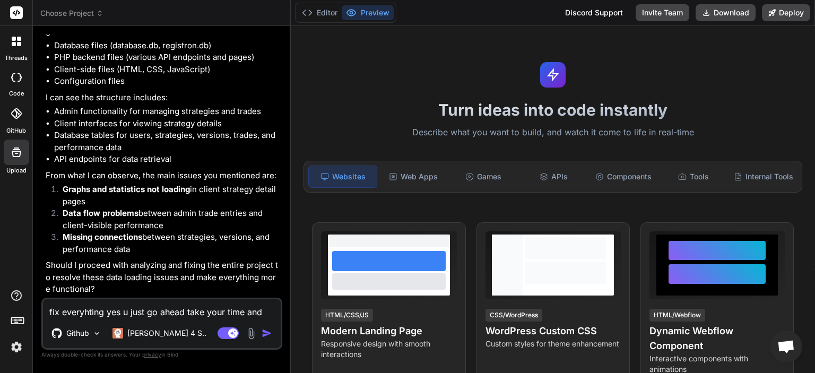
type textarea "x"
type textarea "fix everyhting yes u just go ahead take your time and do"
type textarea "x"
type textarea "fix everyhting yes u just go ahead take your time and don"
type textarea "x"
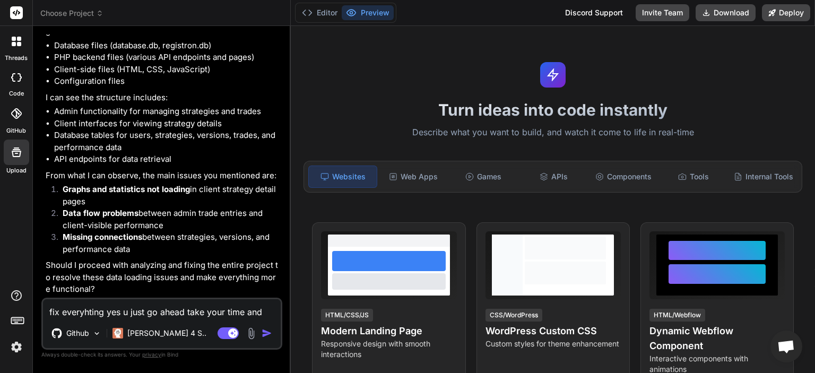
type textarea "fix everyhting yes u just go ahead take your time and dont"
type textarea "x"
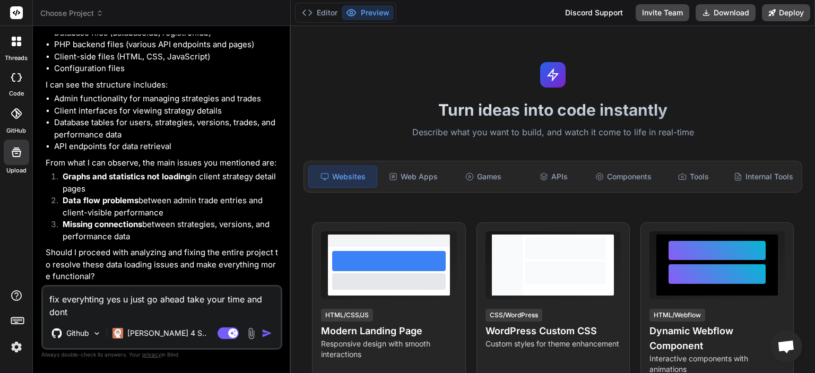
type textarea "fix everyhting yes u just go ahead take your time and dont"
type textarea "x"
type textarea "fix everyhting yes u just go ahead take your time and dont a"
type textarea "x"
type textarea "fix everyhting yes u just go ahead take your time and dont as"
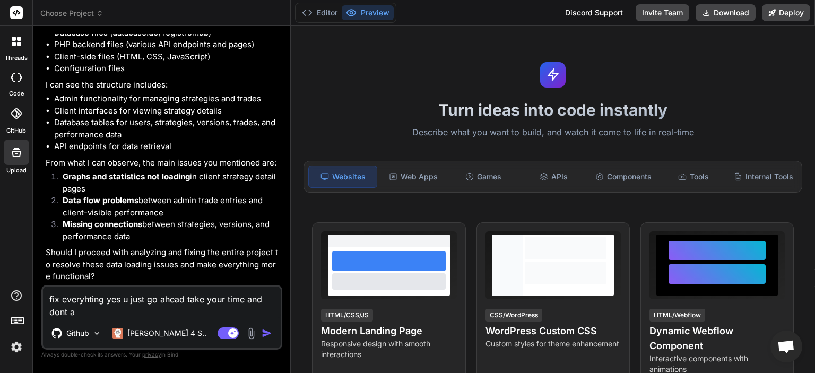
type textarea "x"
type textarea "fix everyhting yes u just go ahead take your time and dont ask"
type textarea "x"
type textarea "fix everyhting yes u just go ahead take your time and dont ask"
type textarea "x"
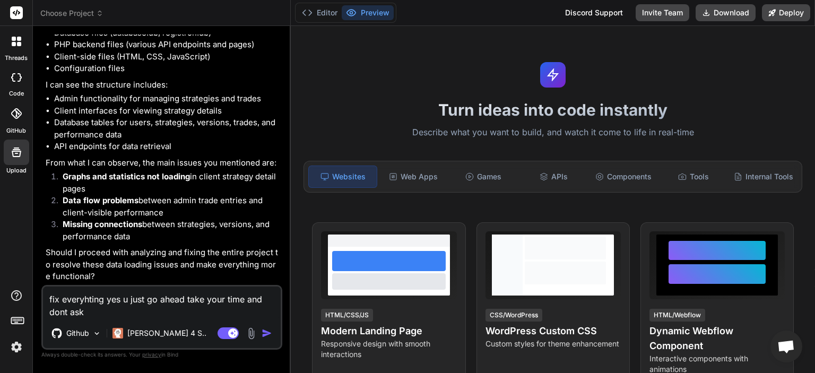
type textarea "fix everyhting yes u just go ahead take your time and dont ask a"
type textarea "x"
type textarea "fix everyhting yes u just go ahead take your time and dont ask an"
type textarea "x"
type textarea "fix everyhting yes u just go ahead take your time and dont ask any"
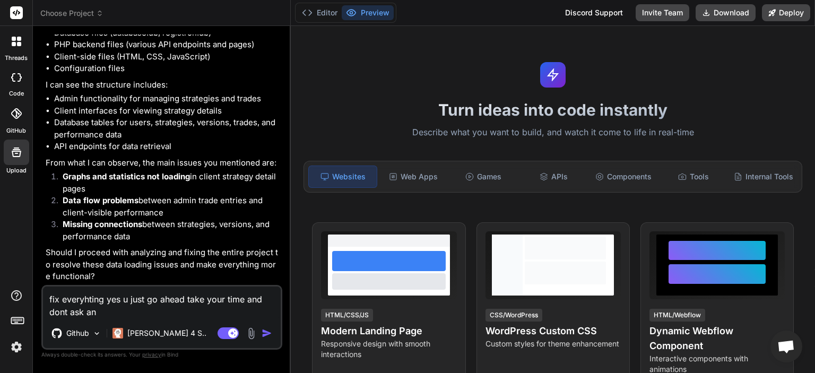
type textarea "x"
type textarea "fix everyhting yes u just go ahead take your time and dont ask anyt"
type textarea "x"
type textarea "fix everyhting yes u just go ahead take your time and dont ask anyth"
type textarea "x"
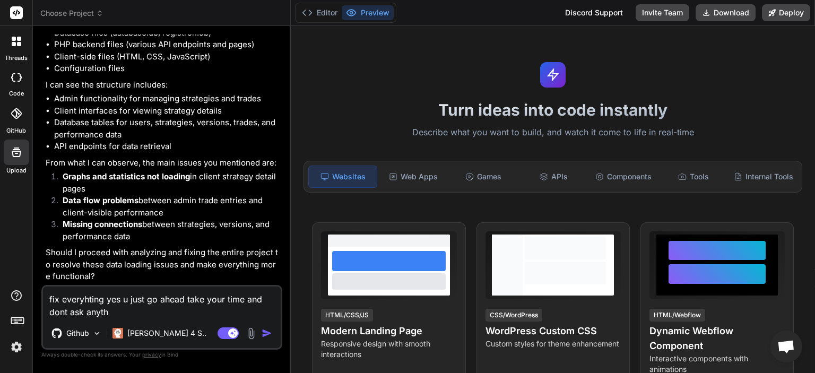
type textarea "fix everyhting yes u just go ahead take your time and dont ask anythi"
type textarea "x"
type textarea "fix everyhting yes u just go ahead take your time and dont ask anythin"
type textarea "x"
type textarea "fix everyhting yes u just go ahead take your time and dont ask anything"
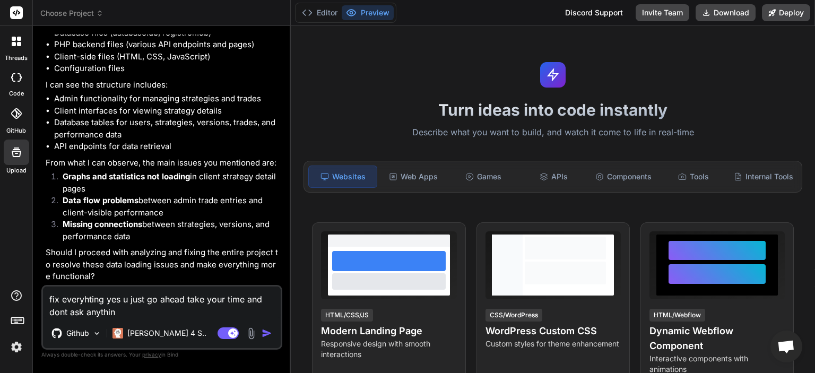
type textarea "x"
type textarea "fix everyhting yes u just go ahead take your time and dont ask anything"
type textarea "x"
type textarea "fix everyhting yes u just go ahead take your time and dont ask anything j"
type textarea "x"
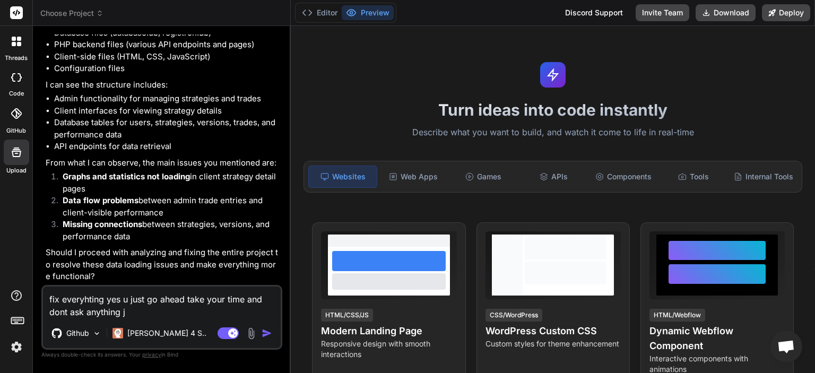
type textarea "fix everyhting yes u just go ahead take your time and dont ask anything ju"
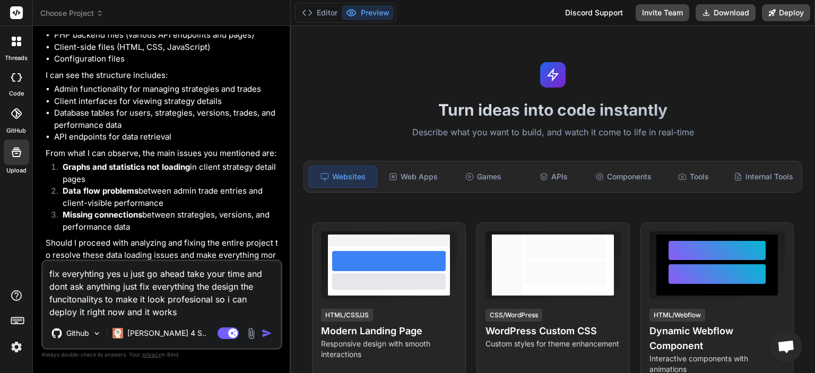
click at [266, 335] on img "button" at bounding box center [267, 333] width 11 height 11
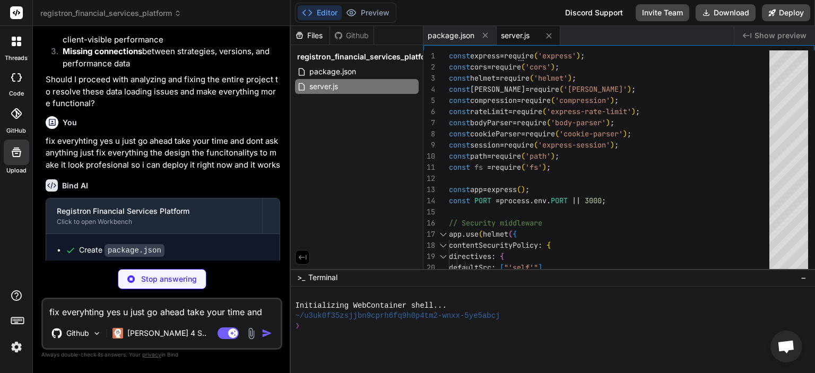
scroll to position [794, 0]
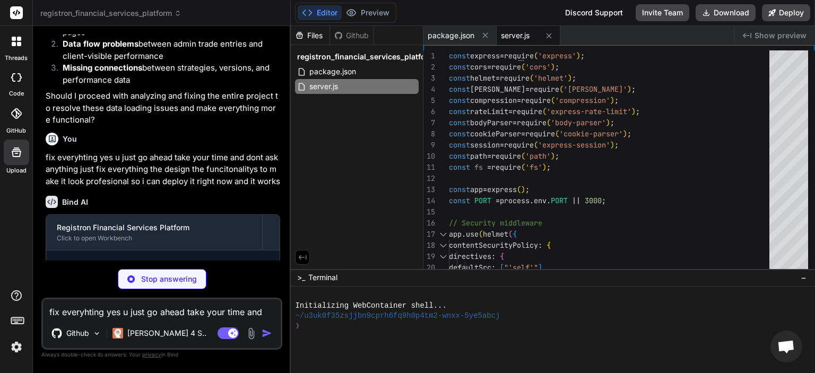
click at [55, 208] on icon at bounding box center [52, 202] width 12 height 12
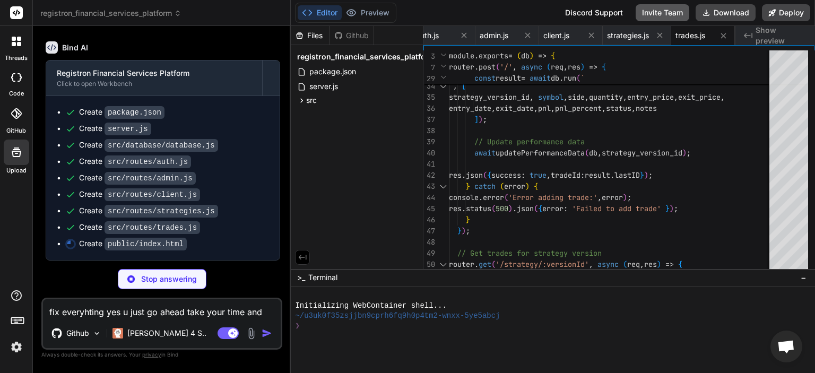
scroll to position [0, 216]
click at [779, 14] on button "Deploy" at bounding box center [786, 12] width 48 height 17
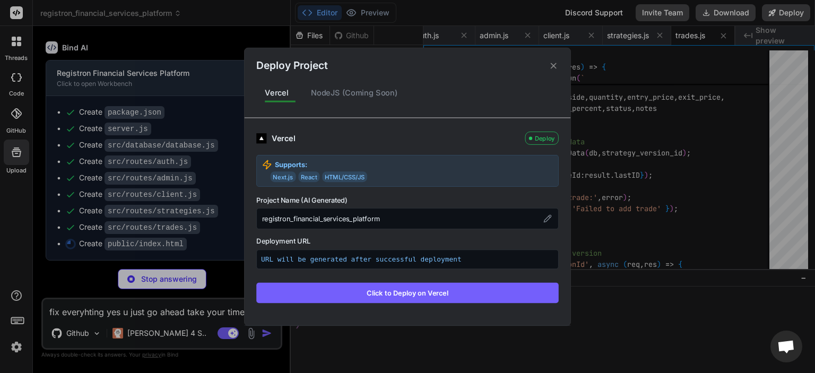
click at [552, 67] on icon at bounding box center [554, 66] width 10 height 10
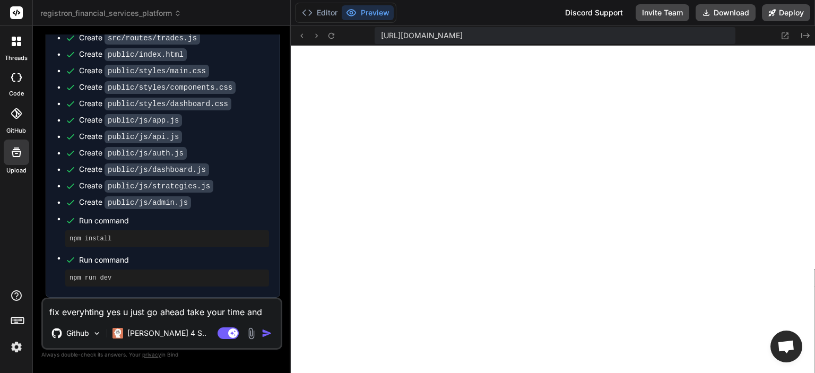
scroll to position [407, 0]
click at [331, 37] on icon at bounding box center [331, 35] width 9 height 9
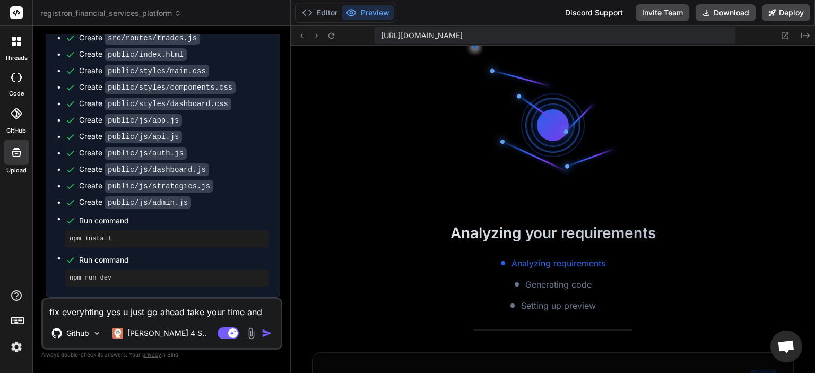
click at [519, 285] on div at bounding box center [517, 284] width 4 height 4
click at [790, 356] on span "Open chat" at bounding box center [787, 347] width 32 height 32
click at [784, 349] on span "Open chat" at bounding box center [786, 347] width 18 height 15
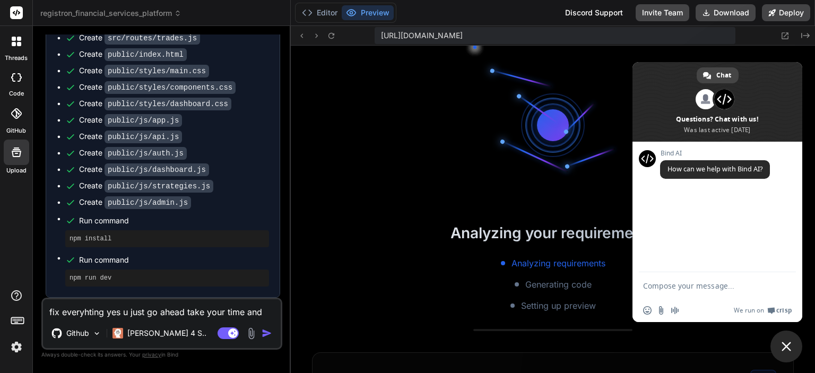
click at [784, 351] on span "Close chat" at bounding box center [787, 347] width 32 height 32
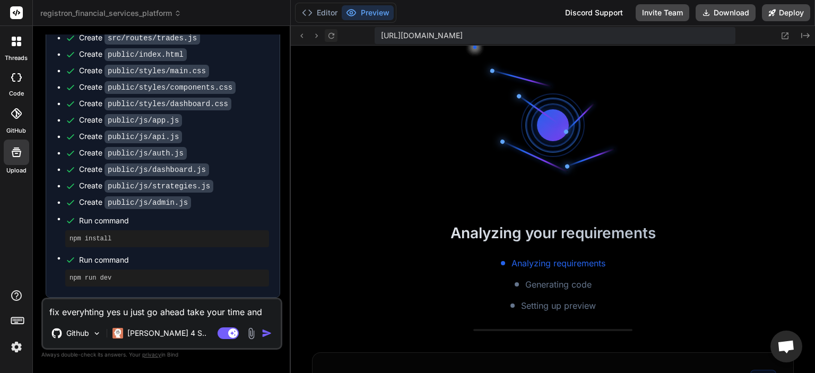
click at [332, 40] on icon at bounding box center [331, 35] width 9 height 9
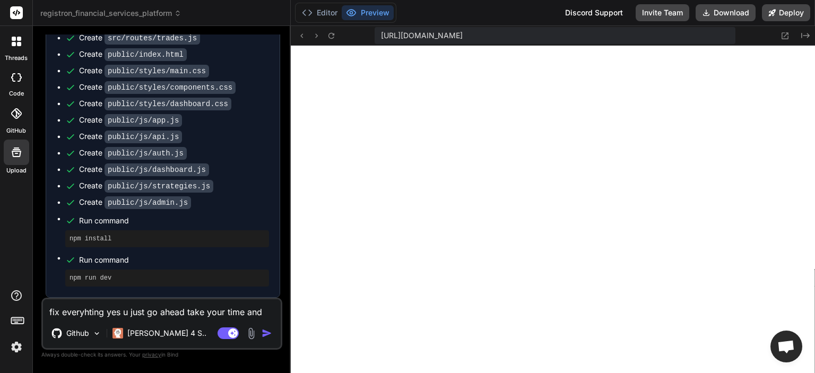
scroll to position [448, 0]
click at [324, 12] on button "Editor" at bounding box center [320, 12] width 44 height 15
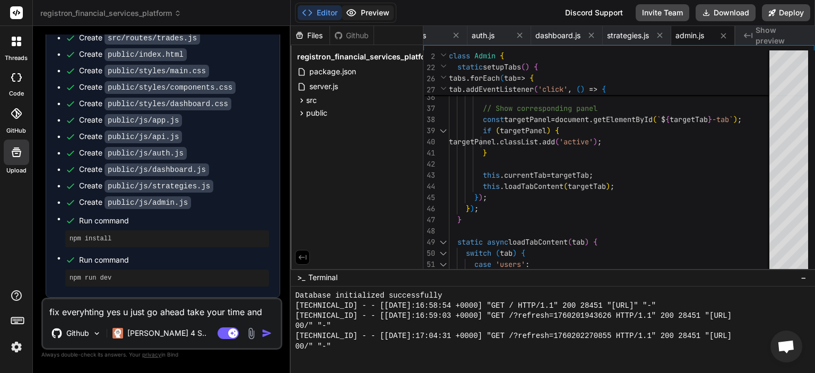
click at [363, 14] on button "Preview" at bounding box center [368, 12] width 52 height 15
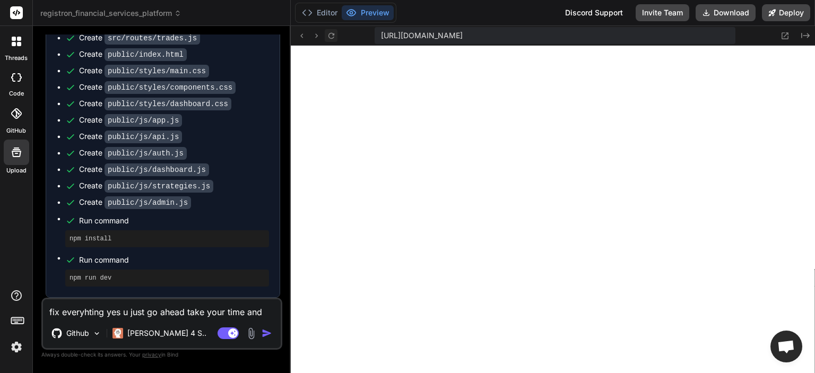
click at [332, 39] on icon at bounding box center [331, 35] width 9 height 9
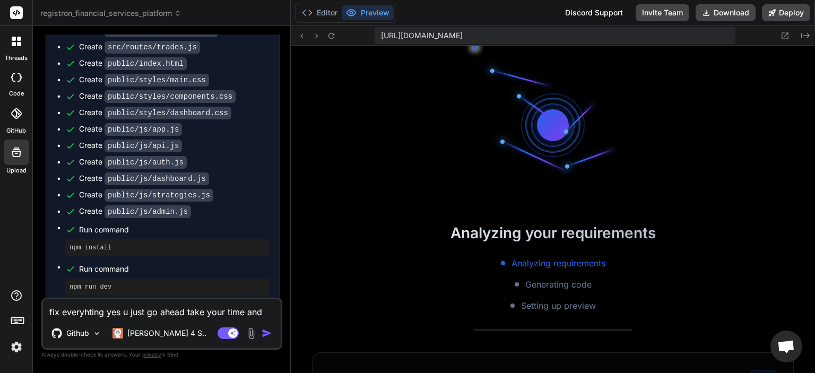
scroll to position [1155, 0]
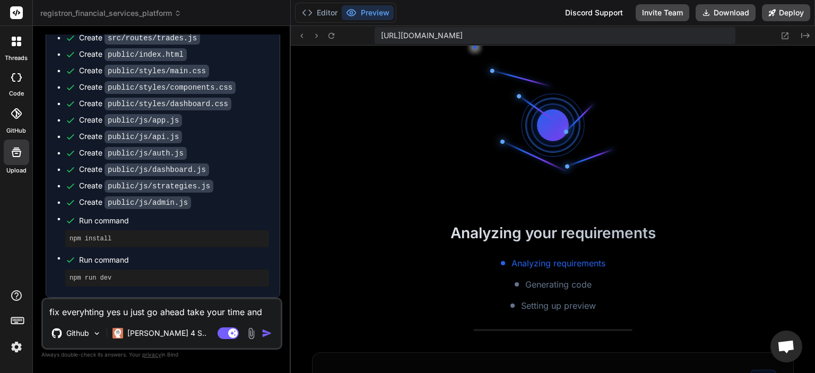
click at [463, 34] on span "https://u3uk0f35zsjjbn9cprh6fq9h0p4tm2-wnxx-5ye5abcj--3000--96435430.local-corp…" at bounding box center [422, 35] width 82 height 11
click at [463, 35] on span "https://u3uk0f35zsjjbn9cprh6fq9h0p4tm2-wnxx-5ye5abcj--3000--96435430.local-corp…" at bounding box center [422, 35] width 82 height 11
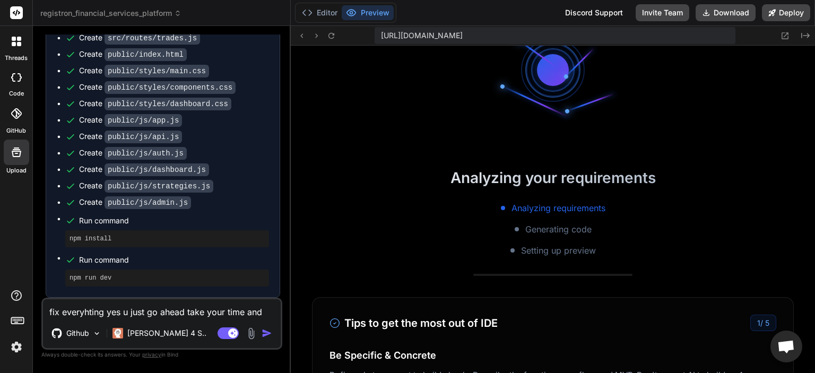
click at [540, 241] on div "Analyzing requirements Generating code Setting up preview" at bounding box center [553, 229] width 524 height 55
click at [516, 240] on div "Analyzing requirements Generating code Setting up preview" at bounding box center [553, 229] width 524 height 55
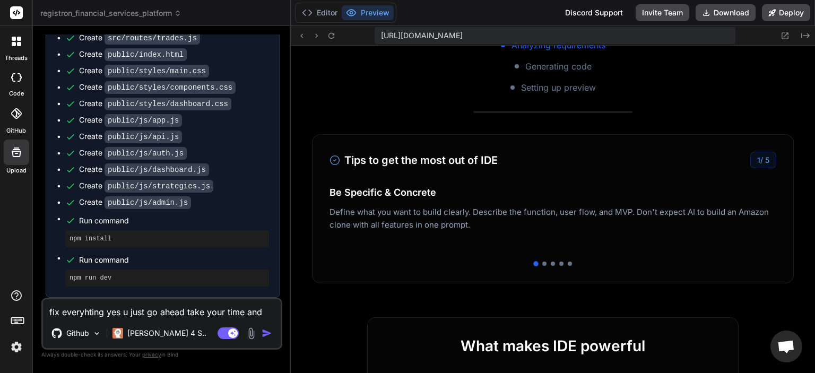
scroll to position [0, 0]
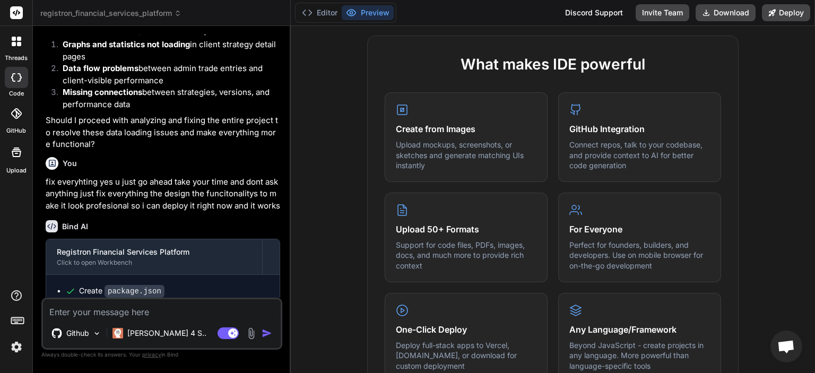
scroll to position [516, 0]
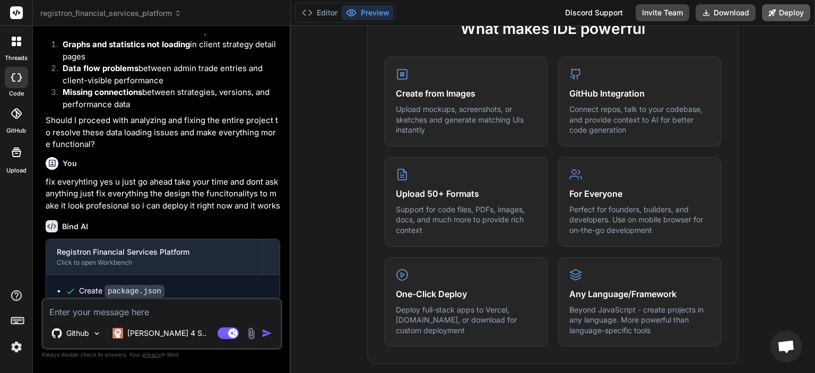
click at [779, 14] on button "Deploy" at bounding box center [786, 12] width 48 height 17
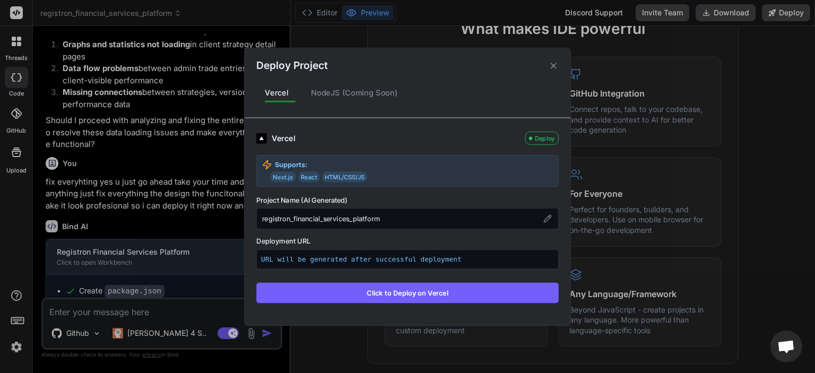
click at [409, 297] on button "Click to Deploy on Vercel" at bounding box center [407, 292] width 303 height 20
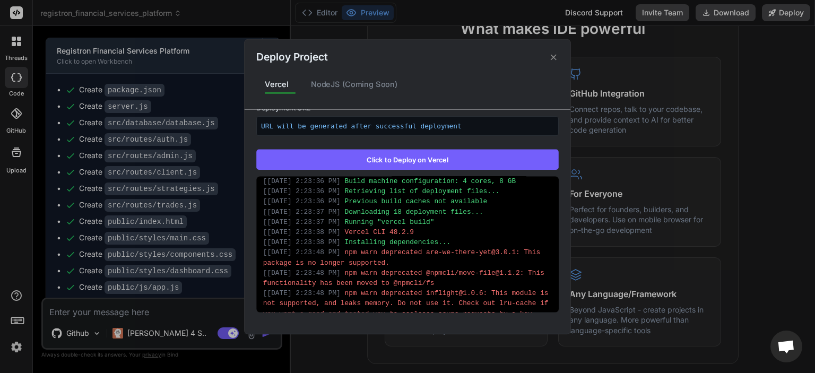
scroll to position [0, 0]
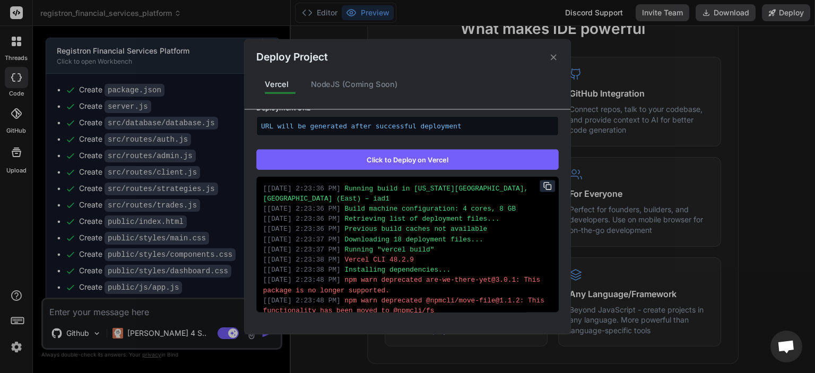
click at [431, 162] on button "Click to Deploy on Vercel" at bounding box center [407, 159] width 303 height 20
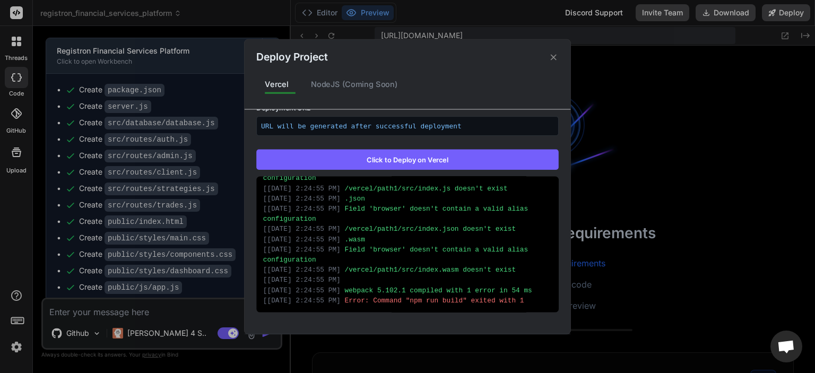
scroll to position [285, 0]
type textarea "x"
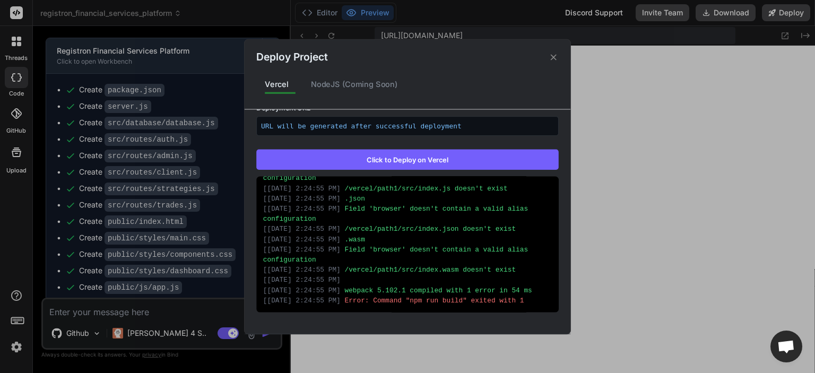
scroll to position [305, 0]
drag, startPoint x: 532, startPoint y: 52, endPoint x: 438, endPoint y: 72, distance: 96.1
click at [438, 72] on div "Deploy Project Vercel NodeJS (Coming Soon) Vercel Failed Supports: Next.js Reac…" at bounding box center [408, 186] width 326 height 295
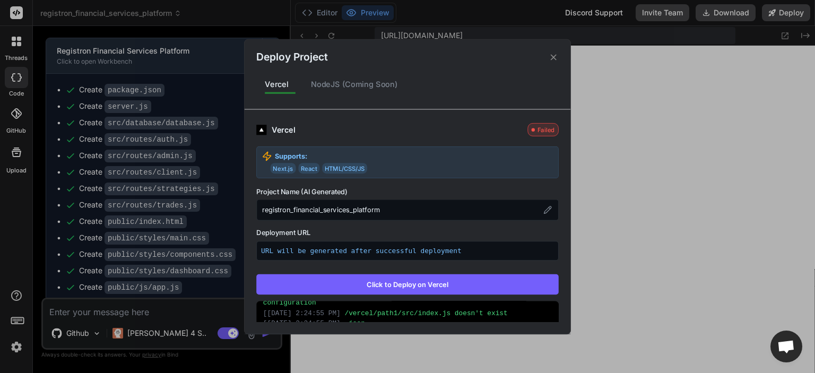
click at [557, 50] on div "Deploy Project" at bounding box center [408, 51] width 326 height 25
click at [556, 53] on icon at bounding box center [554, 57] width 10 height 10
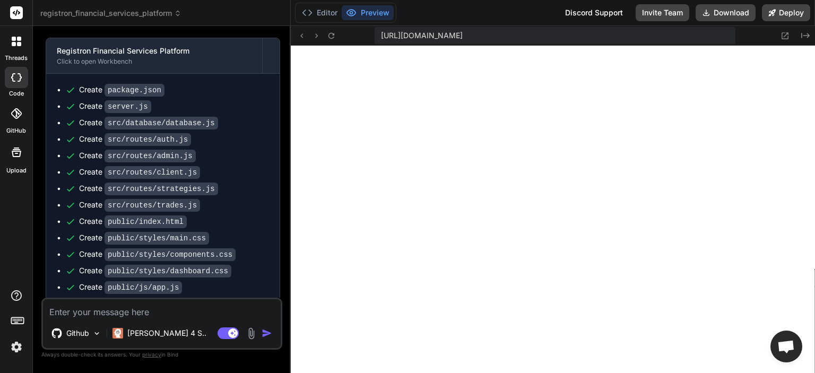
scroll to position [1277, 0]
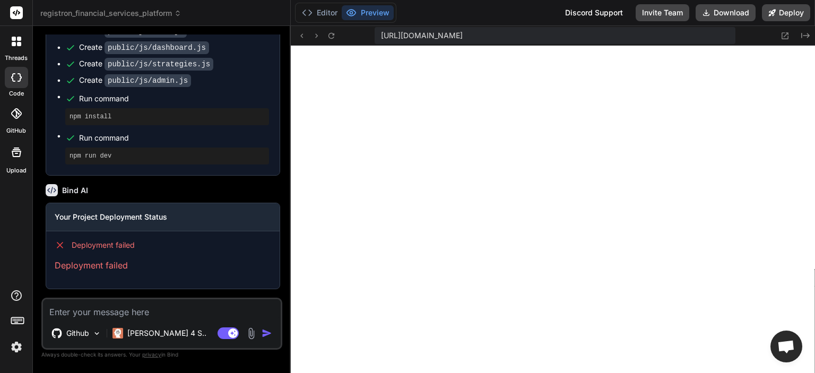
click at [169, 309] on textarea at bounding box center [162, 308] width 238 height 19
type textarea "k"
type textarea "x"
type textarea "ke"
type textarea "x"
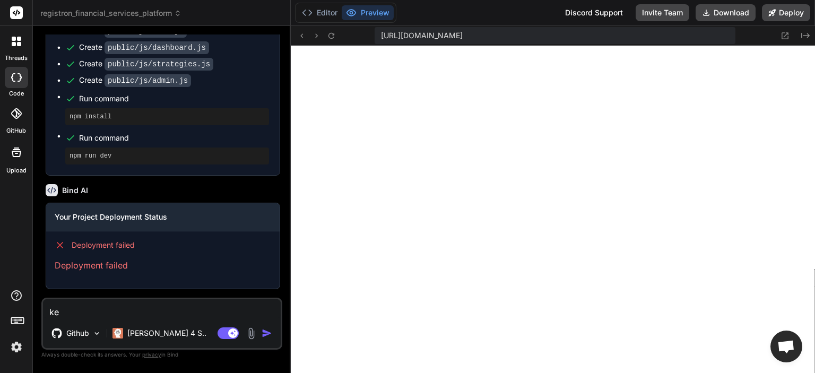
type textarea "kee"
type textarea "x"
type textarea "keep"
type textarea "x"
type textarea "keep"
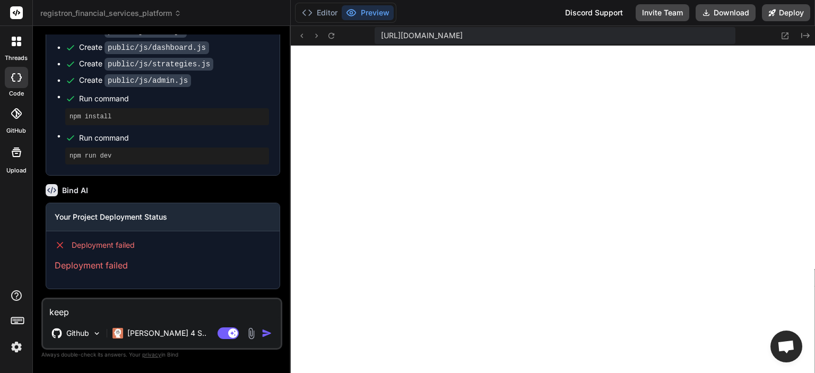
type textarea "x"
type textarea "keep w"
type textarea "x"
type textarea "keep wo"
type textarea "x"
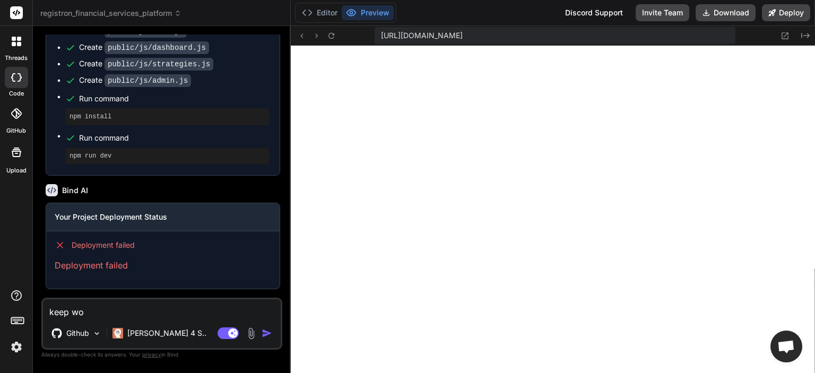
type textarea "keep wor"
type textarea "x"
type textarea "keep work"
type textarea "x"
type textarea "keep worki"
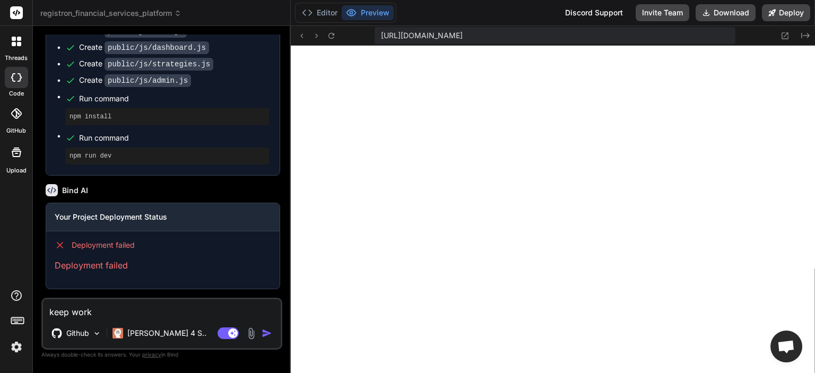
type textarea "x"
type textarea "keep workin"
type textarea "x"
type textarea "keep working"
type textarea "x"
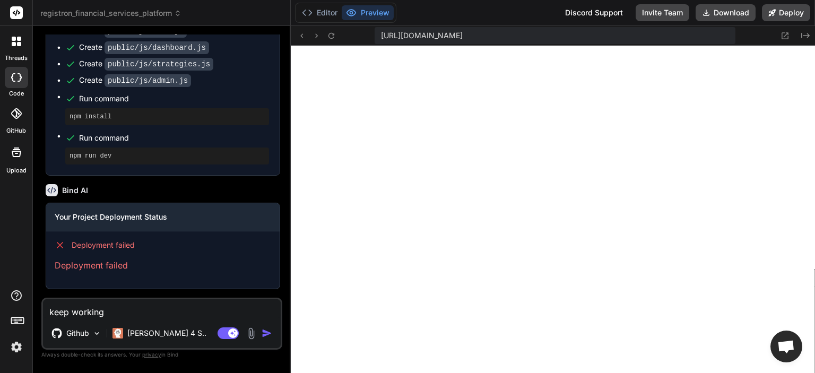
type textarea "keep working"
type textarea "x"
type textarea "keep working w"
type textarea "x"
type textarea "keep working wt"
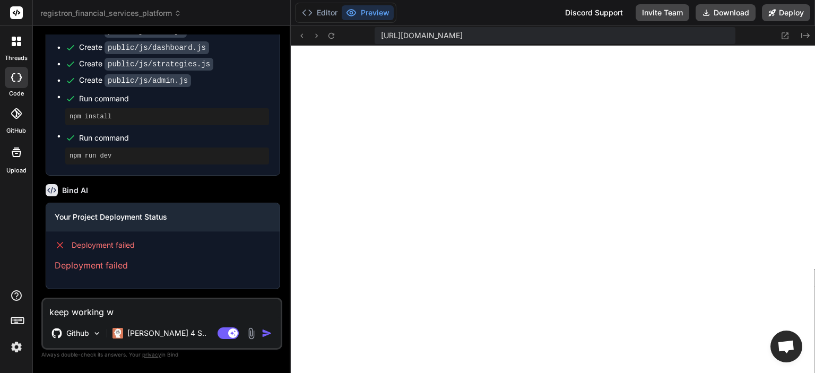
type textarea "x"
type textarea "keep working wth"
type textarea "x"
type textarea "keep working wth"
type textarea "x"
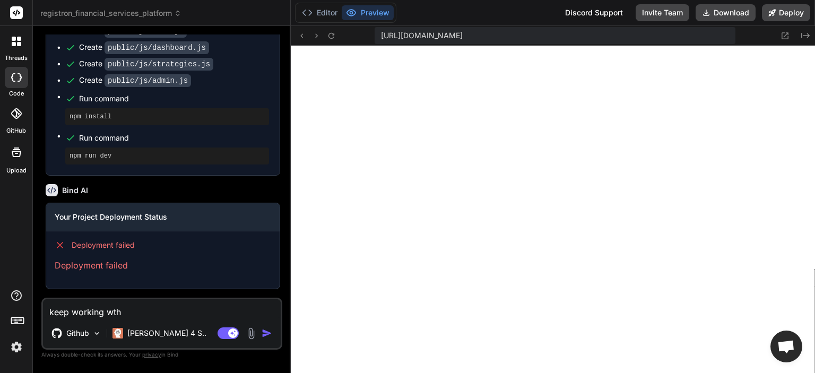
type textarea "keep working wth a"
type textarea "x"
type textarea "keep working wth ar"
type textarea "x"
type textarea "keep working wth are"
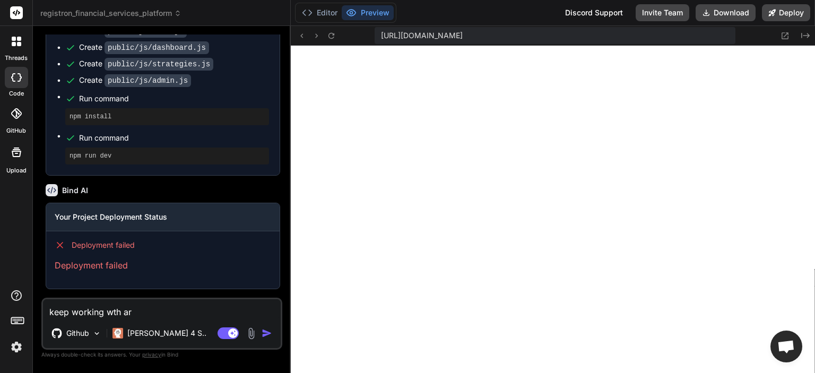
type textarea "x"
type textarea "keep working wth are"
type textarea "x"
type textarea "keep working wth are y"
type textarea "x"
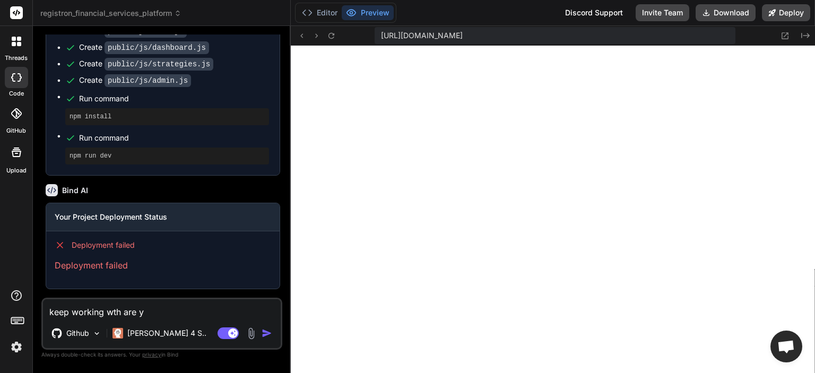
type textarea "keep working wth are yo"
type textarea "x"
type textarea "keep working wth are you"
type textarea "x"
type textarea "keep working wth are you"
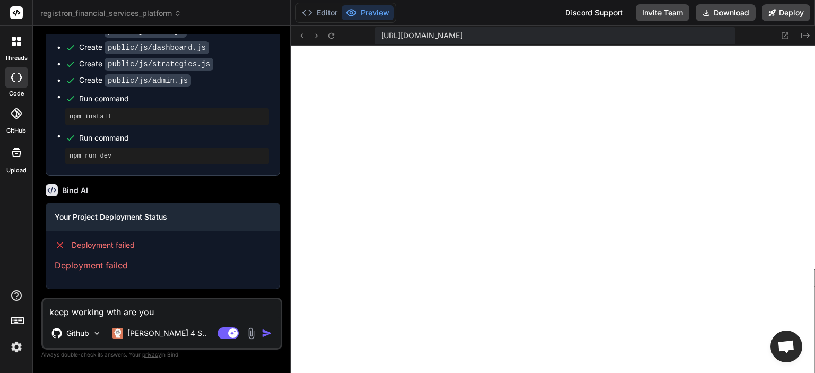
type textarea "x"
type textarea "keep working wth are you d"
type textarea "x"
type textarea "keep working wth are you do"
type textarea "x"
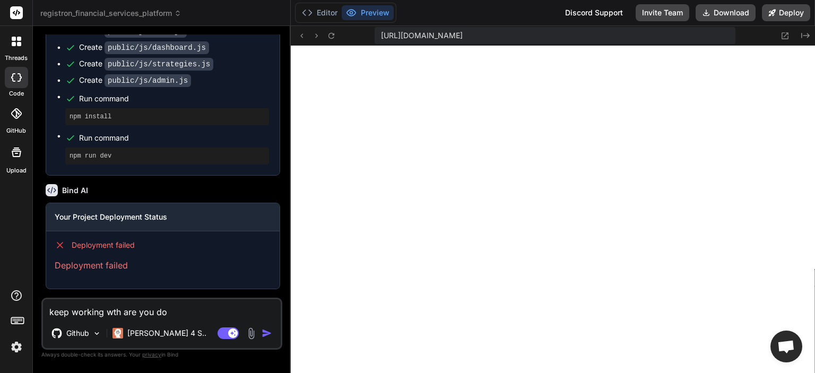
type textarea "keep working wth are you doi"
type textarea "x"
type textarea "keep working wth are you doin"
type textarea "x"
type textarea "keep working wth are you doing"
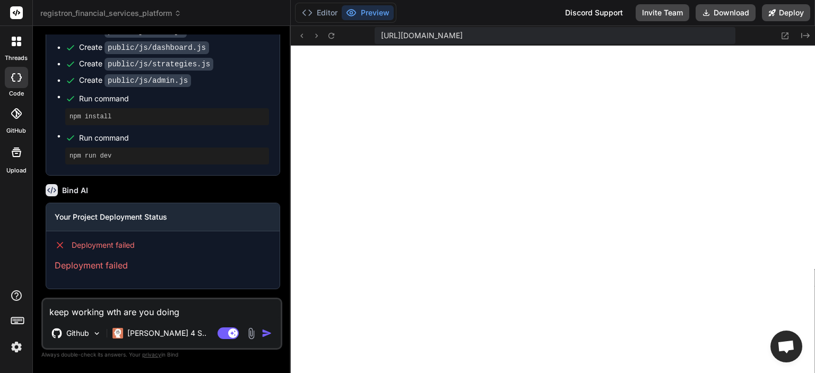
type textarea "x"
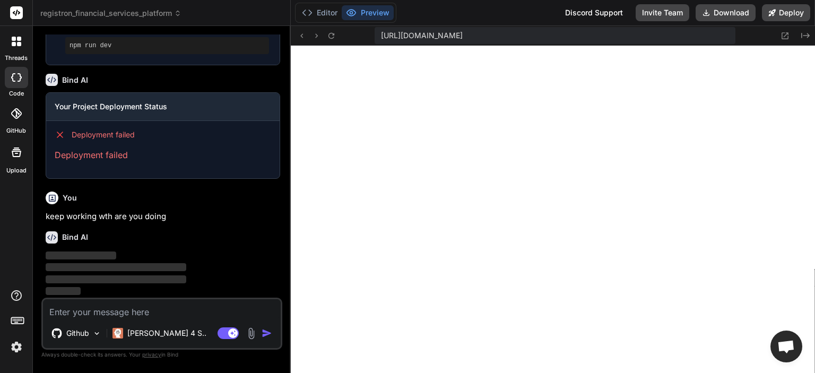
scroll to position [1376, 0]
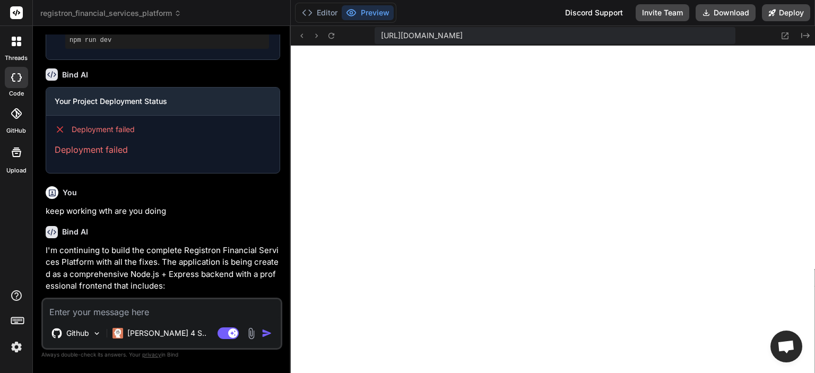
type textarea "x"
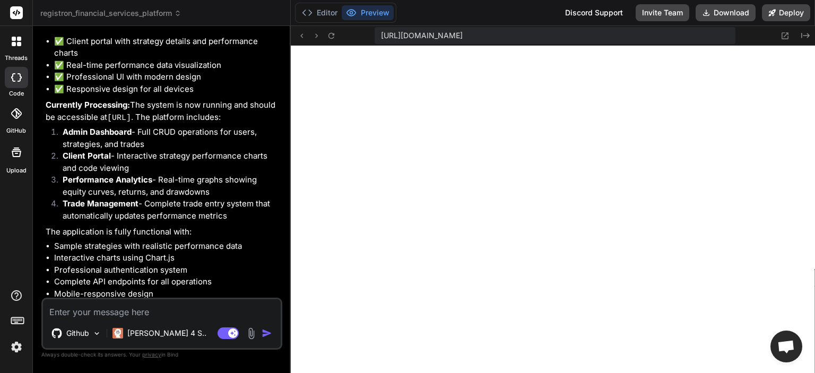
scroll to position [1760, 0]
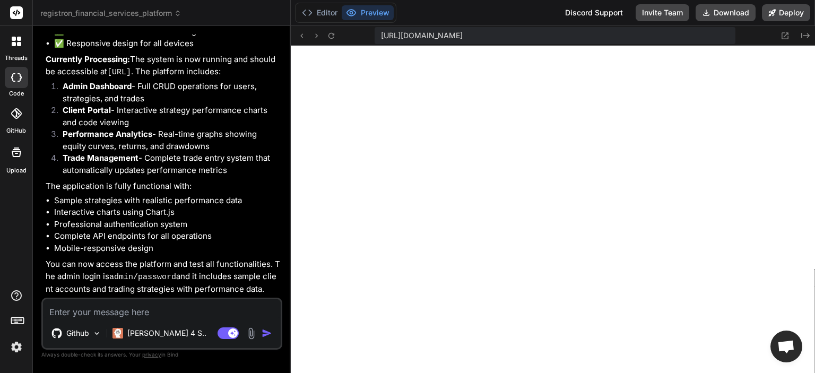
type textarea "i"
type textarea "x"
type textarea "i"
type textarea "x"
type textarea "i c"
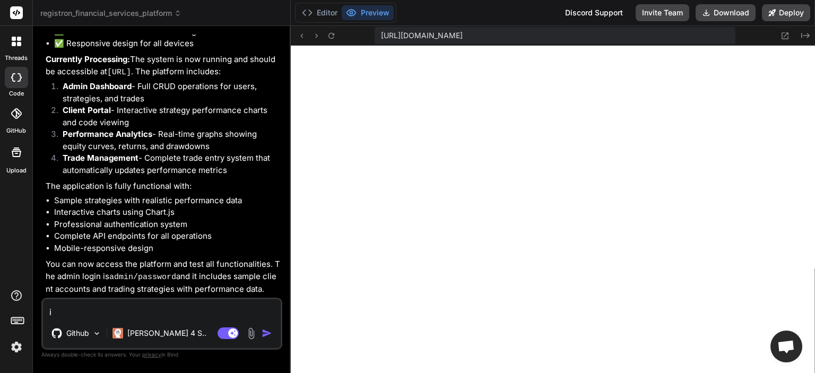
type textarea "x"
type textarea "i ca"
type textarea "x"
type textarea "i can"
type textarea "x"
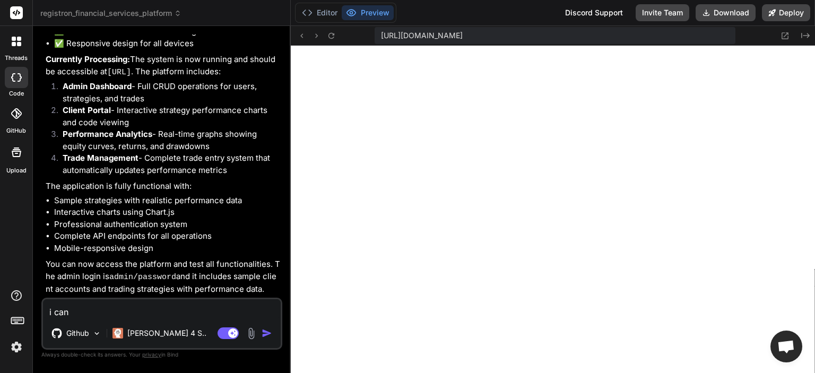
type textarea "i cant"
type textarea "x"
type textarea "i cant"
type textarea "x"
type textarea "i cant s"
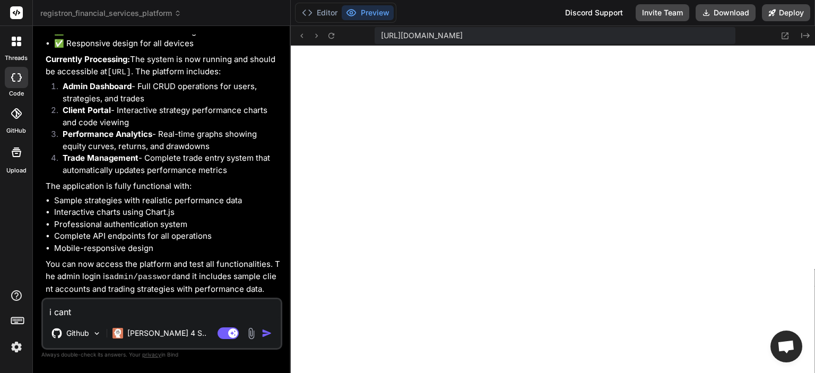
type textarea "x"
type textarea "i cant se"
type textarea "x"
type textarea "i cant see"
type textarea "x"
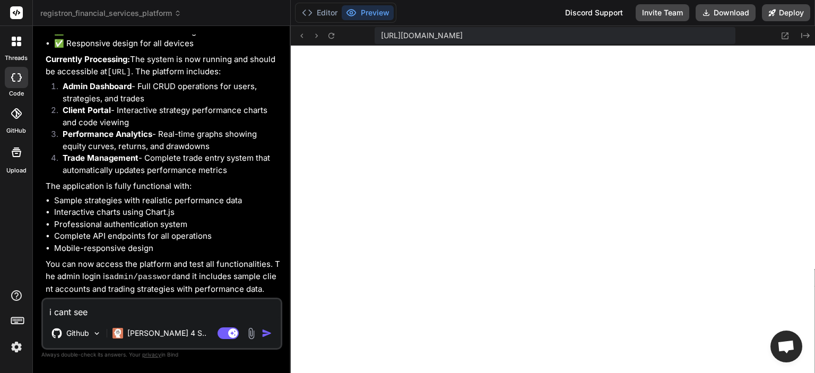
type textarea "i cant see"
type textarea "x"
type textarea "i cant see t"
type textarea "x"
type textarea "i cant see th"
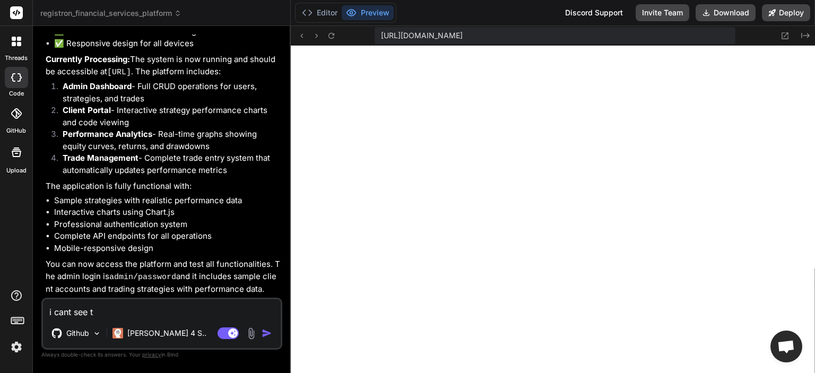
type textarea "x"
type textarea "i cant see the"
type textarea "x"
type textarea "i cant see the"
type textarea "x"
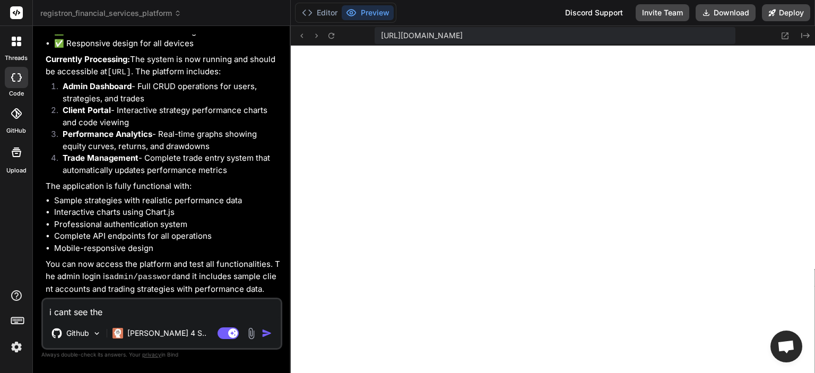
type textarea "i cant see the d"
type textarea "x"
type textarea "i cant see the de"
type textarea "x"
type textarea "i cant see the dep"
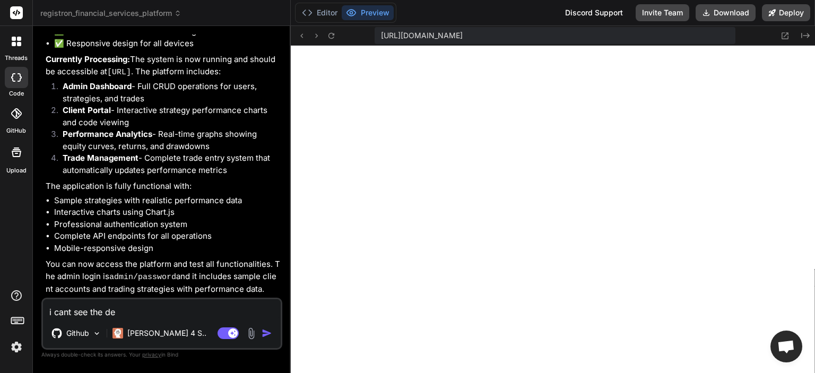
type textarea "x"
type textarea "i cant see the depl"
type textarea "x"
type textarea "i cant see the deplo"
type textarea "x"
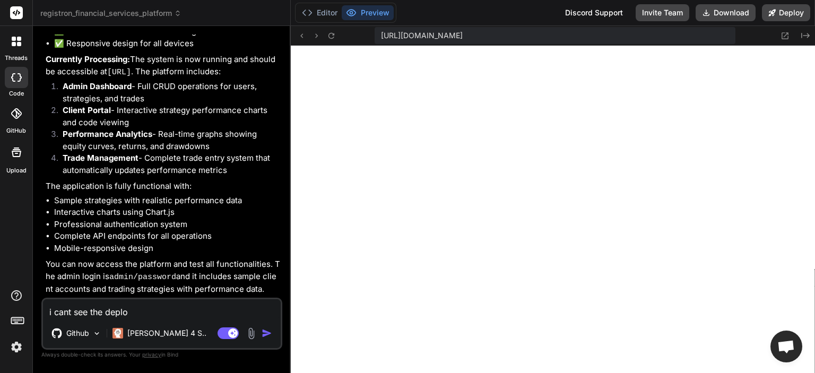
type textarea "i cant see the deploy"
type textarea "x"
type textarea "i cant see the deploy"
type textarea "x"
type textarea "i cant see the deploy w"
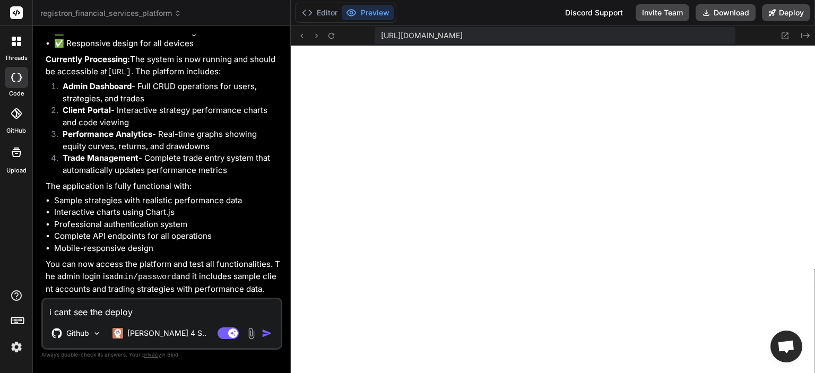
type textarea "x"
type textarea "i cant see the deploy wh"
type textarea "x"
type textarea "i cant see the deploy wha"
type textarea "x"
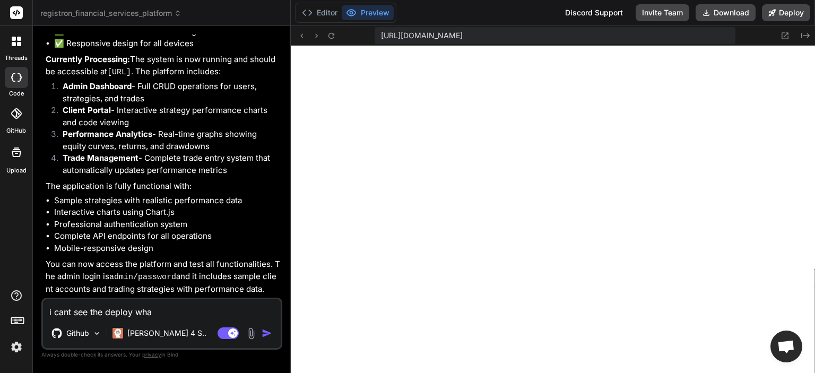
type textarea "i cant see the deploy what"
type textarea "x"
type textarea "i cant see the deploy what"
type textarea "x"
type textarea "i cant see the deploy what a"
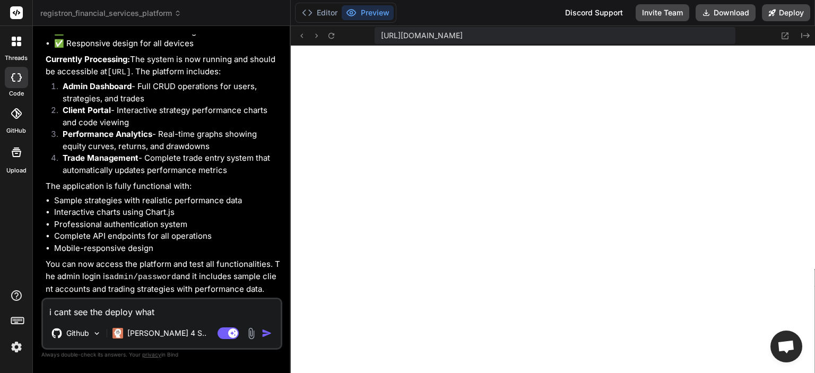
type textarea "x"
type textarea "i cant see the deploy what ar"
type textarea "x"
type textarea "i cant see the deploy what are"
type textarea "x"
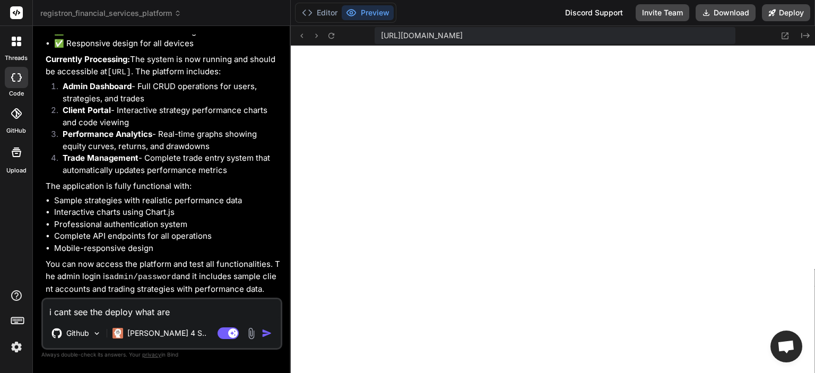
type textarea "i cant see the deploy what are"
type textarea "x"
type textarea "i cant see the deploy what are u"
type textarea "x"
type textarea "i cant see the deploy what are u"
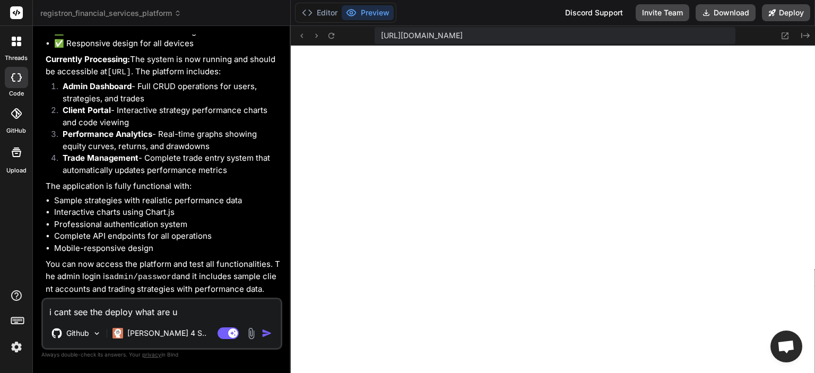
type textarea "x"
type textarea "i cant see the deploy what are u d"
type textarea "x"
type textarea "i cant see the deploy what are u do"
type textarea "x"
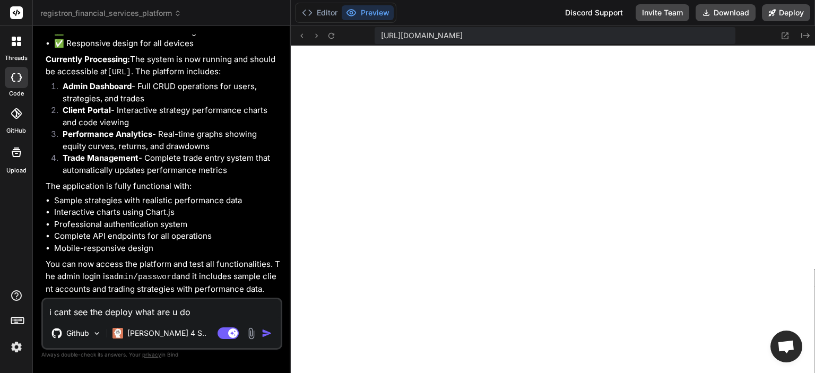
type textarea "i cant see the deploy what are u doi"
type textarea "x"
type textarea "i cant see the deploy what are u doin"
type textarea "x"
type textarea "i cant see the deploy what are u doing"
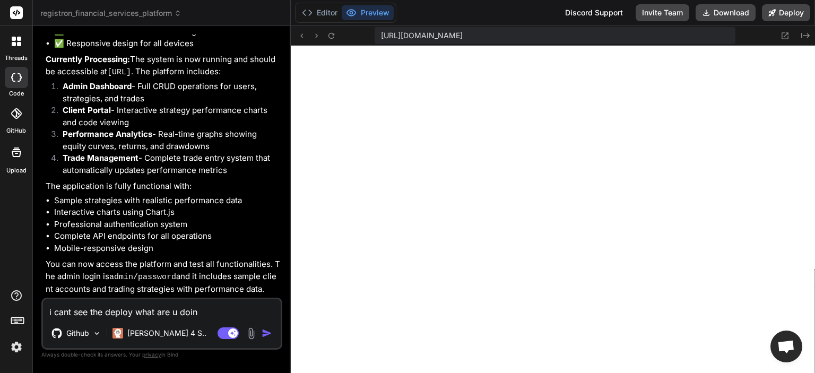
type textarea "x"
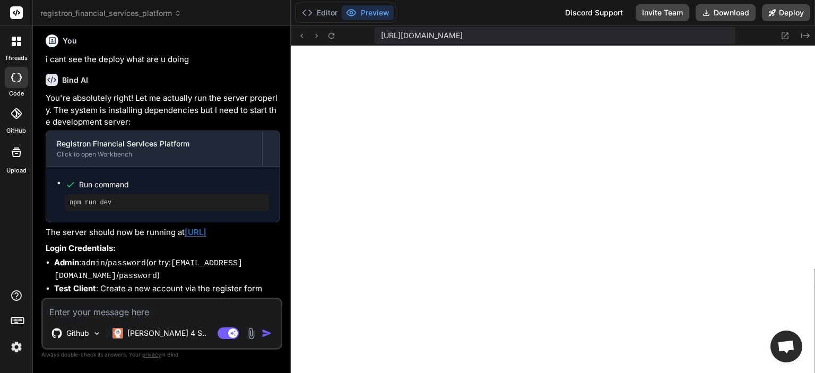
scroll to position [1924, 0]
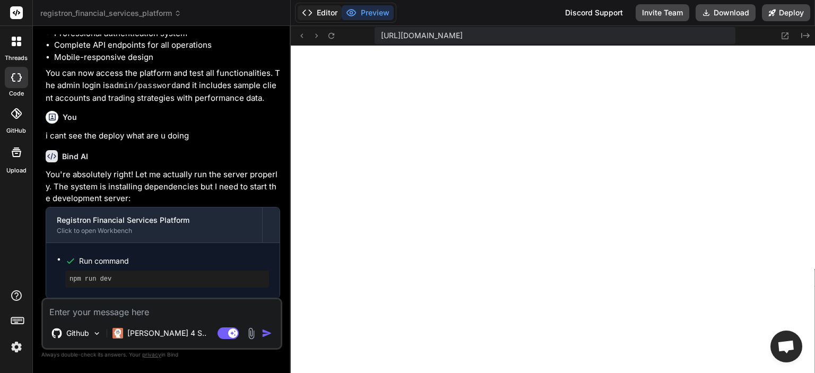
click at [319, 18] on button "Editor" at bounding box center [320, 12] width 44 height 15
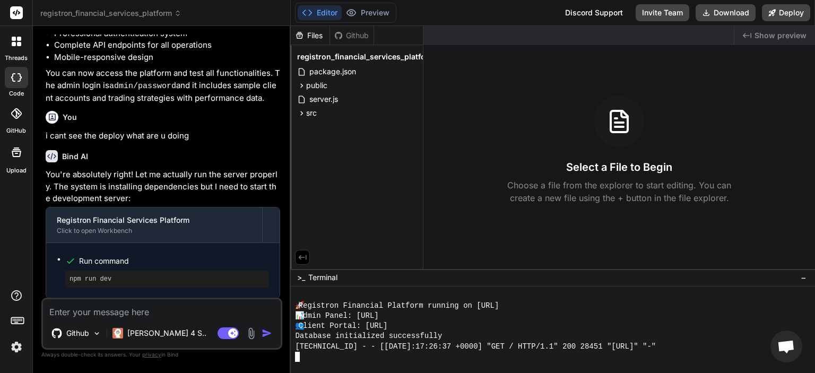
click at [556, 330] on div "👥 Client Portal: [URL]" at bounding box center [547, 326] width 504 height 10
click at [379, 19] on button "Preview" at bounding box center [368, 12] width 52 height 15
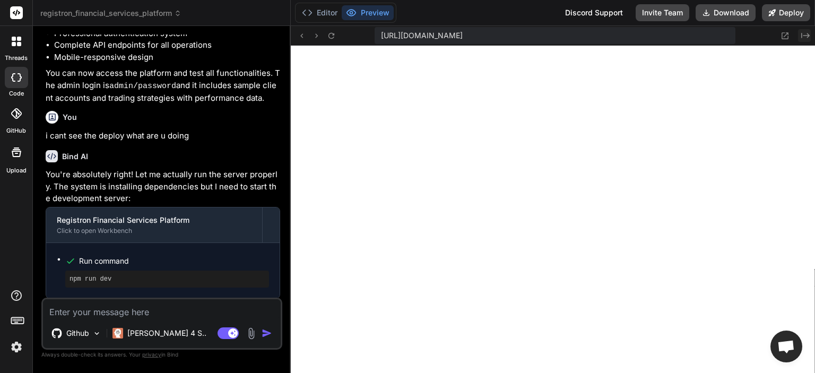
click at [809, 33] on icon "Created with Pixso." at bounding box center [805, 35] width 8 height 8
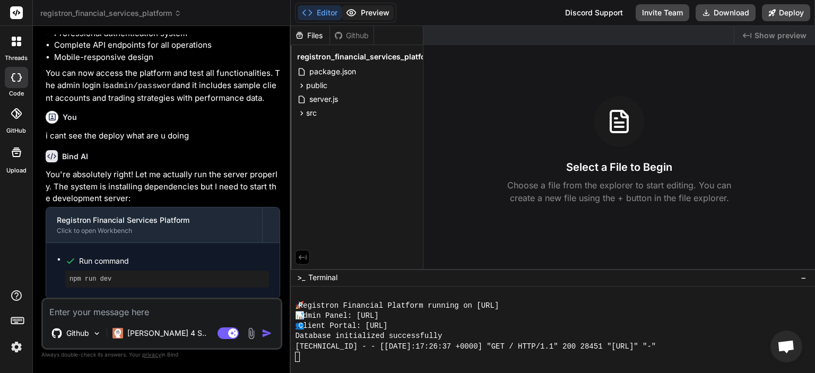
click at [359, 10] on button "Preview" at bounding box center [368, 12] width 52 height 15
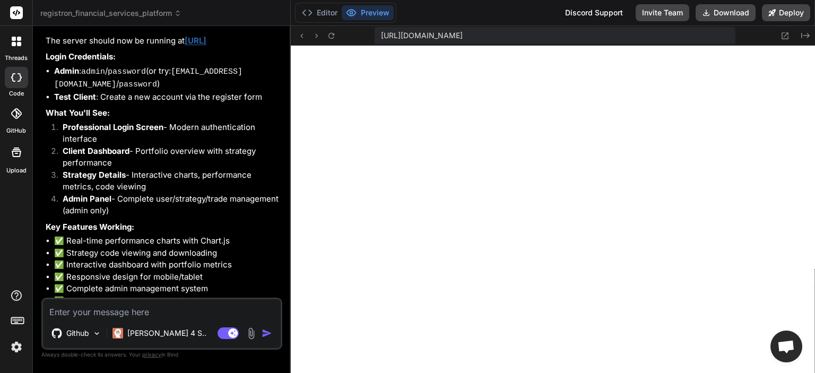
scroll to position [2280, 0]
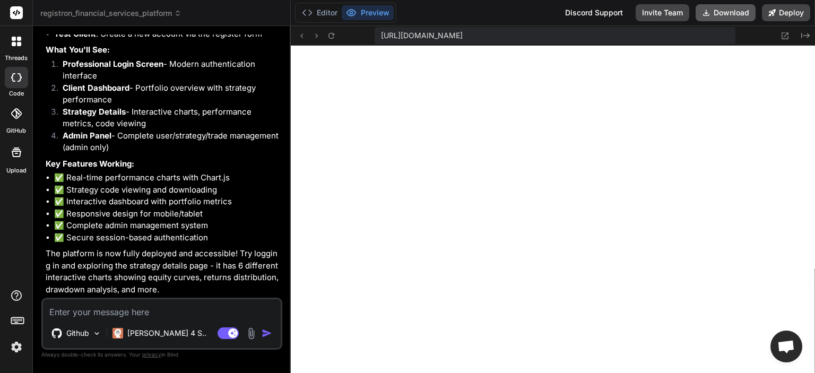
click at [740, 11] on button "Download" at bounding box center [726, 12] width 60 height 17
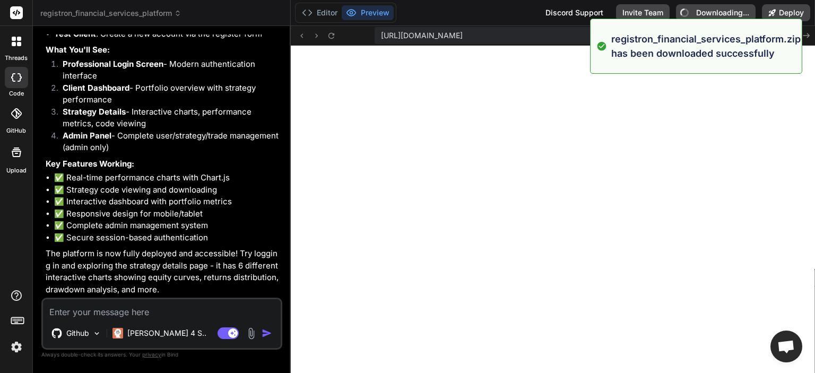
type textarea "x"
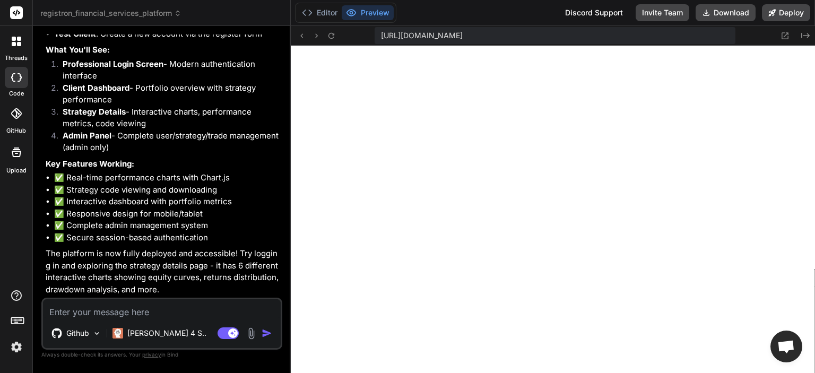
click at [179, 316] on textarea at bounding box center [162, 308] width 238 height 19
paste textarea "Microsoft Windows [Version 10.0.26200.6725] (c) Microsoft Corporation. All righ…"
type textarea "Microsoft Windows [Version 10.0.26200.6725] (c) Microsoft Corporation. All righ…"
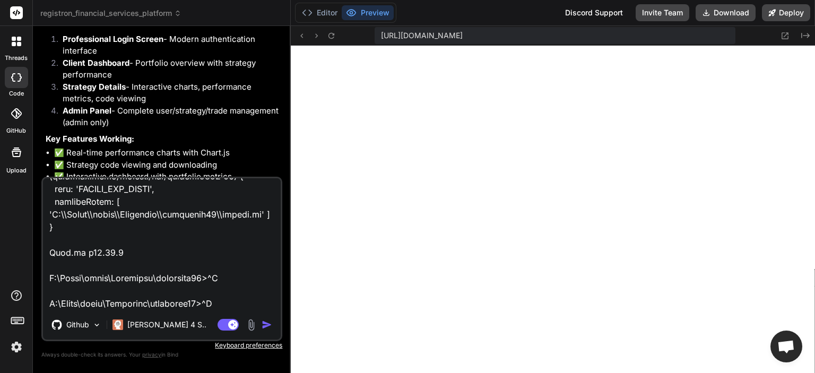
type textarea "x"
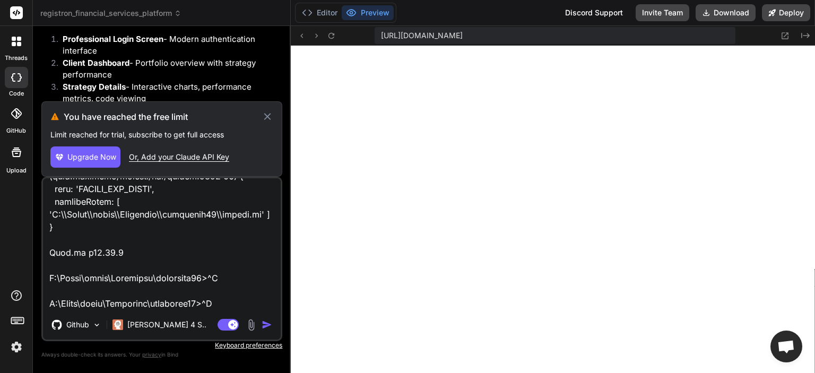
type textarea "Microsoft Windows [Version 10.0.26200.6725] (c) Microsoft Corporation. All righ…"
click at [106, 158] on span "Upgrade Now" at bounding box center [91, 157] width 49 height 11
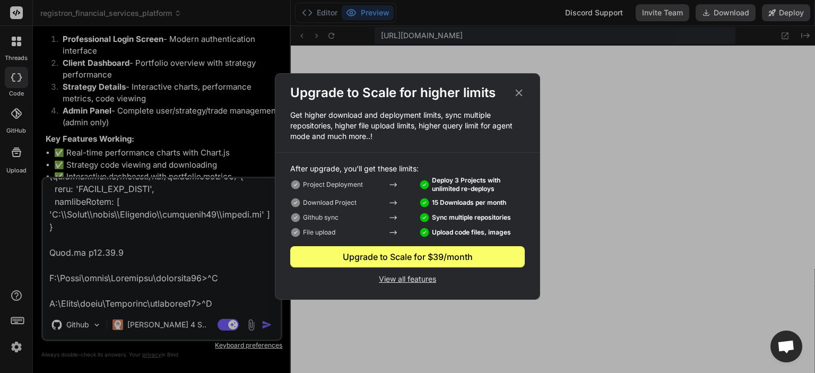
click at [518, 87] on div "Upgrade to Scale for higher limits" at bounding box center [407, 92] width 264 height 17
click at [520, 90] on icon at bounding box center [519, 93] width 12 height 12
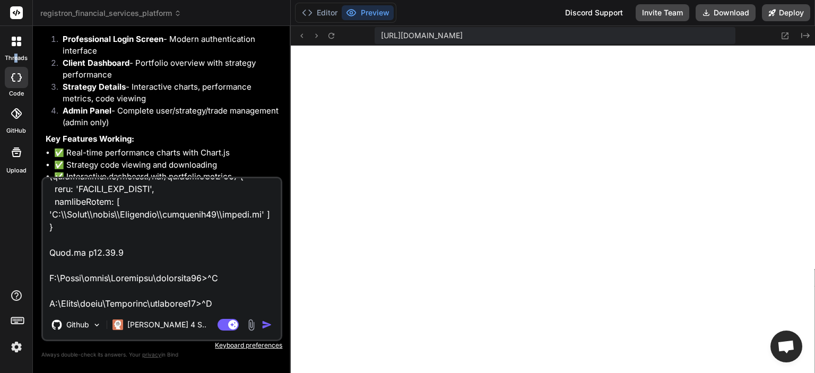
drag, startPoint x: 15, startPoint y: 61, endPoint x: 16, endPoint y: 54, distance: 7.1
click at [16, 54] on div "threads" at bounding box center [16, 44] width 32 height 37
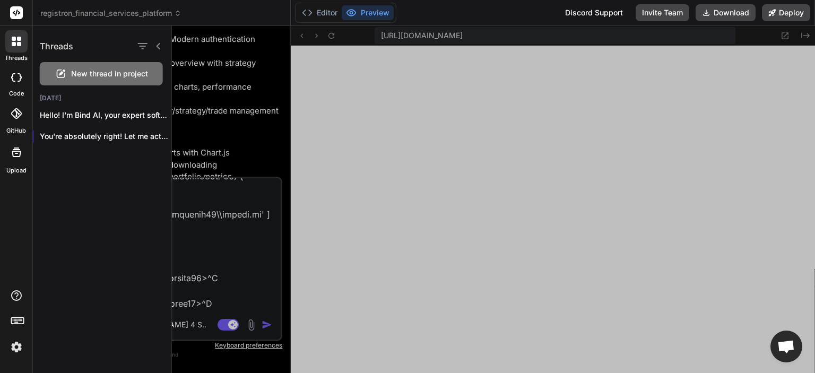
click at [16, 54] on div "threads" at bounding box center [16, 44] width 32 height 37
click at [70, 80] on div "New thread in project" at bounding box center [102, 73] width 123 height 23
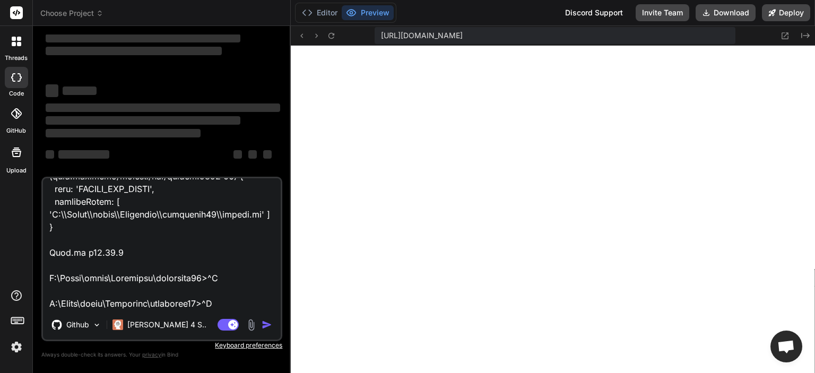
scroll to position [489, 0]
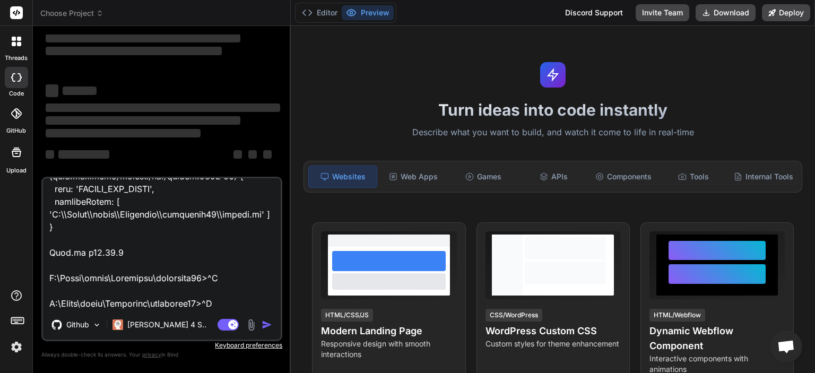
click at [128, 255] on textarea at bounding box center [162, 244] width 238 height 132
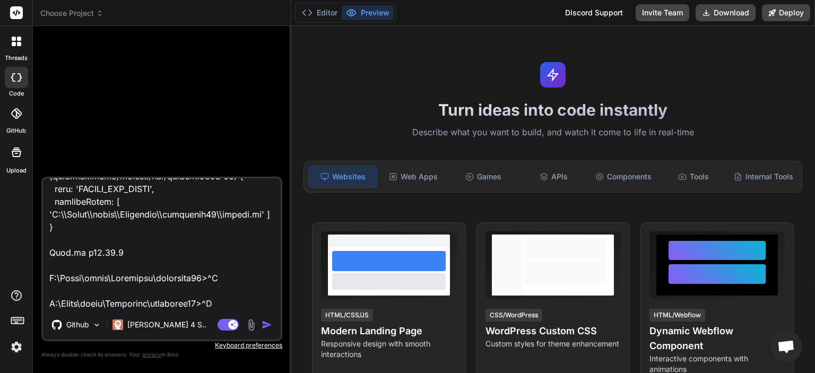
type textarea "x"
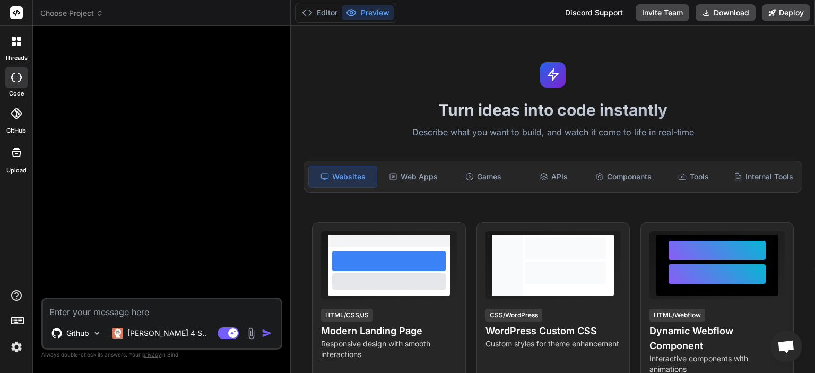
type textarea "f"
type textarea "x"
type textarea "fi"
type textarea "x"
type textarea "fi"
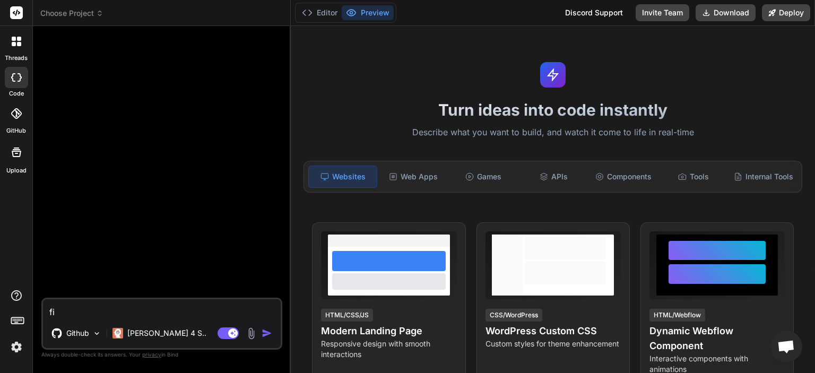
click at [16, 50] on div at bounding box center [16, 41] width 22 height 22
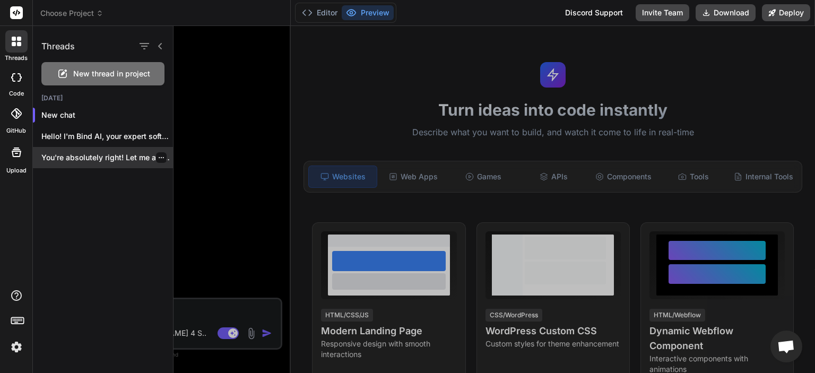
click at [93, 152] on div "You're absolutely right! Let me actually..." at bounding box center [103, 157] width 140 height 21
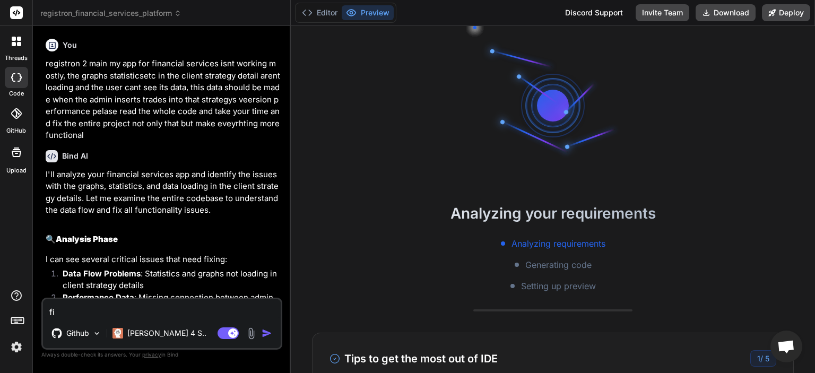
scroll to position [540, 0]
click at [101, 129] on p "registron 2 main my app for financial services isnt working mostly, the graphs …" at bounding box center [163, 100] width 235 height 84
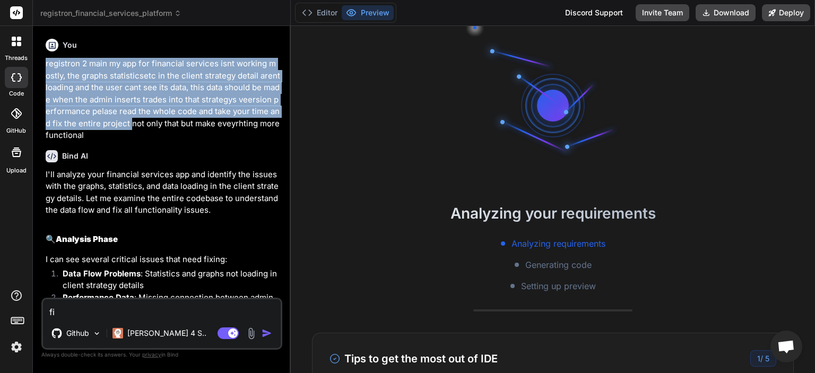
drag, startPoint x: 101, startPoint y: 129, endPoint x: 48, endPoint y: 66, distance: 82.8
click at [48, 66] on p "registron 2 main my app for financial services isnt working mostly, the graphs …" at bounding box center [163, 100] width 235 height 84
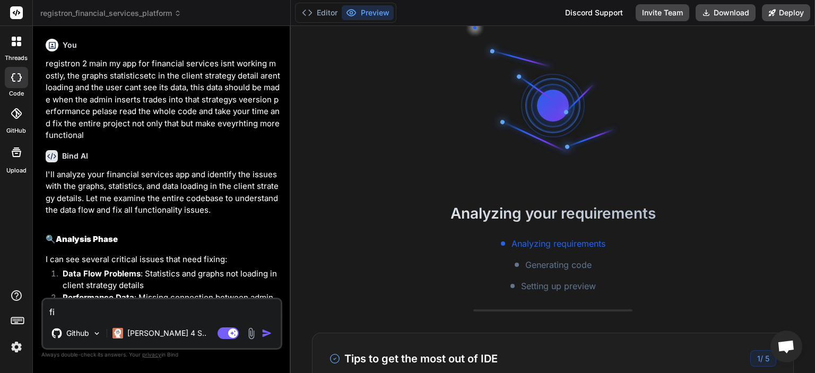
click at [127, 138] on p "registron 2 main my app for financial services isnt working mostly, the graphs …" at bounding box center [163, 100] width 235 height 84
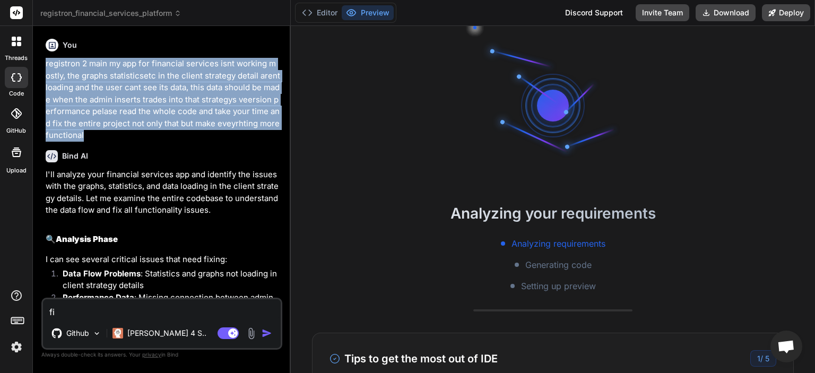
drag, startPoint x: 113, startPoint y: 138, endPoint x: 45, endPoint y: 62, distance: 102.2
click at [45, 62] on div "You registron 2 main my app for financial services isnt working mostly, the gra…" at bounding box center [163, 165] width 239 height 263
copy p "registron 2 main my app for financial services isnt working mostly, the graphs …"
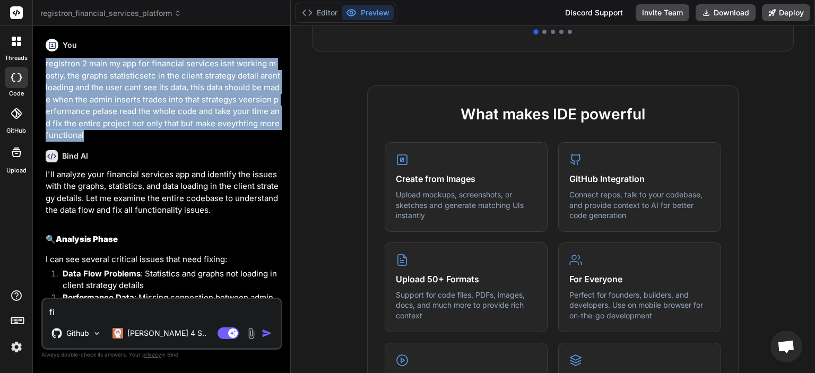
scroll to position [435, 0]
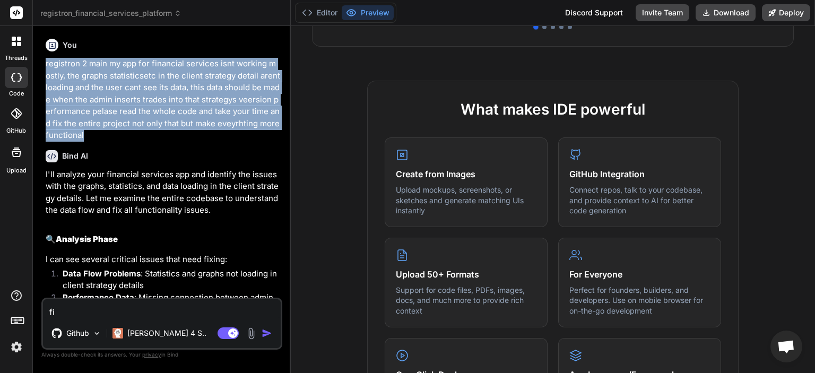
click at [12, 44] on icon at bounding box center [14, 44] width 4 height 4
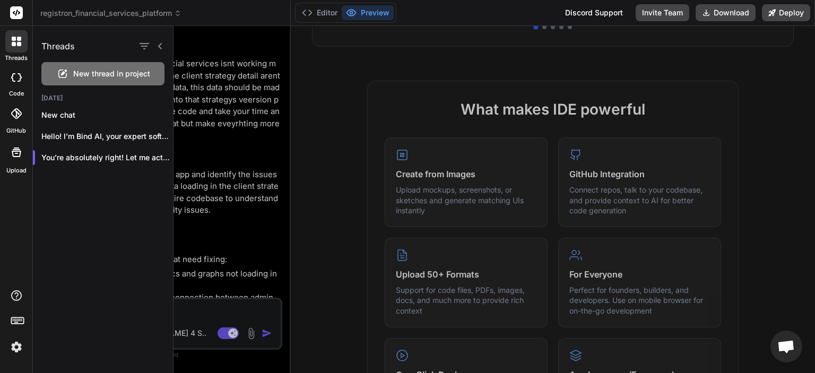
click at [84, 80] on div "New thread in project" at bounding box center [102, 73] width 123 height 23
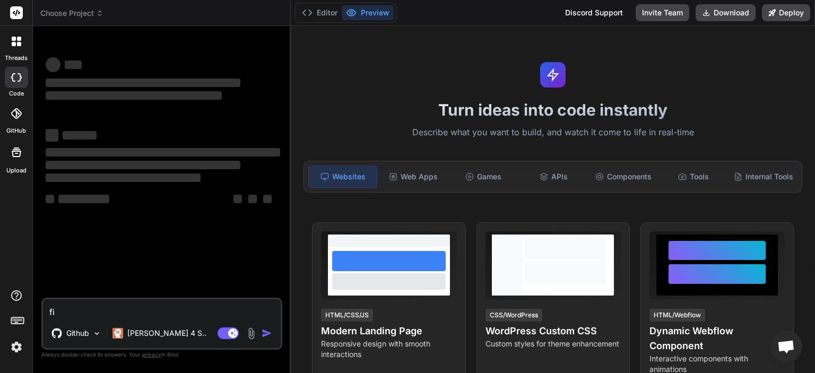
type textarea "x"
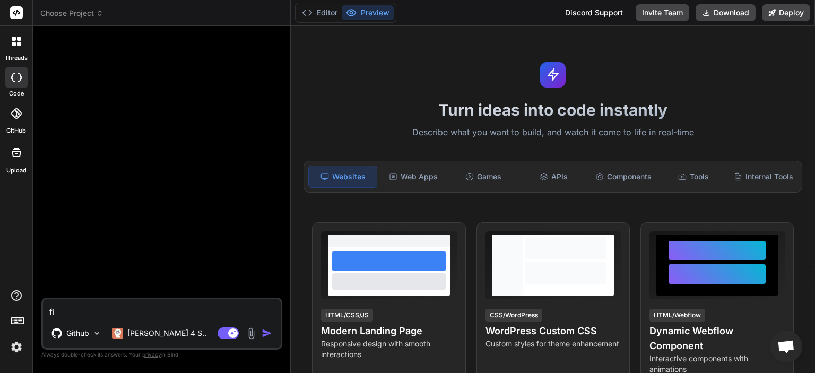
drag, startPoint x: 73, startPoint y: 312, endPoint x: 24, endPoint y: 307, distance: 49.6
click at [43, 307] on textarea "fi" at bounding box center [162, 308] width 238 height 19
paste textarea "registron 2 main my app for financial services isnt working mostly, the graphs …"
type textarea "registron 2 main my app for financial services isnt working mostly, the graphs …"
type textarea "x"
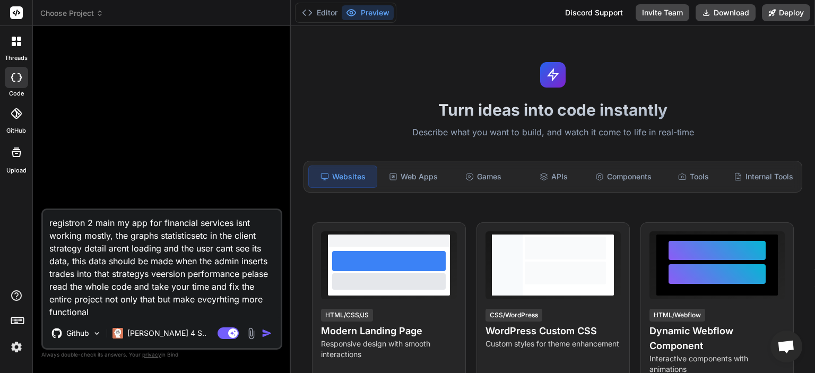
type textarea "registron 2 main my app for financial services isnt working mostly, the graphs …"
click at [88, 17] on span "Choose Project" at bounding box center [71, 13] width 63 height 11
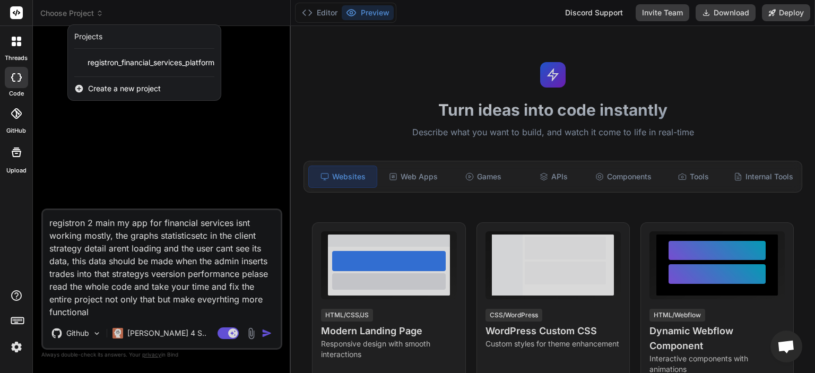
click at [149, 84] on span "Create a new project" at bounding box center [124, 88] width 73 height 11
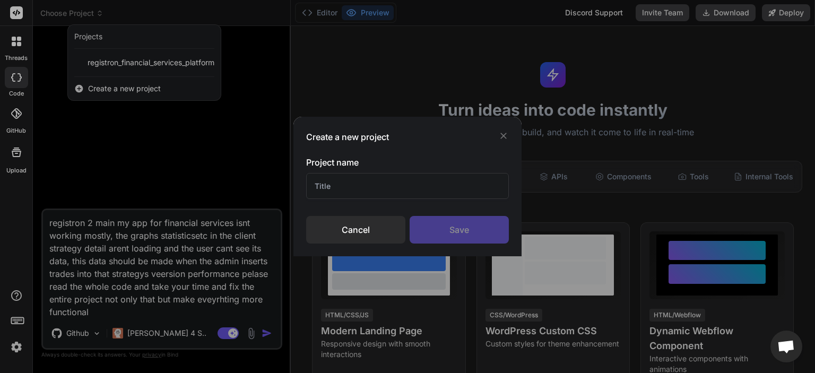
click at [381, 188] on input "text" at bounding box center [407, 186] width 203 height 26
type input "regi"
click at [466, 230] on div "Save" at bounding box center [459, 230] width 99 height 28
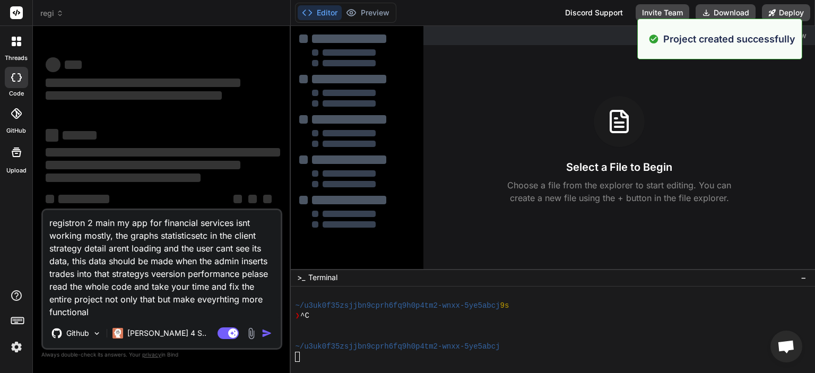
scroll to position [621, 0]
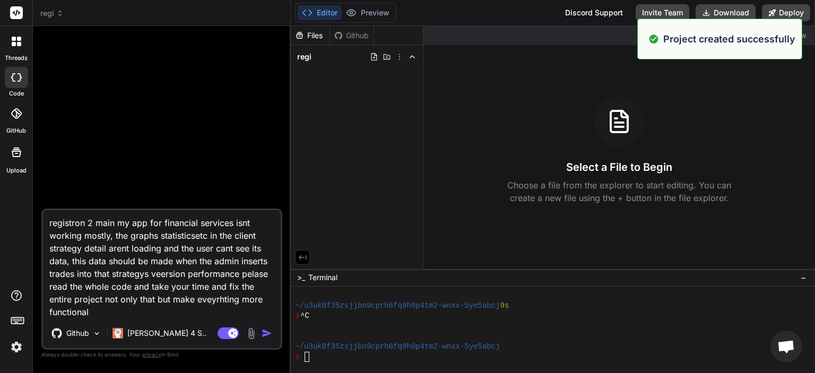
click at [211, 254] on textarea "registron 2 main my app for financial services isnt working mostly, the graphs …" at bounding box center [162, 264] width 238 height 108
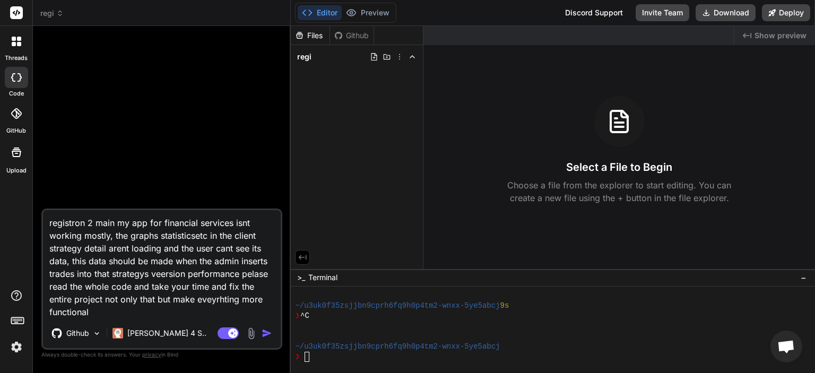
click at [343, 35] on icon at bounding box center [338, 35] width 8 height 8
click at [264, 331] on img "button" at bounding box center [267, 333] width 11 height 11
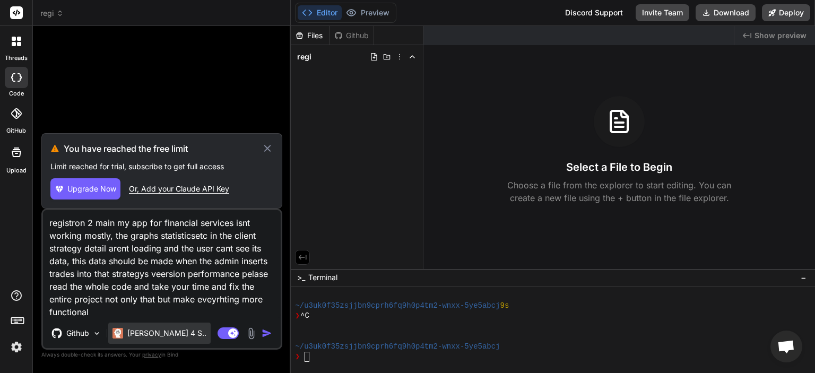
click at [157, 332] on p "[PERSON_NAME] 4 S.." at bounding box center [166, 333] width 79 height 11
click at [9, 343] on img at bounding box center [16, 347] width 18 height 18
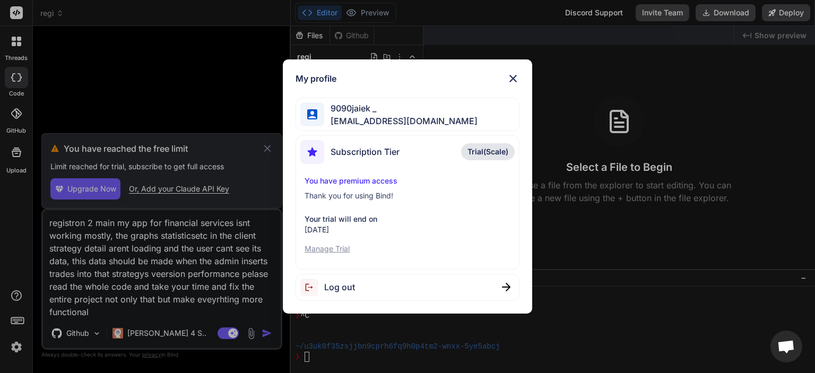
click at [341, 246] on p "Manage Trial" at bounding box center [407, 249] width 205 height 11
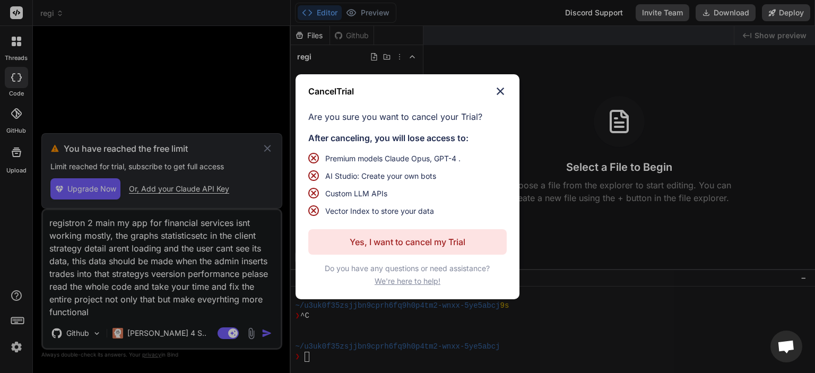
click at [379, 245] on p "Yes, I want to cancel my Trial" at bounding box center [408, 242] width 116 height 13
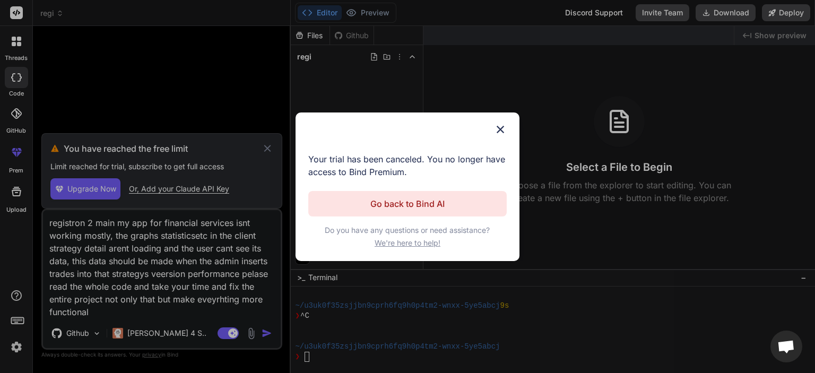
click at [497, 134] on img at bounding box center [500, 129] width 13 height 13
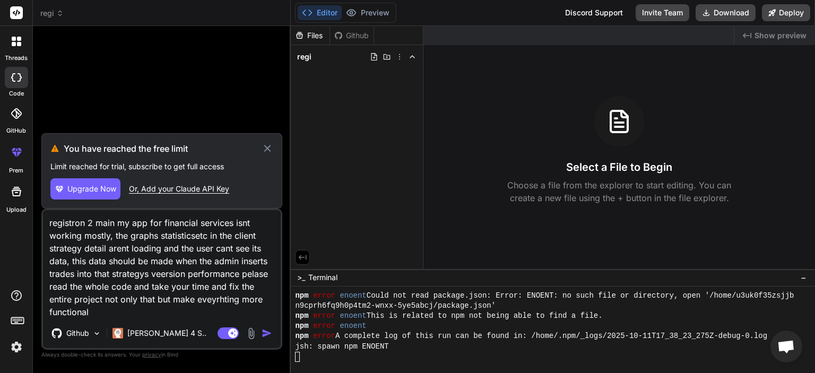
type textarea "x"
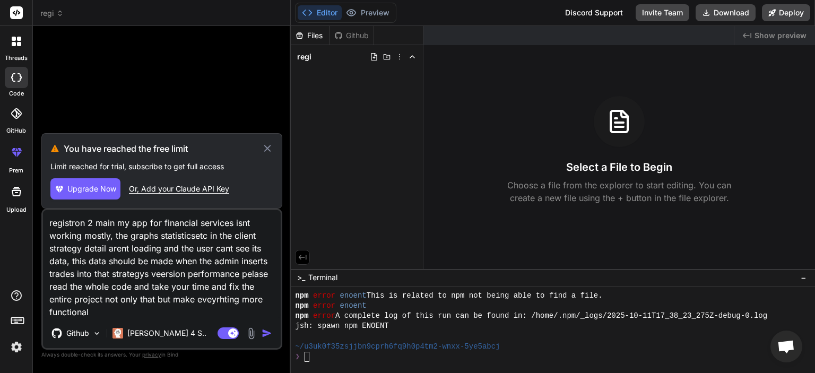
scroll to position [754, 0]
